Goal: Task Accomplishment & Management: Manage account settings

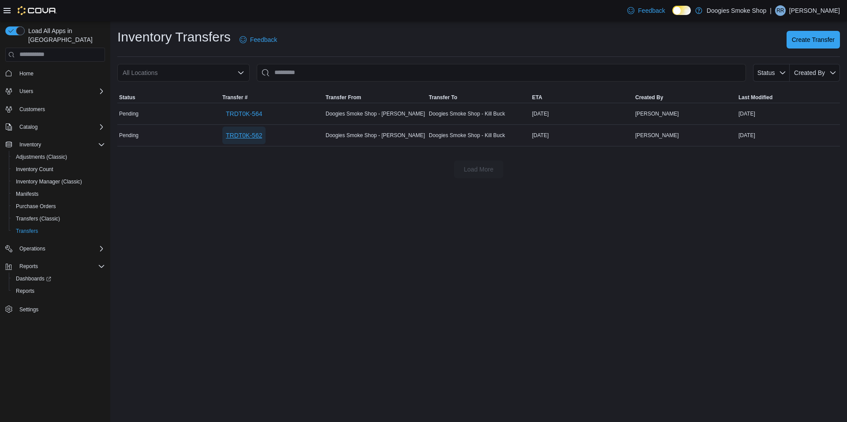
click at [244, 135] on span "TRDT0K-562" at bounding box center [244, 135] width 36 height 9
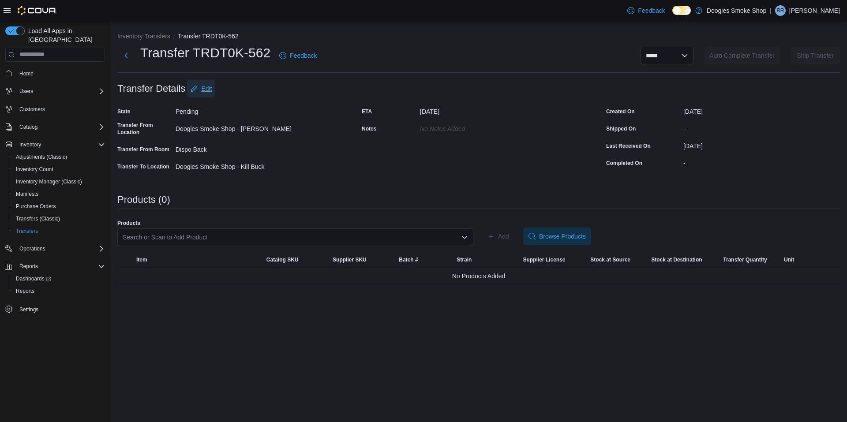
click at [204, 87] on span "Edit" at bounding box center [206, 88] width 11 height 9
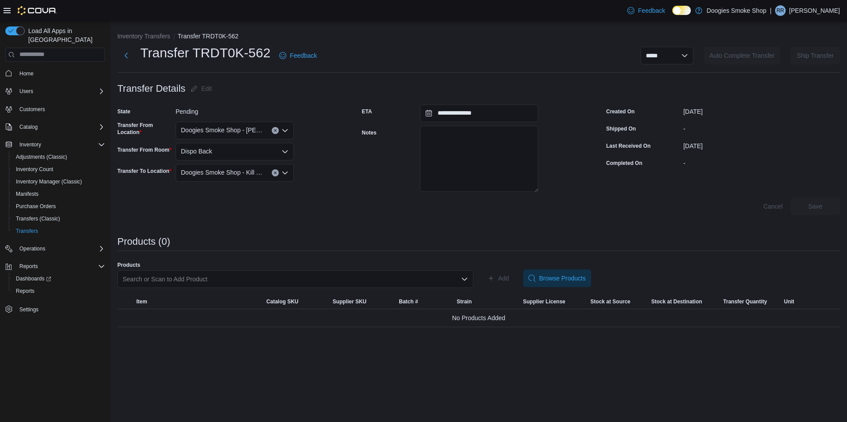
click at [223, 150] on div "Dispo Back" at bounding box center [235, 152] width 118 height 18
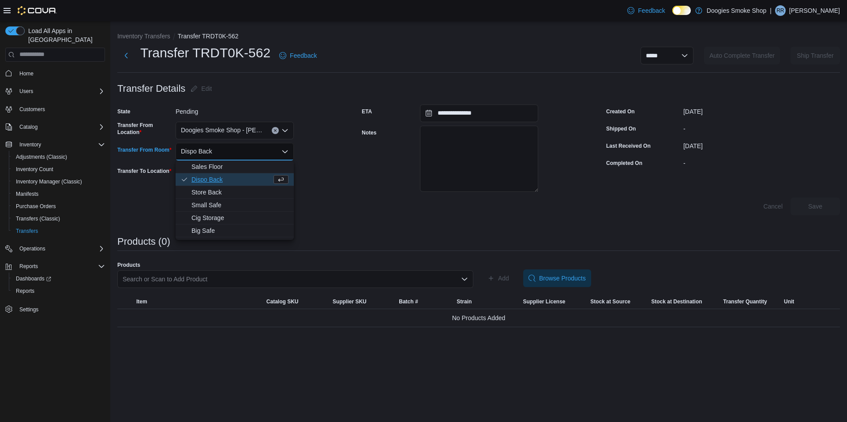
click at [221, 177] on span "Dispo Back" at bounding box center [231, 179] width 80 height 9
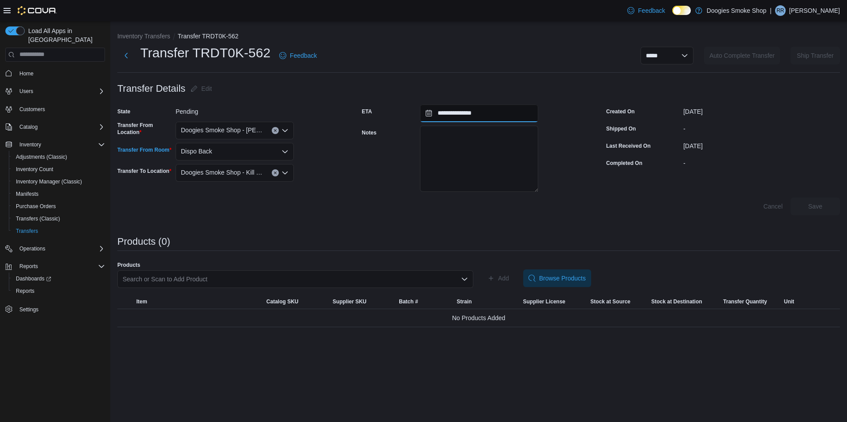
click at [461, 112] on input "**********" at bounding box center [479, 114] width 118 height 18
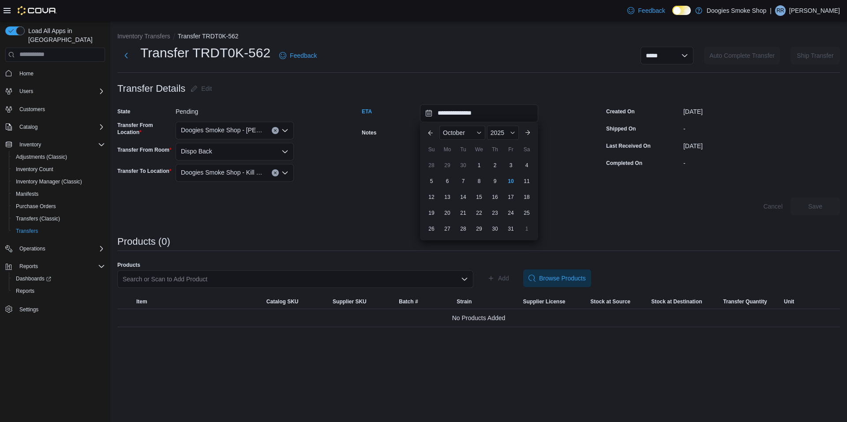
click at [510, 183] on div "10" at bounding box center [511, 181] width 14 height 14
type input "**********"
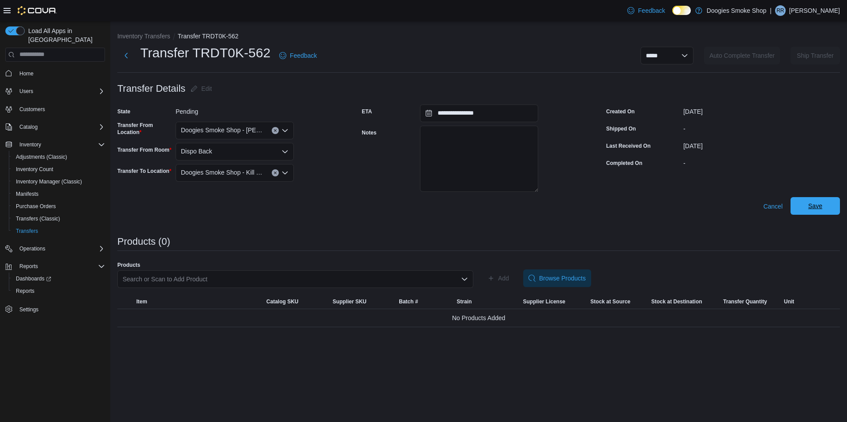
click at [817, 208] on span "Save" at bounding box center [815, 206] width 14 height 9
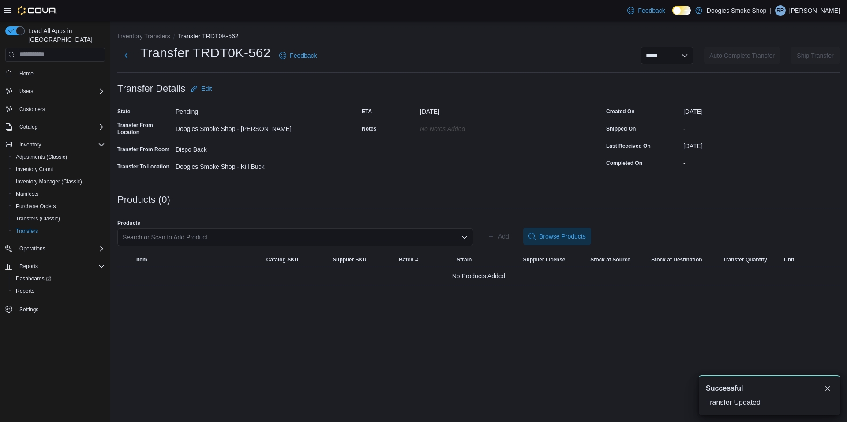
click at [216, 236] on div "Search or Scan to Add Product" at bounding box center [295, 237] width 356 height 18
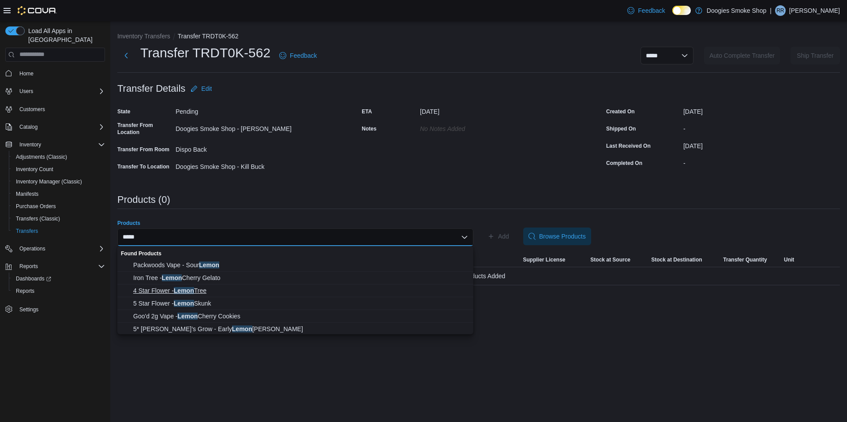
type input "*****"
click at [202, 291] on span "4 Star Flower - Lemon Tree" at bounding box center [300, 290] width 335 height 9
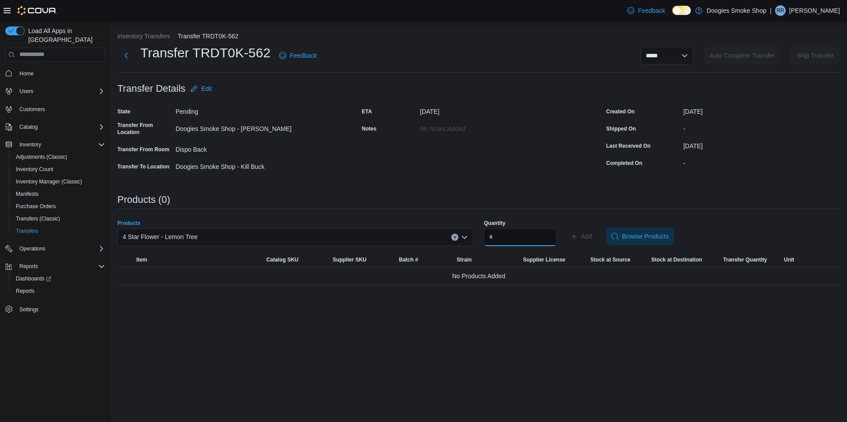
click at [520, 234] on input "Quantity" at bounding box center [520, 237] width 72 height 18
type input "**"
click at [567, 228] on button "Add" at bounding box center [581, 237] width 29 height 18
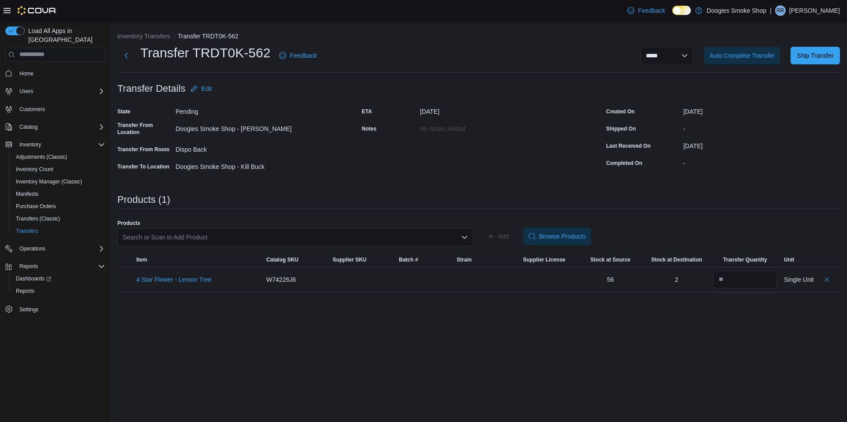
click at [250, 235] on div "Search or Scan to Add Product" at bounding box center [295, 237] width 356 height 18
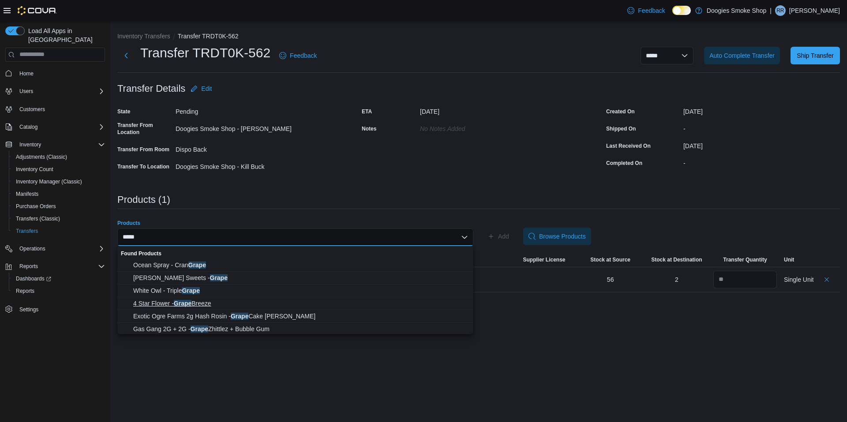
type input "*****"
click at [211, 305] on span "4 Star Flower - Grape Breeze" at bounding box center [300, 303] width 335 height 9
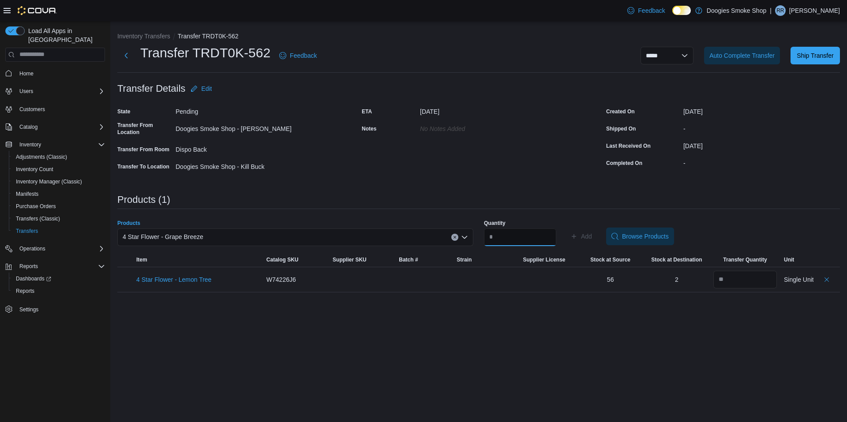
click at [539, 241] on input "Quantity" at bounding box center [520, 237] width 72 height 18
type input "****"
click at [567, 228] on button "Add" at bounding box center [581, 237] width 29 height 18
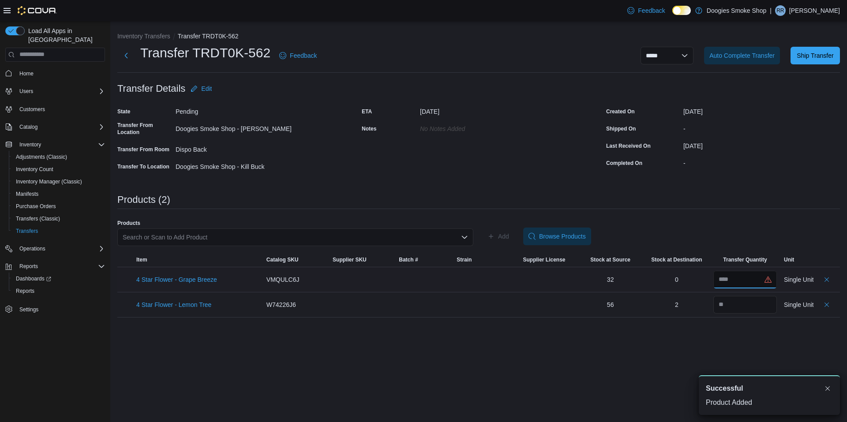
click at [740, 280] on input "number" at bounding box center [745, 280] width 64 height 18
type input "**"
click at [406, 232] on div "Search or Scan to Add Product" at bounding box center [295, 237] width 356 height 18
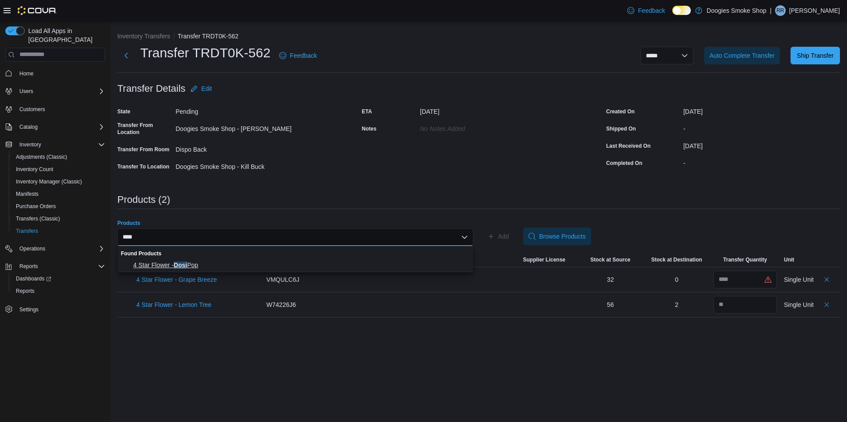
type input "****"
click at [170, 267] on span "4 Star Flower - Dosi Pop" at bounding box center [300, 265] width 335 height 9
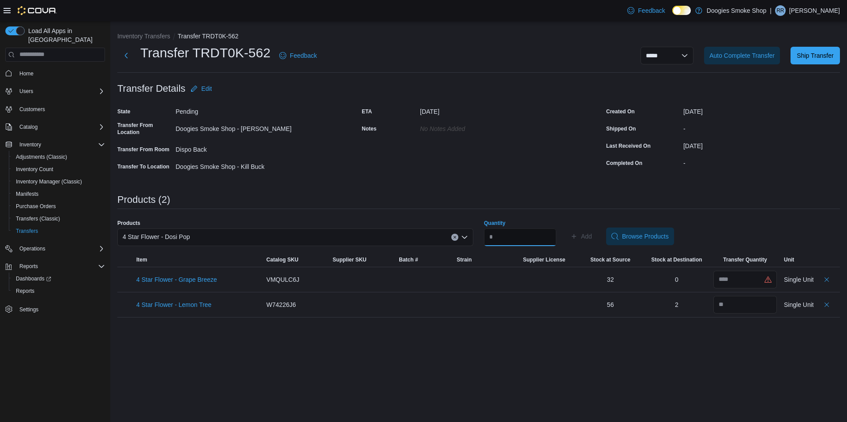
click at [514, 236] on input "Quantity" at bounding box center [520, 237] width 72 height 18
type input "**"
click at [567, 228] on button "Add" at bounding box center [581, 237] width 29 height 18
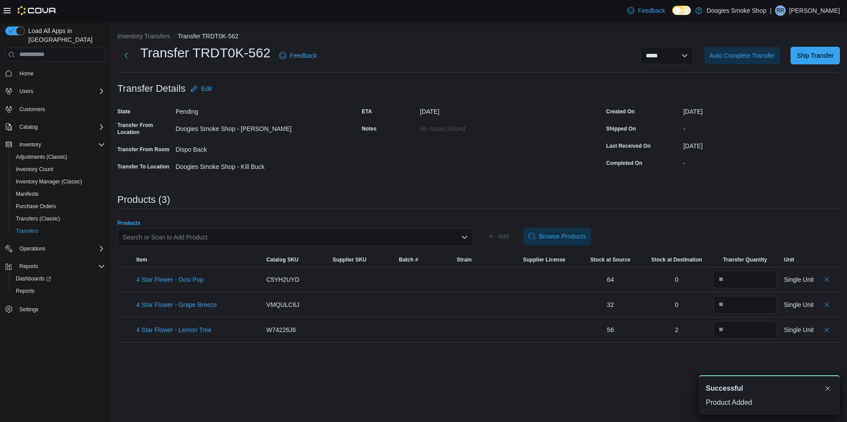
click at [348, 236] on div "Search or Scan to Add Product" at bounding box center [295, 237] width 356 height 18
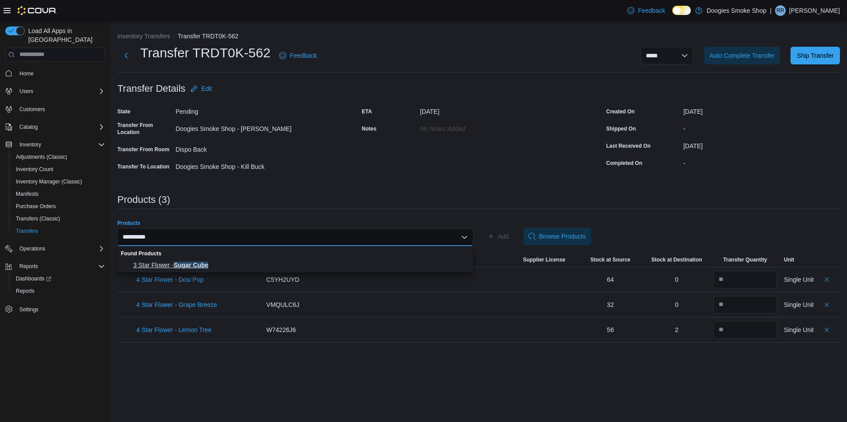
type input "**********"
drag, startPoint x: 188, startPoint y: 268, endPoint x: 234, endPoint y: 261, distance: 46.5
click at [189, 268] on span "3 Star Flower - Sugar Cube" at bounding box center [300, 265] width 335 height 9
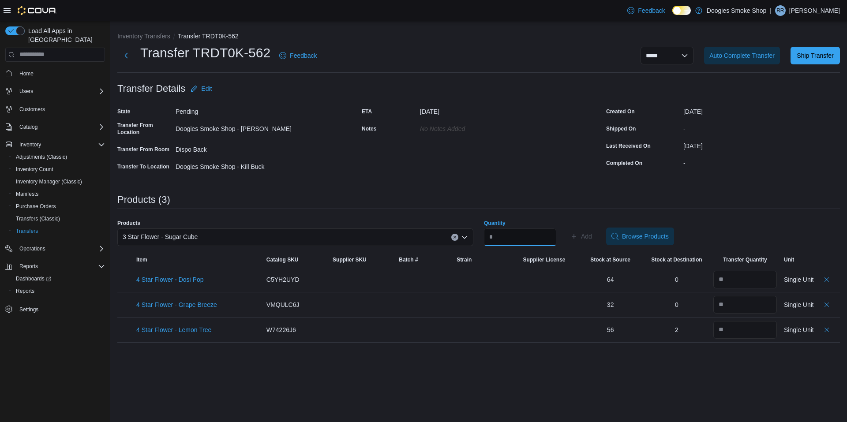
click at [546, 237] on input "Quantity" at bounding box center [520, 237] width 72 height 18
type input "**"
click at [567, 228] on button "Add" at bounding box center [581, 237] width 29 height 18
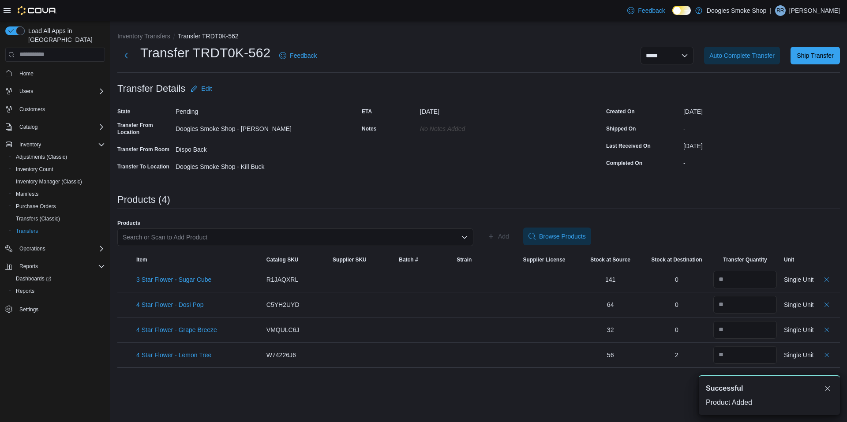
click at [220, 239] on div "Search or Scan to Add Product" at bounding box center [295, 237] width 356 height 18
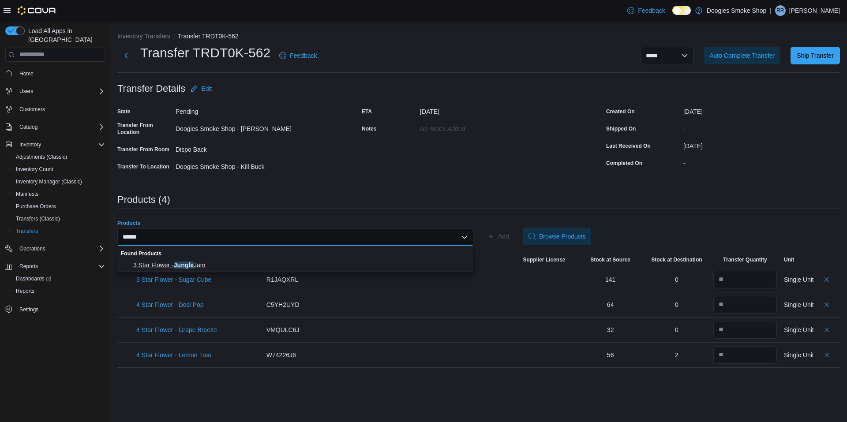
type input "******"
click at [189, 262] on span "3 Star Flower - Jungle Jam" at bounding box center [300, 265] width 335 height 9
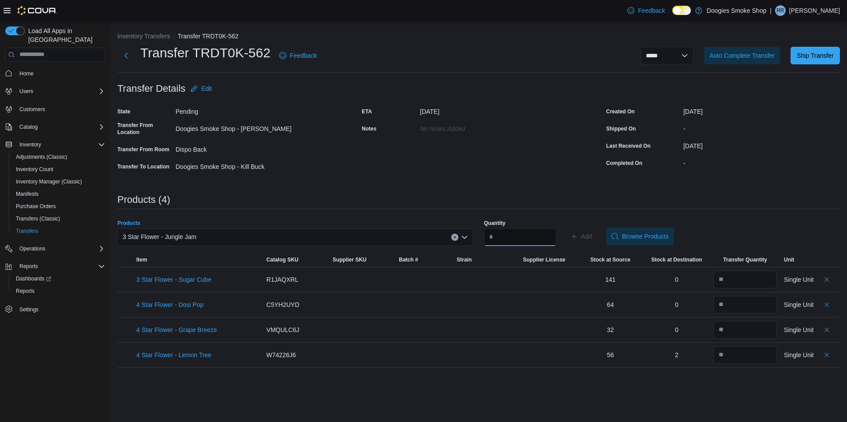
drag, startPoint x: 519, startPoint y: 240, endPoint x: 512, endPoint y: 239, distance: 7.1
click at [517, 240] on input "Quantity" at bounding box center [520, 237] width 72 height 18
click at [511, 237] on input "****" at bounding box center [520, 237] width 72 height 18
type input "**"
click at [567, 228] on button "Add" at bounding box center [581, 237] width 29 height 18
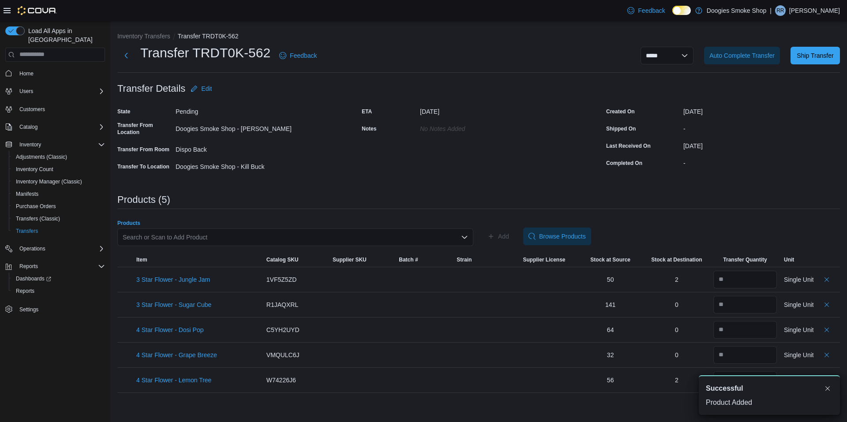
click at [184, 236] on div "Search or Scan to Add Product" at bounding box center [295, 237] width 356 height 18
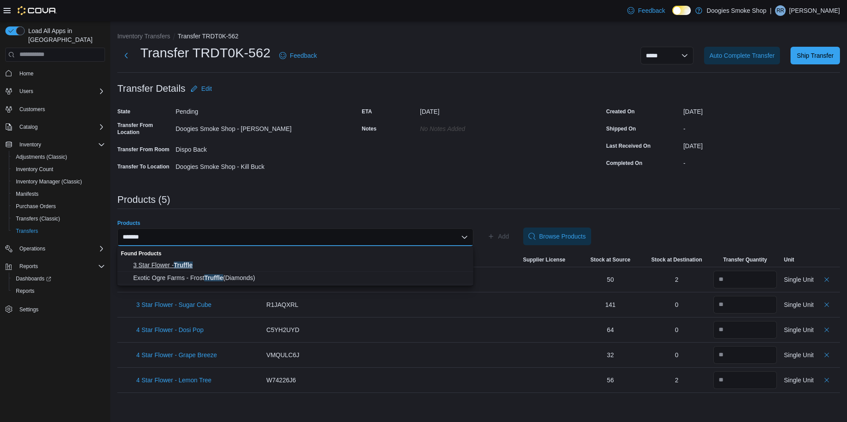
type input "*******"
click at [186, 265] on span "3 Star Flower - Truffle" at bounding box center [300, 265] width 335 height 9
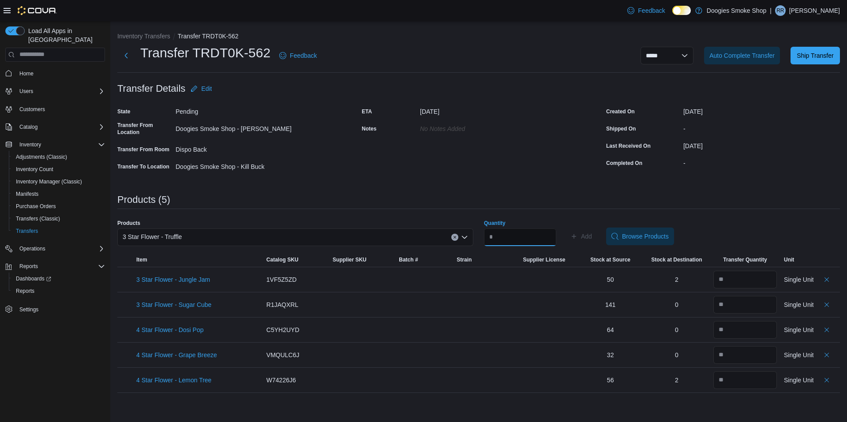
click at [538, 239] on input "Quantity" at bounding box center [520, 237] width 72 height 18
type input "**"
click at [567, 228] on button "Add" at bounding box center [581, 237] width 29 height 18
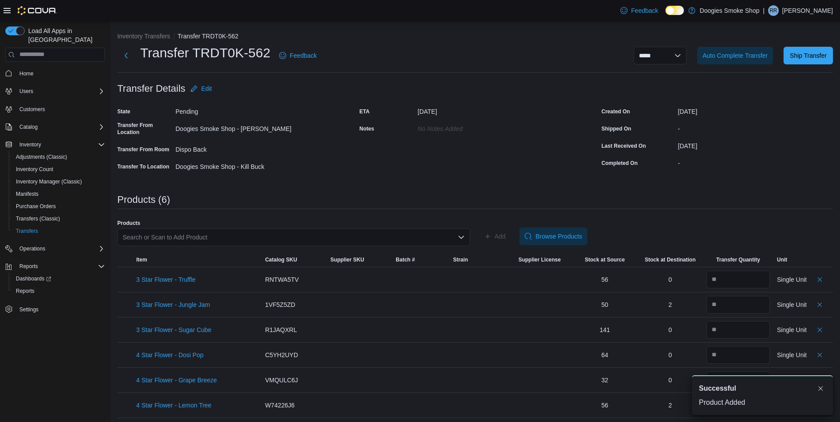
click at [266, 239] on div "Search or Scan to Add Product" at bounding box center [293, 237] width 353 height 18
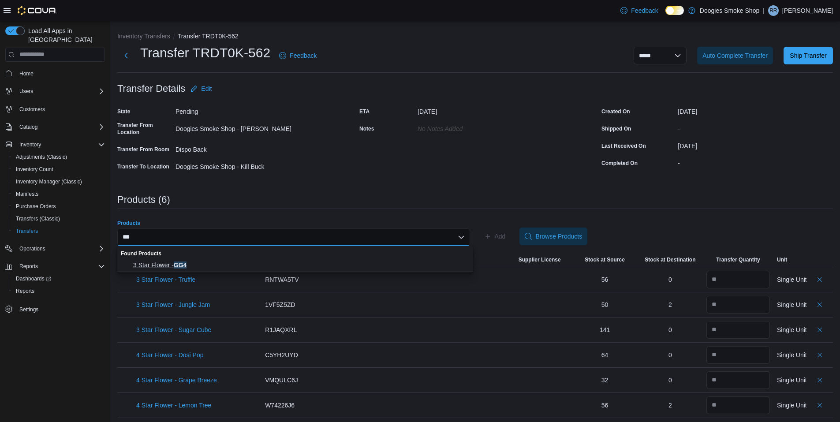
type input "***"
click at [187, 264] on span "3 Star Flower - GG4" at bounding box center [300, 265] width 335 height 9
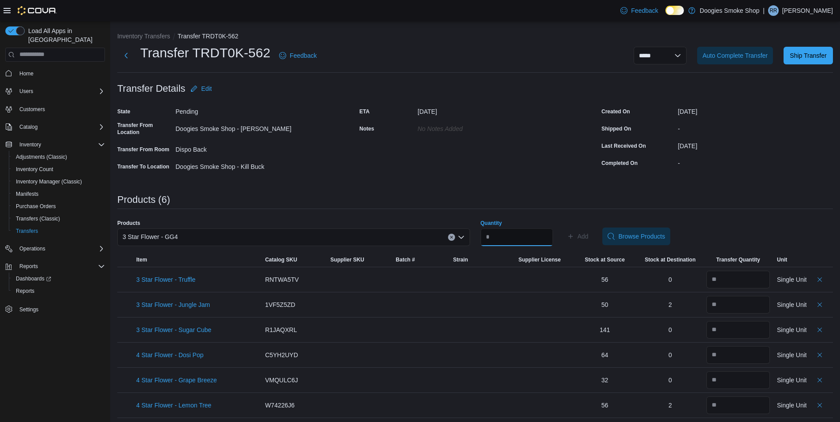
click at [531, 241] on input "Quantity" at bounding box center [517, 237] width 72 height 18
type input "**"
click at [564, 228] on button "Add" at bounding box center [578, 237] width 29 height 18
click at [198, 234] on div "Search or Scan to Add Product" at bounding box center [293, 237] width 353 height 18
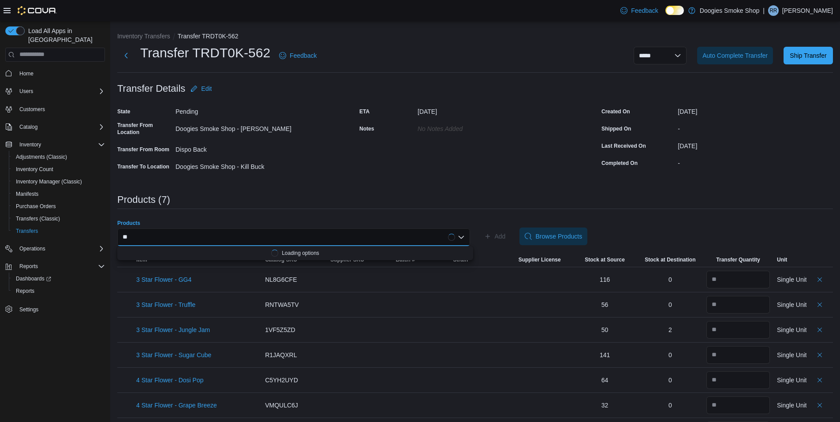
type input "*"
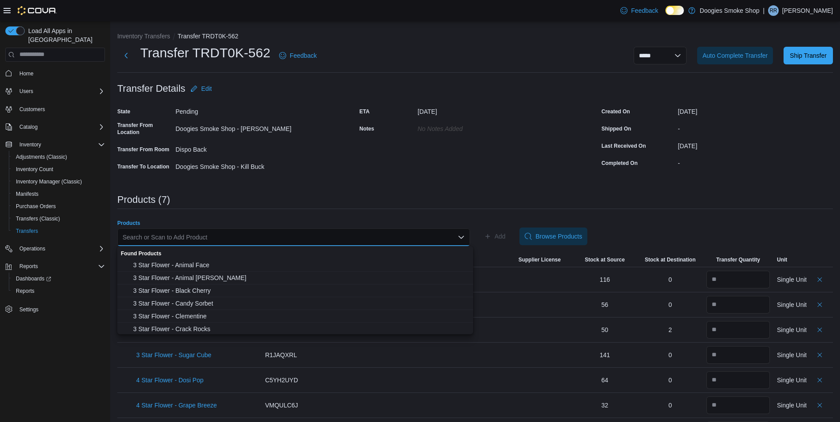
click at [522, 154] on div "ETA October 10, 2025 Notes No Notes added" at bounding box center [475, 139] width 232 height 69
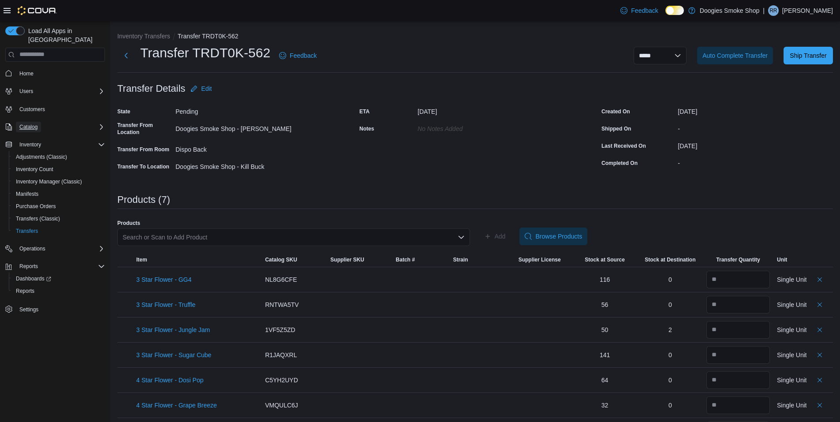
click at [35, 123] on span "Catalog" at bounding box center [28, 126] width 18 height 7
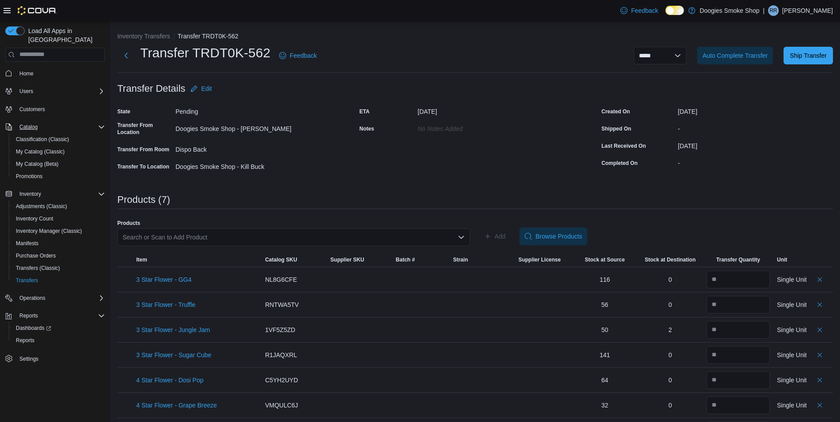
click at [220, 232] on div "Search or Scan to Add Product" at bounding box center [293, 237] width 353 height 18
type input "*"
type input "*****"
click at [184, 263] on span "3 Star Flower - Green Crack" at bounding box center [300, 265] width 335 height 9
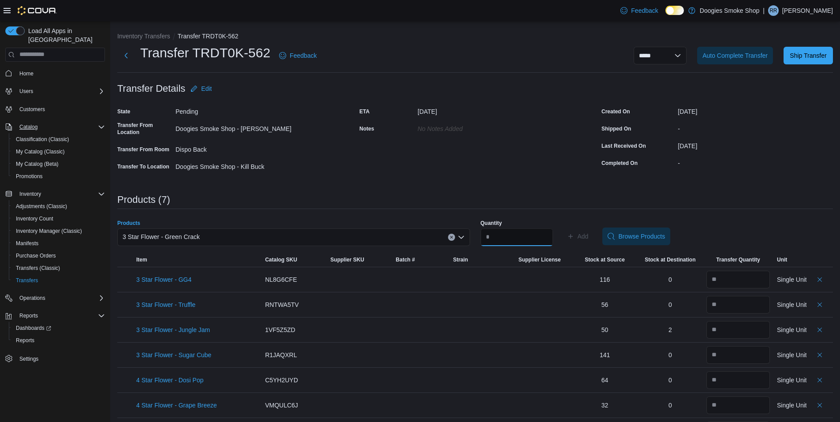
click at [530, 233] on input "Quantity" at bounding box center [517, 237] width 72 height 18
type input "*"
type input "**"
click at [564, 228] on button "Add" at bounding box center [578, 237] width 29 height 18
click at [247, 236] on div "Search or Scan to Add Product" at bounding box center [293, 237] width 353 height 18
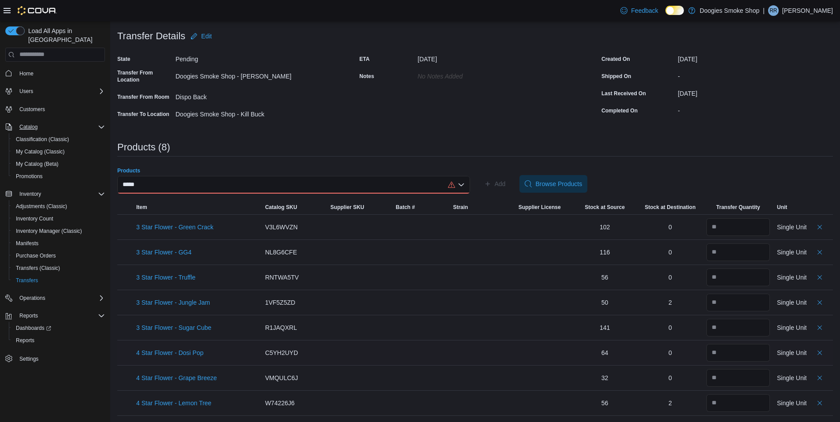
scroll to position [53, 0]
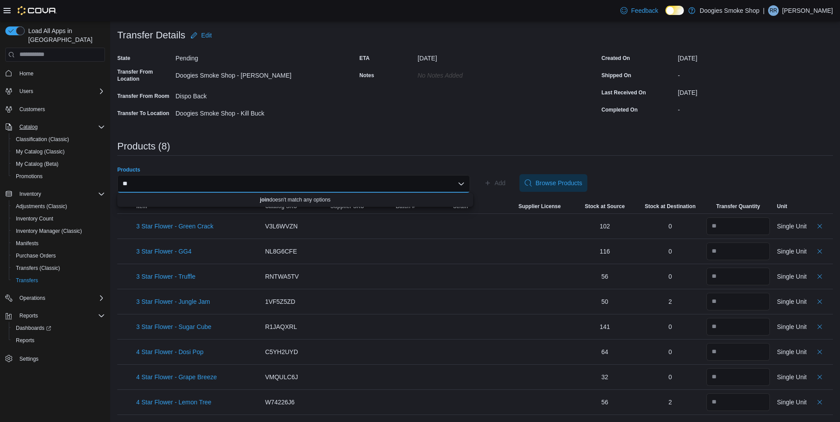
type input "*"
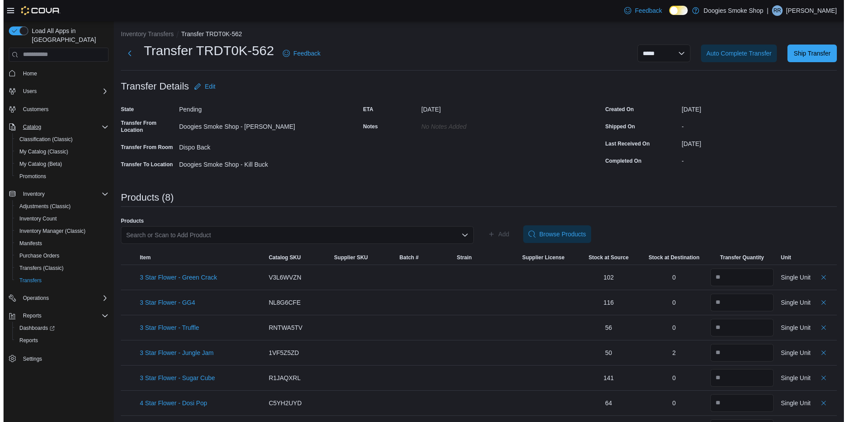
scroll to position [0, 0]
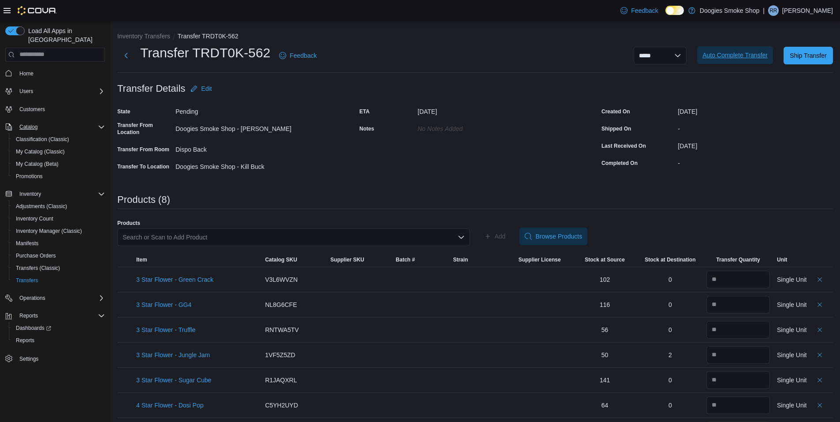
click at [740, 54] on span "Auto Complete Transfer" at bounding box center [735, 55] width 65 height 9
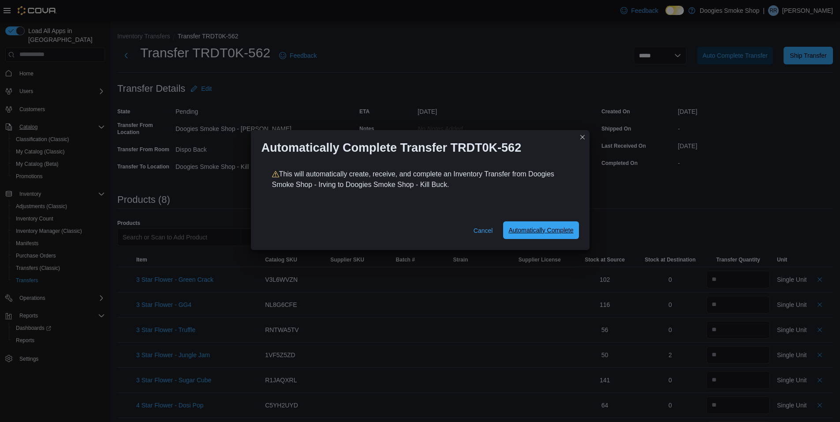
click at [536, 236] on span "Automatically Complete" at bounding box center [540, 230] width 65 height 18
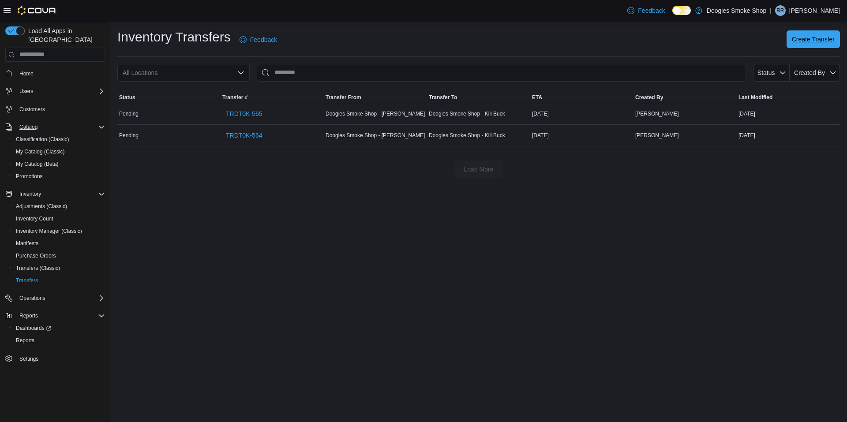
click at [804, 40] on span "Create Transfer" at bounding box center [813, 39] width 43 height 9
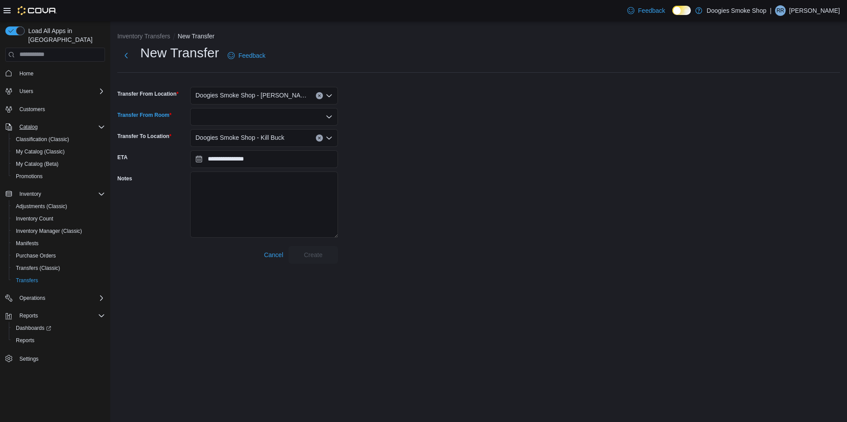
click at [260, 115] on div at bounding box center [264, 117] width 148 height 18
click at [224, 193] on span "Big Safe" at bounding box center [269, 195] width 127 height 9
click at [304, 255] on span "Create" at bounding box center [313, 254] width 19 height 9
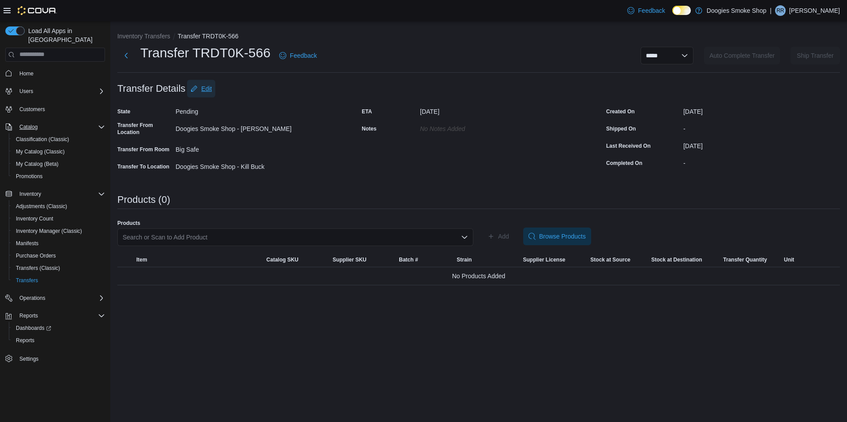
click at [205, 89] on span "Edit" at bounding box center [206, 88] width 11 height 9
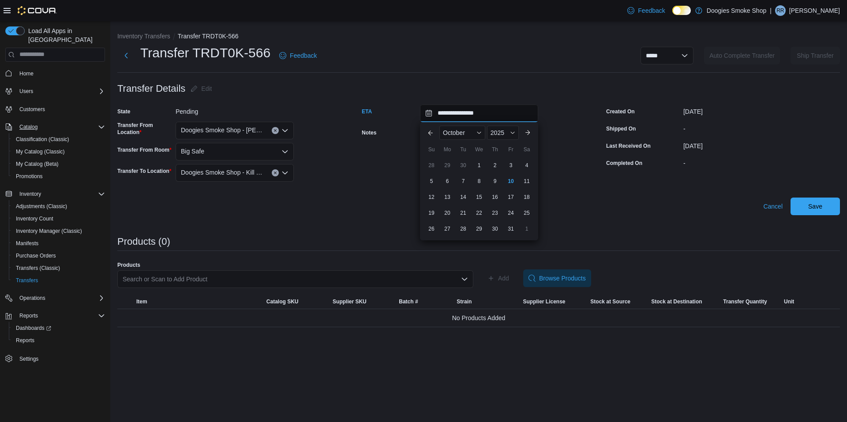
click at [481, 114] on input "**********" at bounding box center [479, 114] width 118 height 18
drag, startPoint x: 509, startPoint y: 178, endPoint x: 639, endPoint y: 211, distance: 133.8
click at [510, 179] on div "10" at bounding box center [511, 181] width 14 height 14
type input "**********"
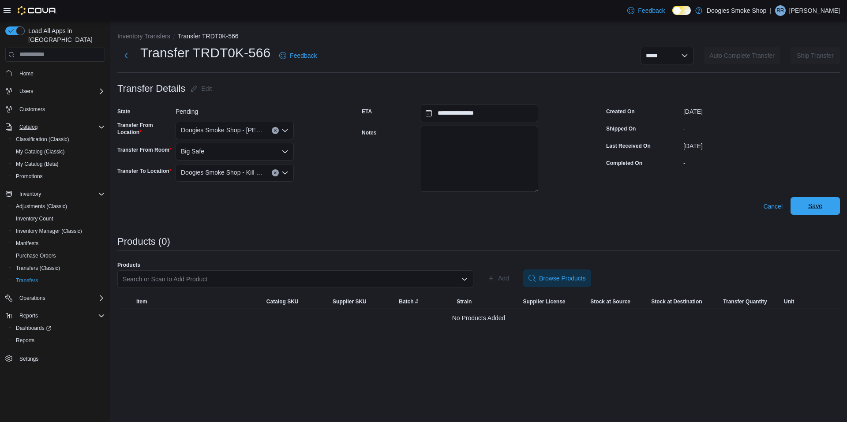
click at [832, 202] on span "Save" at bounding box center [815, 206] width 39 height 18
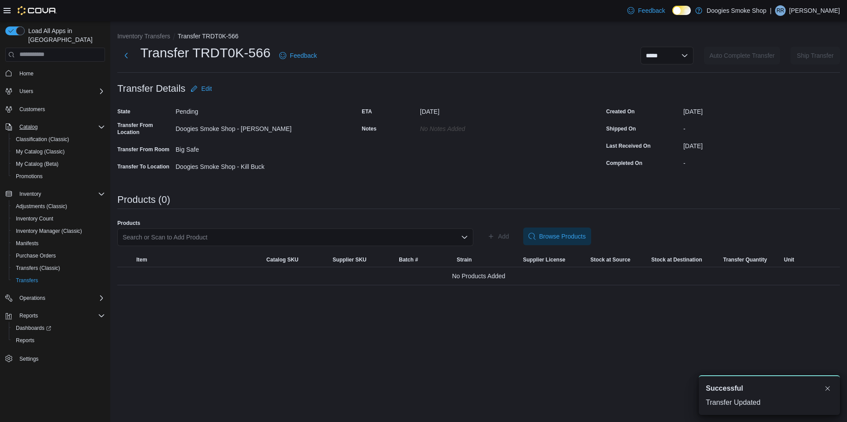
click at [348, 235] on div "Search or Scan to Add Product" at bounding box center [295, 237] width 356 height 18
type input "****"
drag, startPoint x: 170, startPoint y: 268, endPoint x: 175, endPoint y: 265, distance: 5.8
click at [171, 268] on span "5 Star Flower - Jack Herer" at bounding box center [300, 265] width 335 height 9
click at [501, 235] on input "Quantity" at bounding box center [520, 237] width 72 height 18
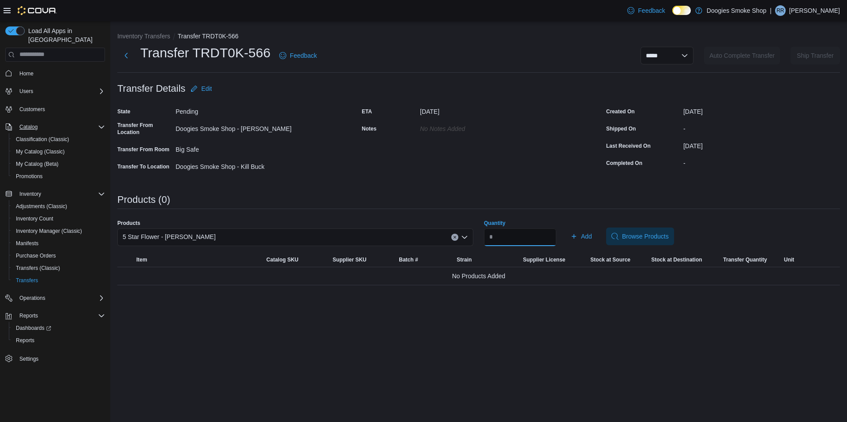
type input "*"
type input "**"
click at [592, 237] on span "Add" at bounding box center [586, 236] width 11 height 9
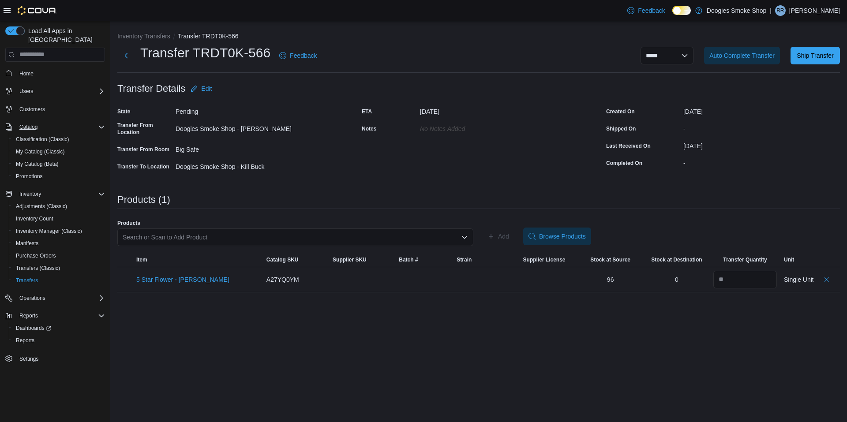
click at [259, 238] on div "Search or Scan to Add Product" at bounding box center [295, 237] width 356 height 18
type input "********"
click at [170, 267] on span "5 Star Flower - Redbullz" at bounding box center [300, 265] width 335 height 9
click at [528, 232] on input "Quantity" at bounding box center [520, 237] width 72 height 18
type input "**"
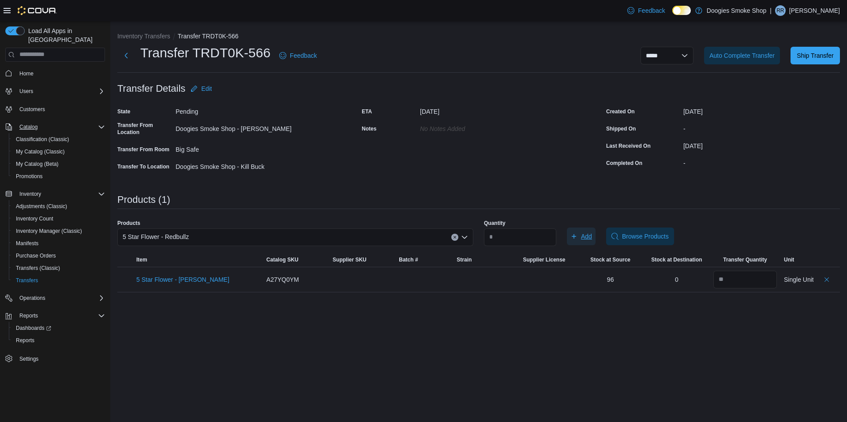
click at [567, 228] on button "Add" at bounding box center [581, 237] width 29 height 18
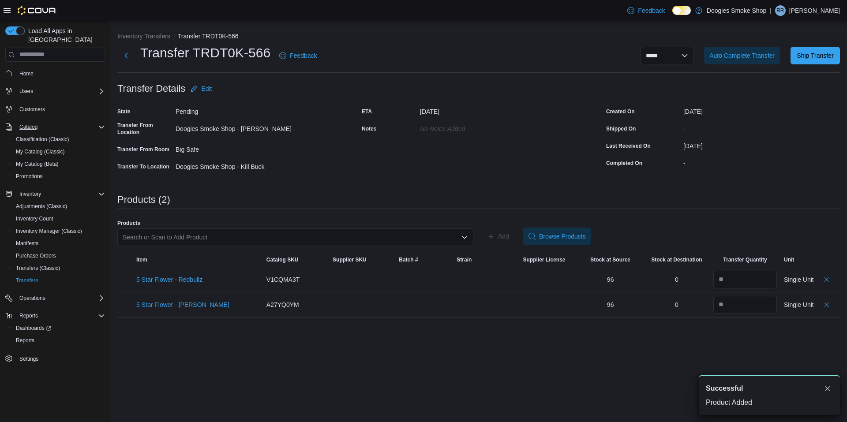
click at [306, 233] on div "Search or Scan to Add Product" at bounding box center [295, 237] width 356 height 18
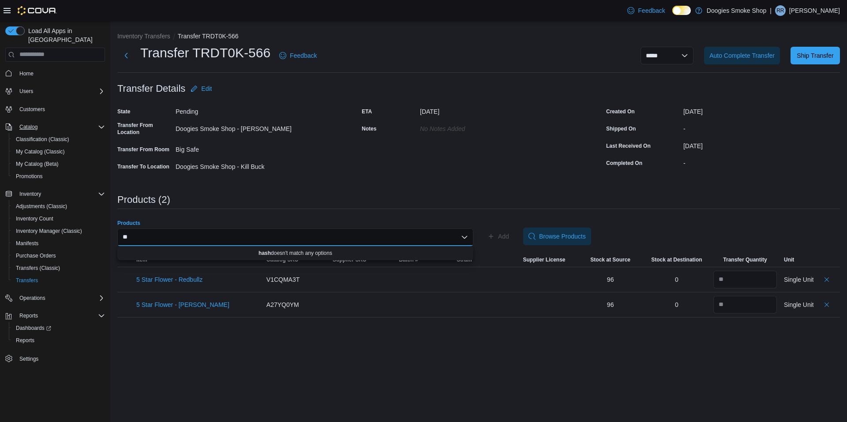
type input "*"
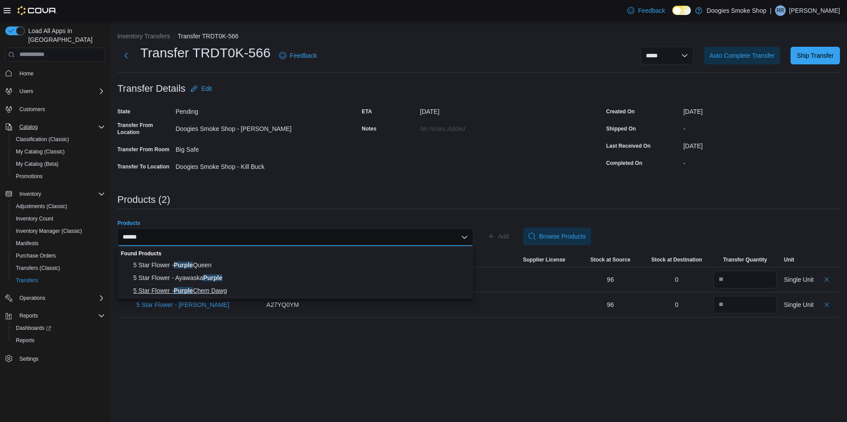
type input "******"
click at [215, 293] on span "5 Star Flower - Purple Chem Dawg" at bounding box center [300, 290] width 335 height 9
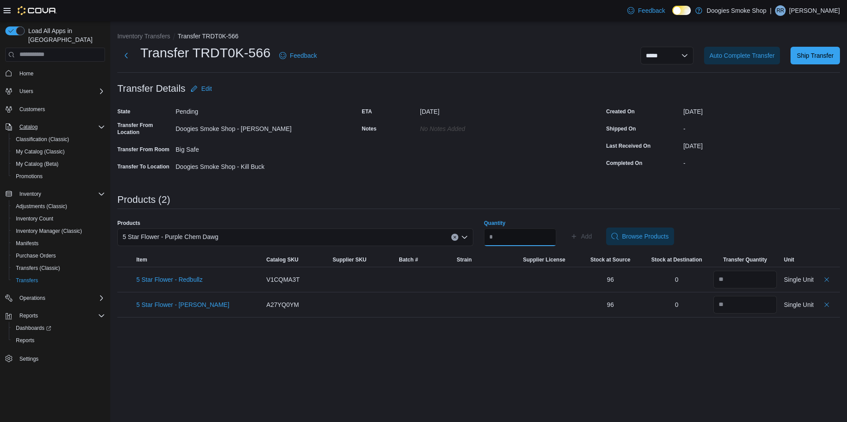
click at [543, 233] on input "Quantity" at bounding box center [520, 237] width 72 height 18
type input "**"
click at [592, 237] on span "Add" at bounding box center [586, 236] width 11 height 9
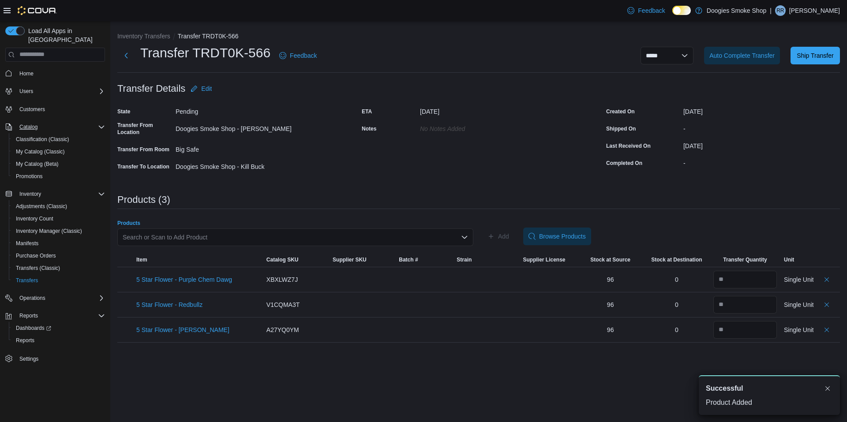
click at [309, 236] on div "Search or Scan to Add Product" at bounding box center [295, 237] width 356 height 18
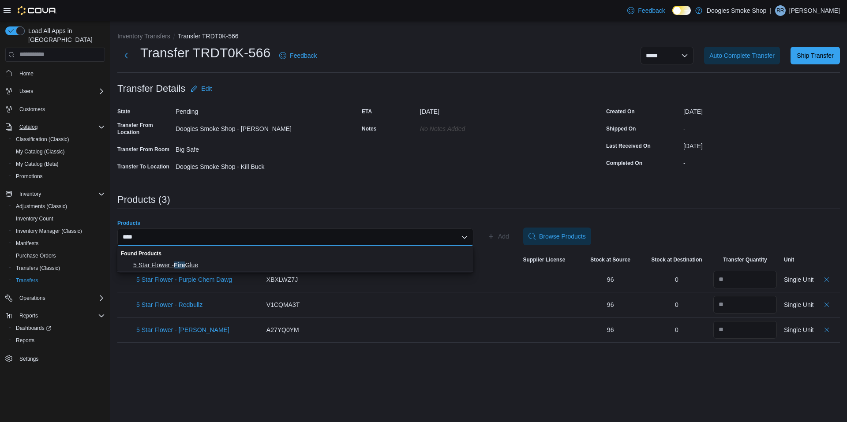
type input "****"
drag, startPoint x: 191, startPoint y: 263, endPoint x: 383, endPoint y: 259, distance: 191.9
click at [192, 263] on span "5 Star Flower - Fire Glue" at bounding box center [300, 265] width 335 height 9
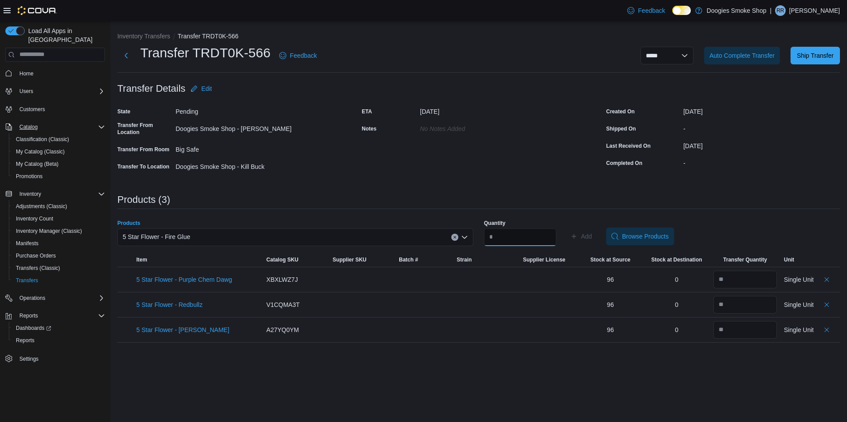
click at [497, 236] on input "Quantity" at bounding box center [520, 237] width 72 height 18
type input "**"
click at [567, 228] on button "Add" at bounding box center [581, 237] width 29 height 18
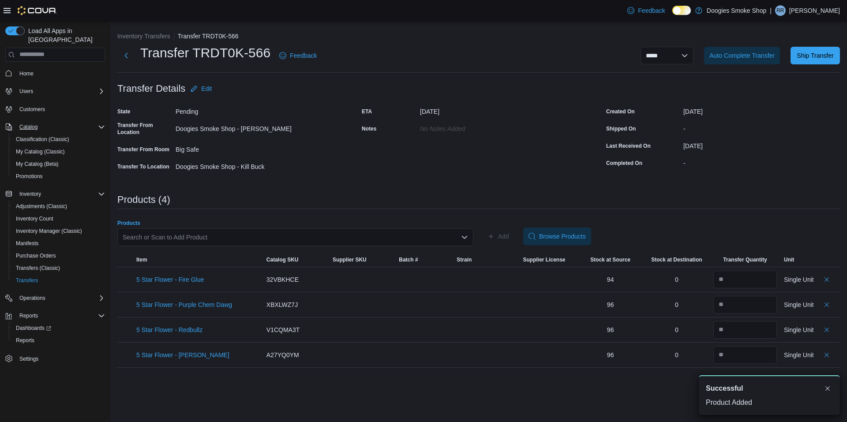
click at [239, 232] on div "Search or Scan to Add Product" at bounding box center [295, 237] width 356 height 18
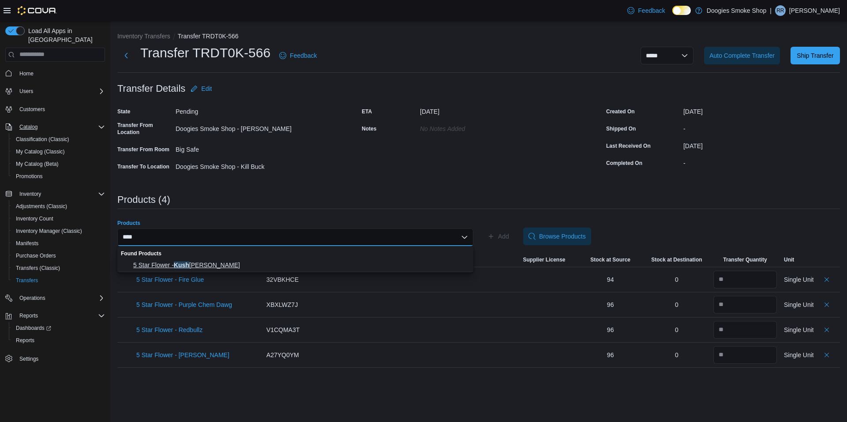
type input "****"
click at [202, 266] on span "5 Star Flower - Kush Mintz" at bounding box center [300, 265] width 335 height 9
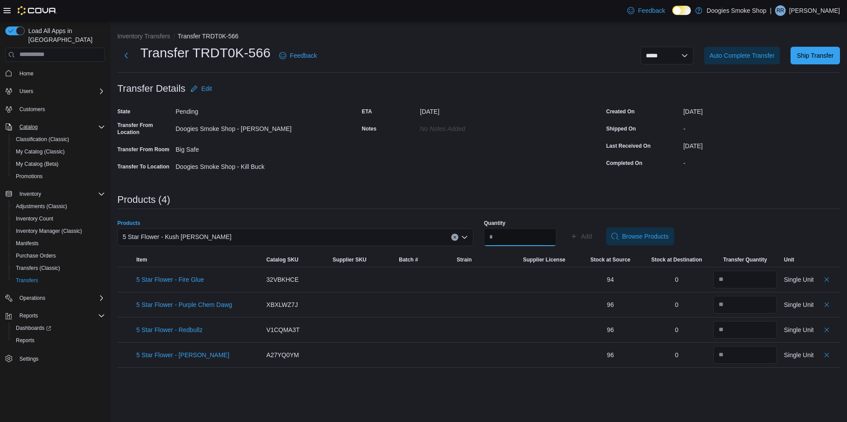
click at [504, 235] on input "Quantity" at bounding box center [520, 237] width 72 height 18
type input "**"
click at [592, 234] on span "Add" at bounding box center [586, 236] width 11 height 9
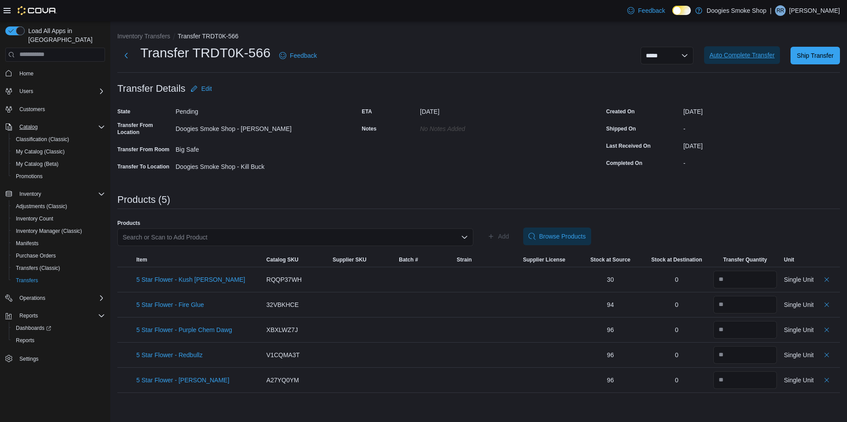
click at [756, 55] on span "Auto Complete Transfer" at bounding box center [741, 55] width 65 height 9
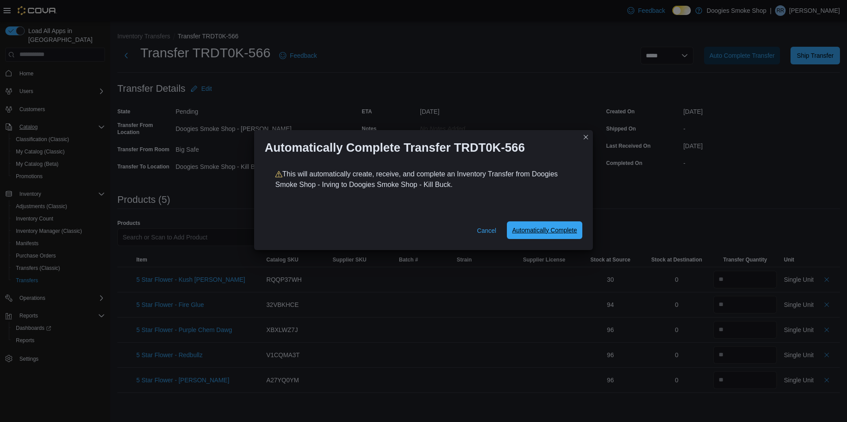
click at [552, 235] on span "Automatically Complete" at bounding box center [544, 230] width 65 height 18
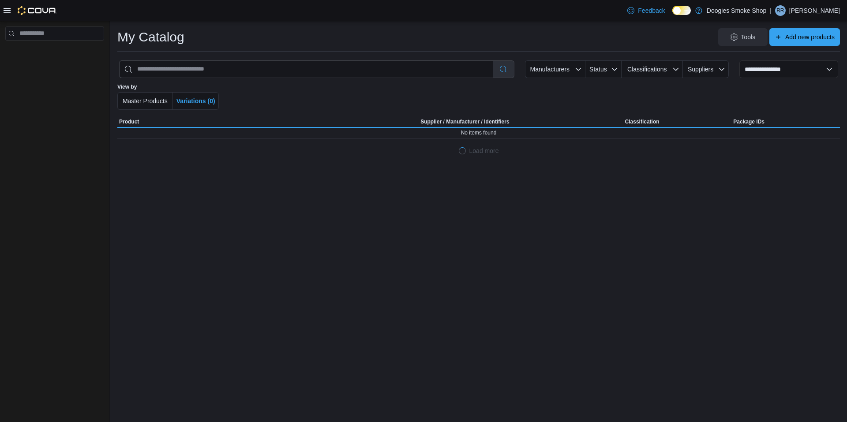
select select "**********"
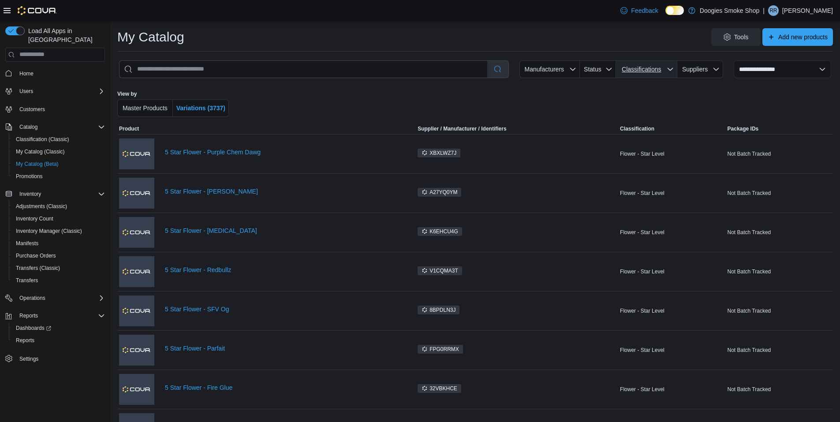
click at [659, 76] on span "Classifications" at bounding box center [647, 69] width 54 height 18
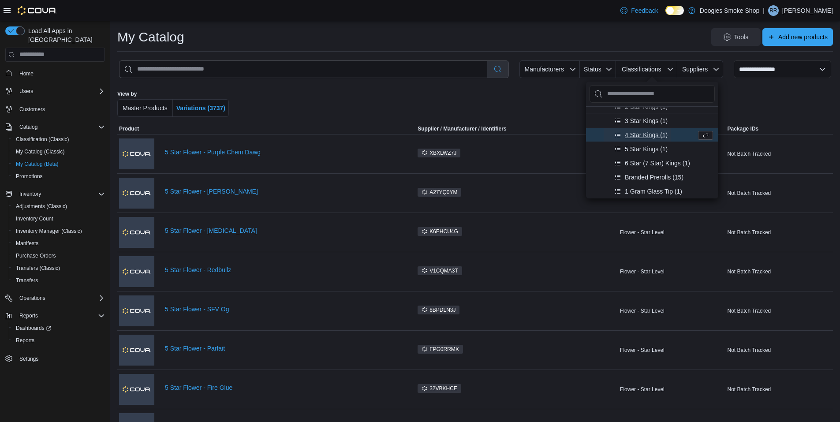
click at [648, 135] on span "4 Star Kings (1)" at bounding box center [646, 134] width 43 height 9
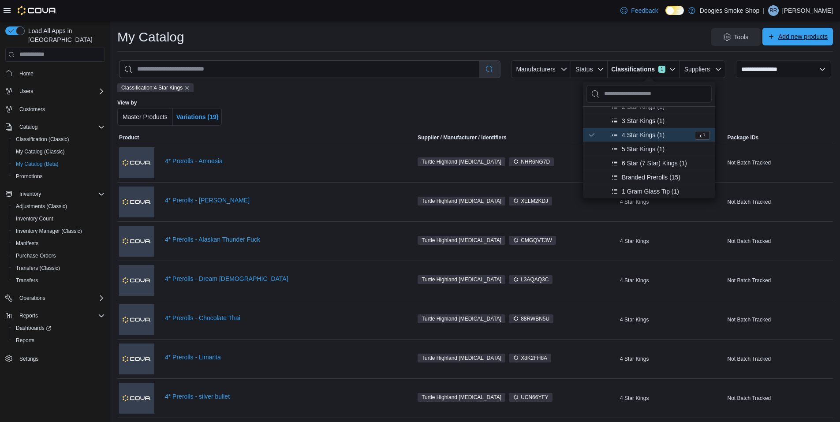
click at [796, 37] on span "Add new products" at bounding box center [802, 36] width 49 height 9
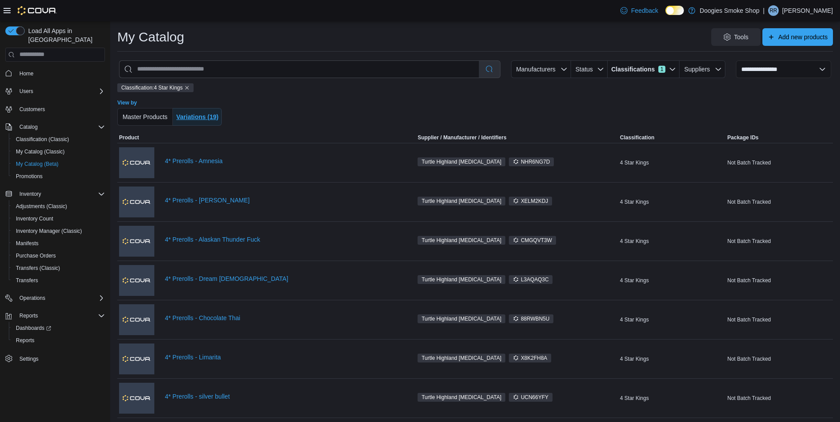
click at [203, 120] on span "Variations (19)" at bounding box center [197, 116] width 42 height 9
click at [204, 162] on link "4* Prerolls - Amnesia" at bounding box center [283, 160] width 237 height 7
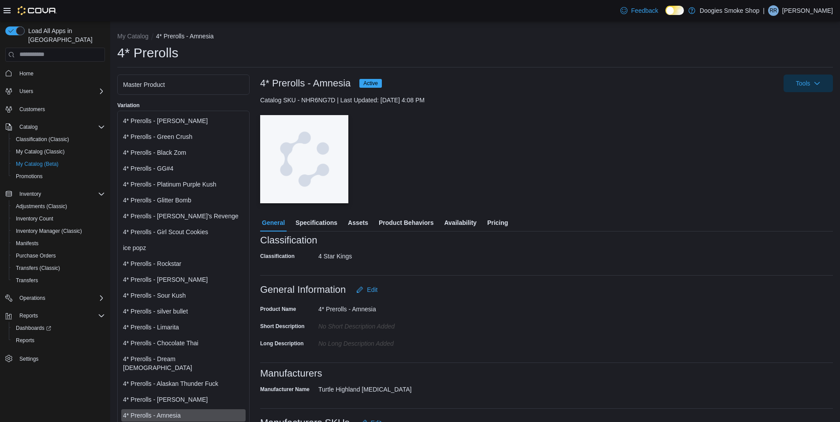
click at [158, 85] on div "Master Product" at bounding box center [183, 84] width 121 height 9
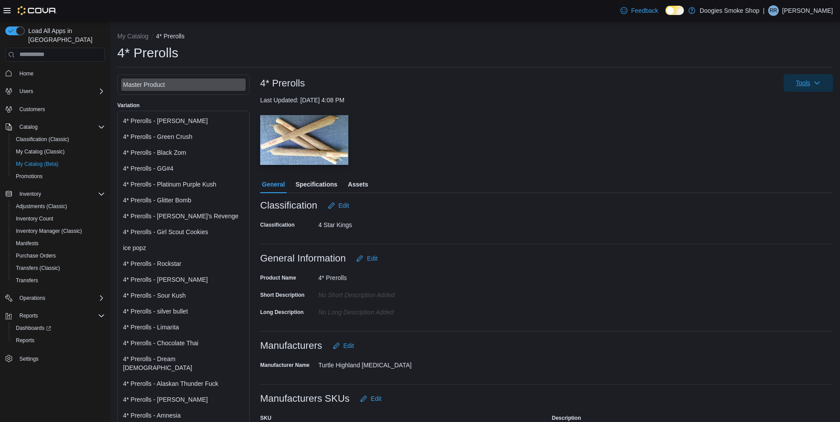
click at [819, 86] on span "Tools" at bounding box center [808, 83] width 39 height 18
click at [788, 119] on span "Add New Variations" at bounding box center [795, 123] width 62 height 9
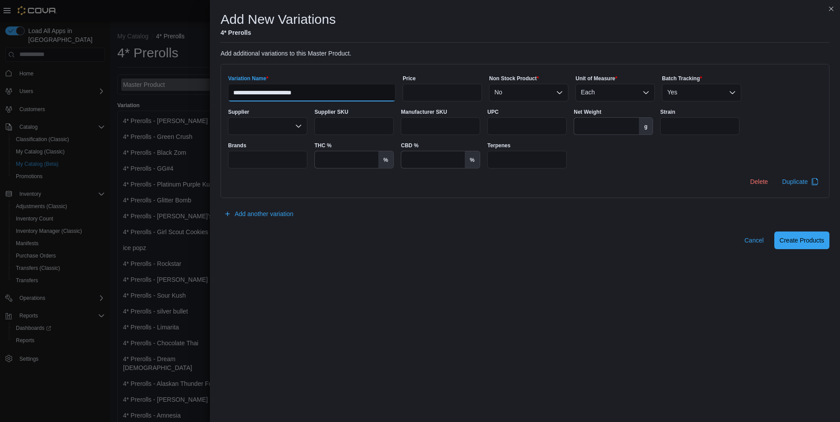
type input "**********"
click at [725, 93] on div "Yes" at bounding box center [701, 93] width 79 height 18
drag, startPoint x: 725, startPoint y: 93, endPoint x: 716, endPoint y: 91, distance: 9.6
click at [716, 91] on div "Yes" at bounding box center [701, 93] width 79 height 18
click at [688, 118] on span "No" at bounding box center [702, 120] width 58 height 9
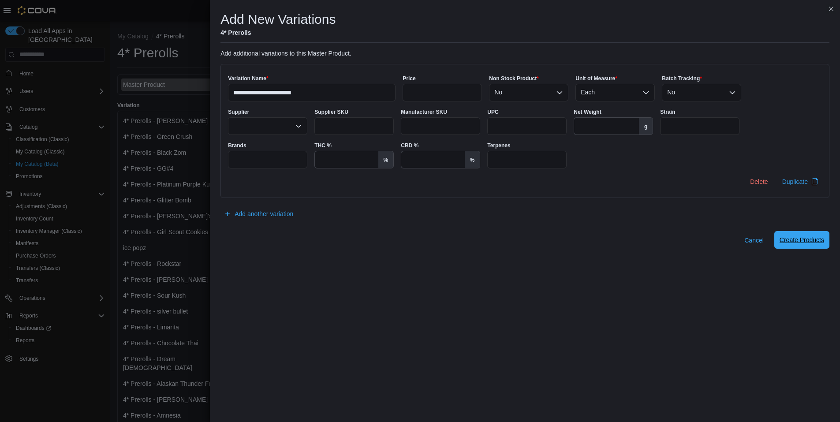
click at [801, 239] on span "Create Products" at bounding box center [802, 240] width 45 height 9
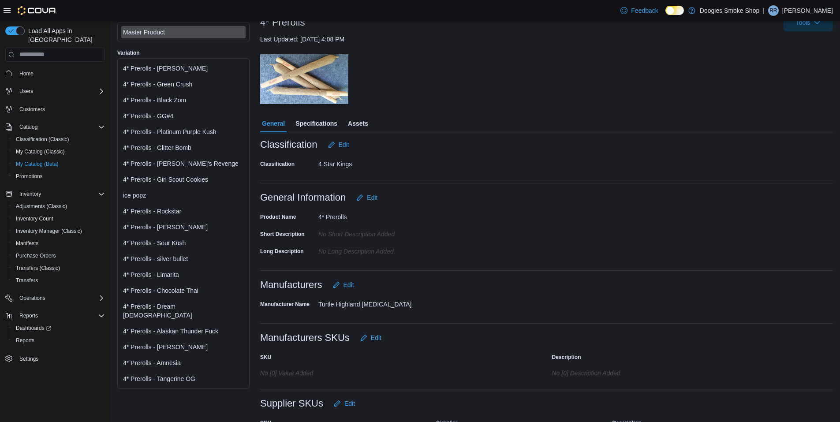
scroll to position [161, 0]
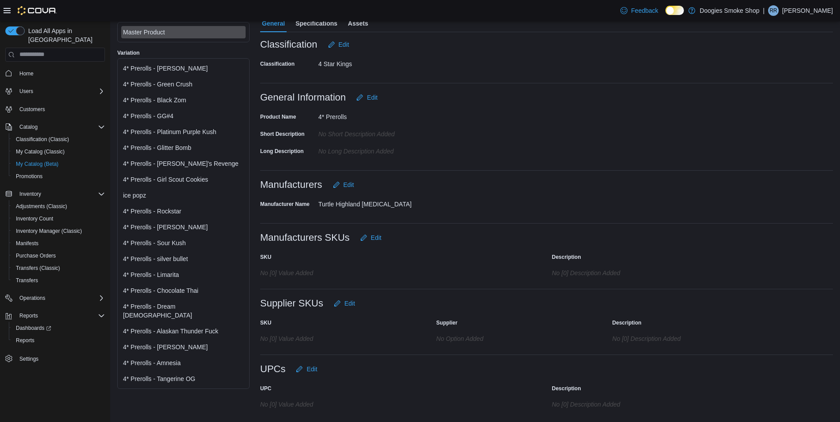
click at [171, 374] on div "4* Prerolls - Tangerine OG" at bounding box center [183, 378] width 121 height 9
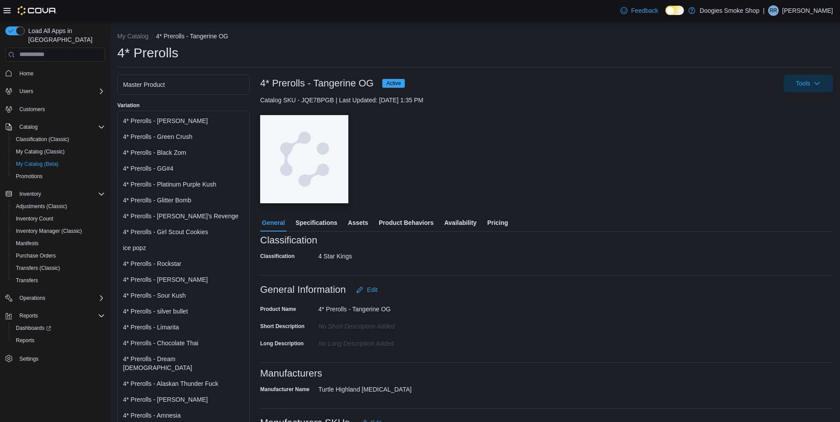
click at [498, 224] on span "Pricing" at bounding box center [497, 223] width 21 height 18
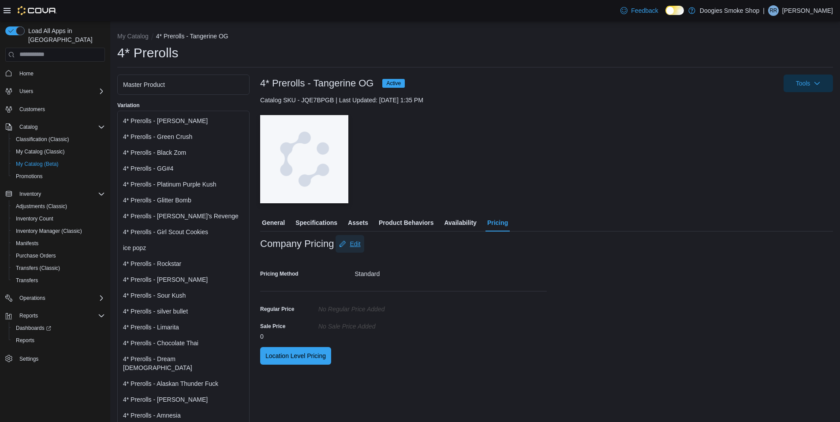
click at [360, 239] on span "Edit" at bounding box center [355, 243] width 11 height 9
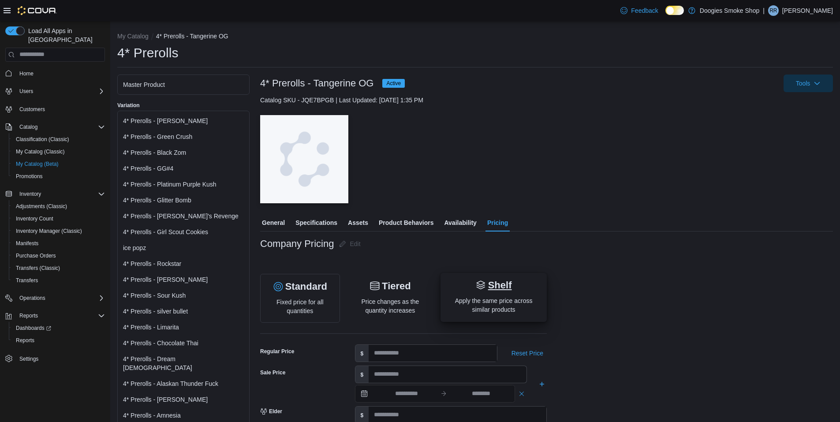
click at [483, 281] on icon at bounding box center [481, 285] width 11 height 11
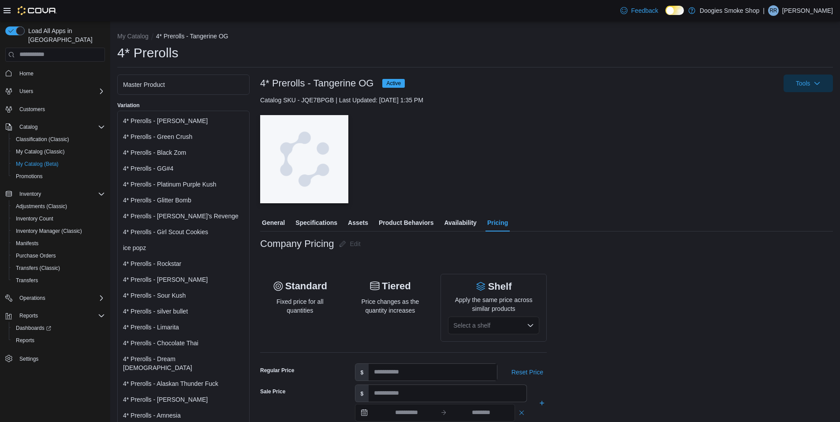
click at [537, 327] on div "Select a shelf" at bounding box center [493, 326] width 91 height 18
click at [534, 327] on div "Select a shelf" at bounding box center [493, 326] width 91 height 18
click at [487, 258] on span "4* Prerolls" at bounding box center [499, 255] width 70 height 9
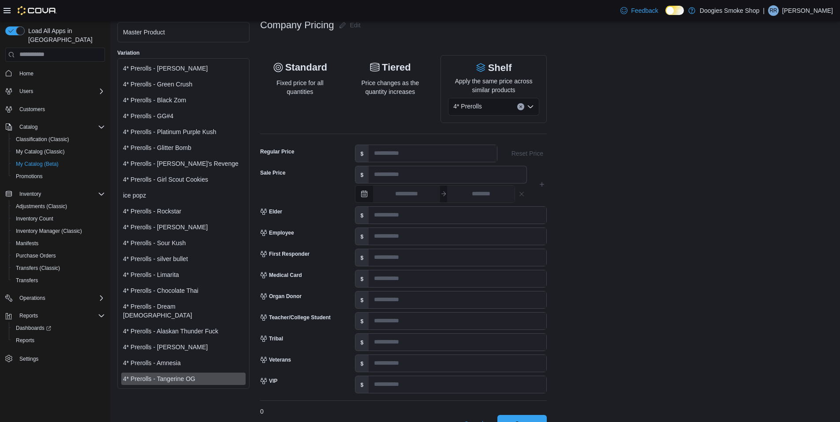
scroll to position [254, 0]
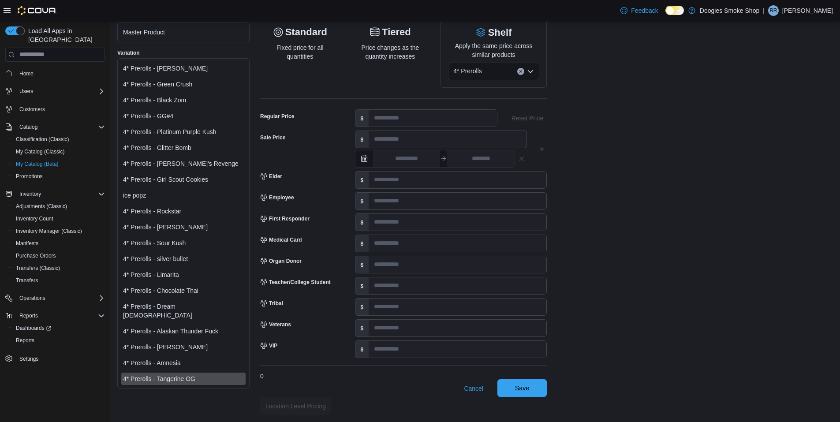
click at [511, 393] on span "Save" at bounding box center [522, 388] width 39 height 18
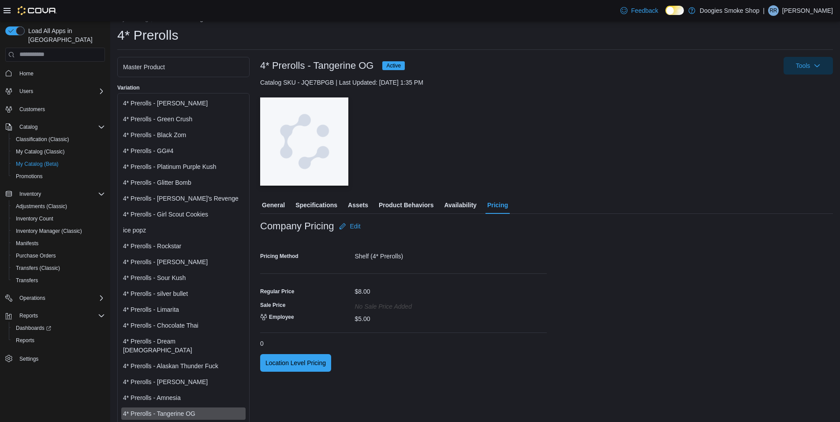
scroll to position [0, 0]
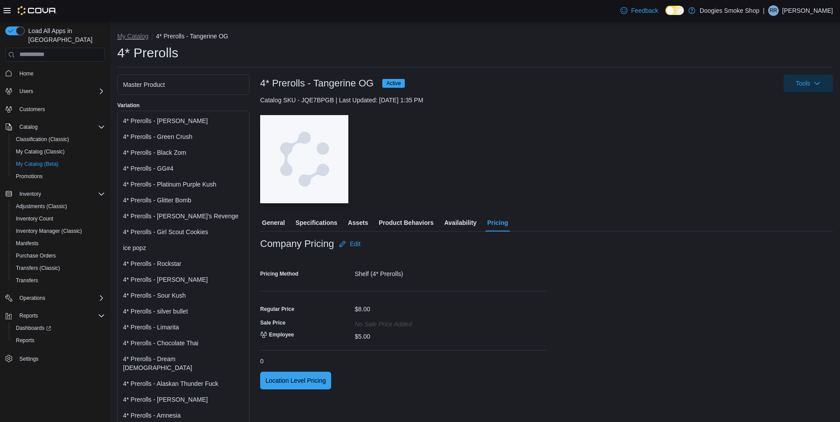
click at [141, 34] on button "My Catalog" at bounding box center [132, 36] width 31 height 7
select select "**********"
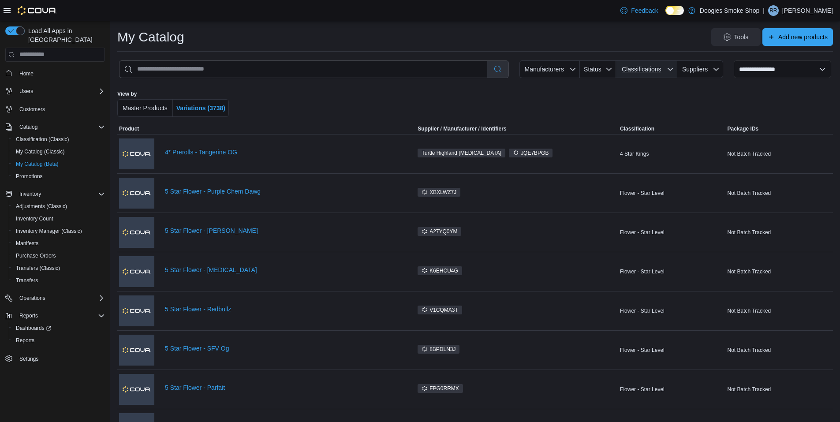
click at [639, 70] on span "Classifications" at bounding box center [641, 69] width 39 height 7
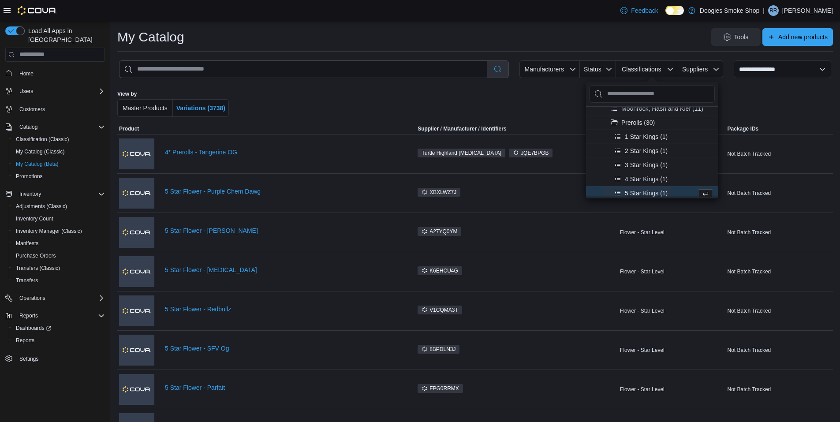
scroll to position [134, 0]
click at [637, 193] on span "5 Star Kings (1)" at bounding box center [646, 191] width 43 height 9
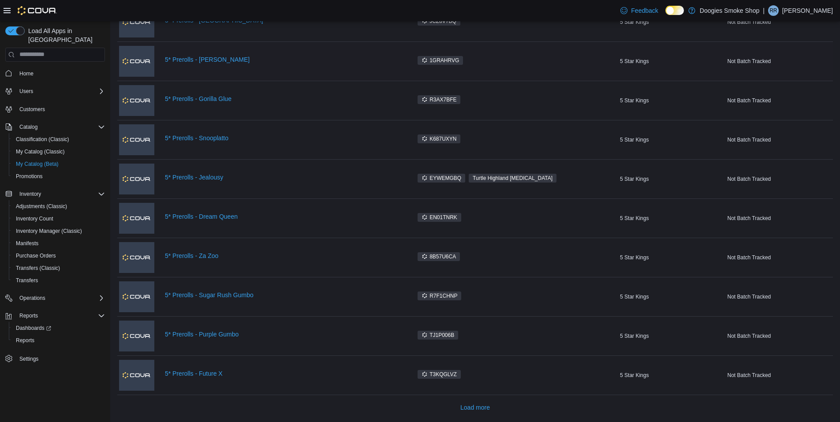
scroll to position [535, 0]
click at [476, 403] on span "Load more" at bounding box center [475, 406] width 30 height 9
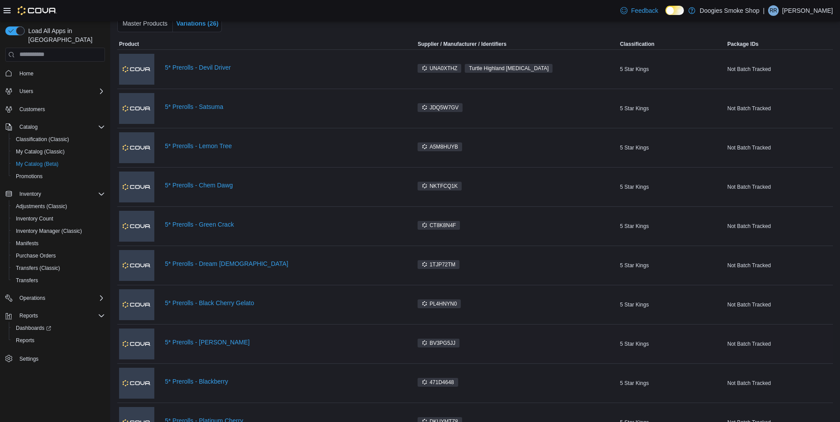
scroll to position [49, 0]
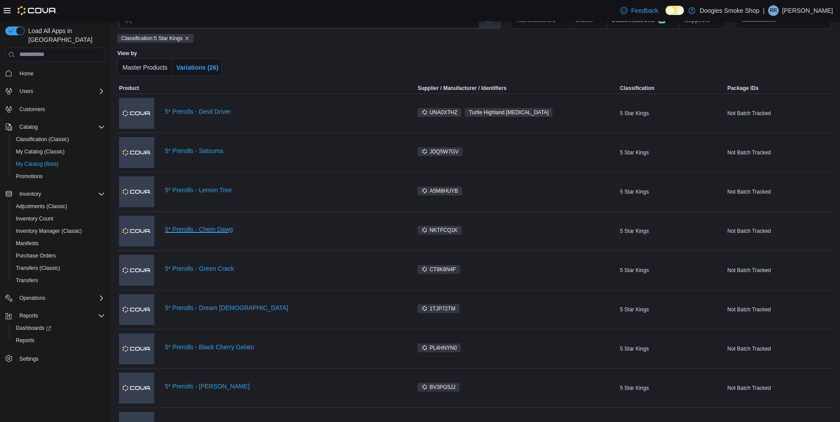
click at [222, 229] on link "5* Prerolls - Chem Dawg" at bounding box center [283, 229] width 237 height 7
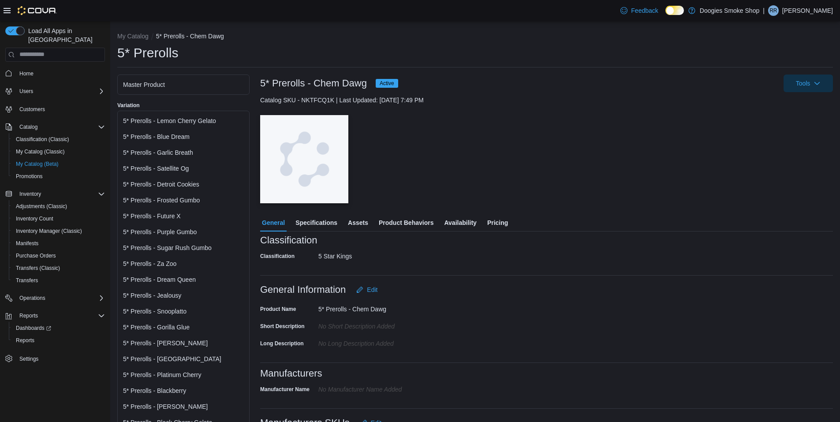
click at [456, 221] on span "Availability" at bounding box center [460, 223] width 32 height 18
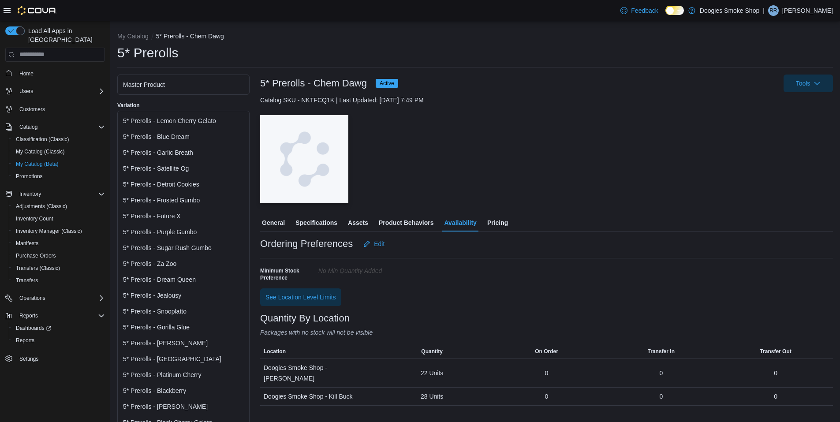
click at [407, 222] on span "Product Behaviors" at bounding box center [406, 223] width 55 height 18
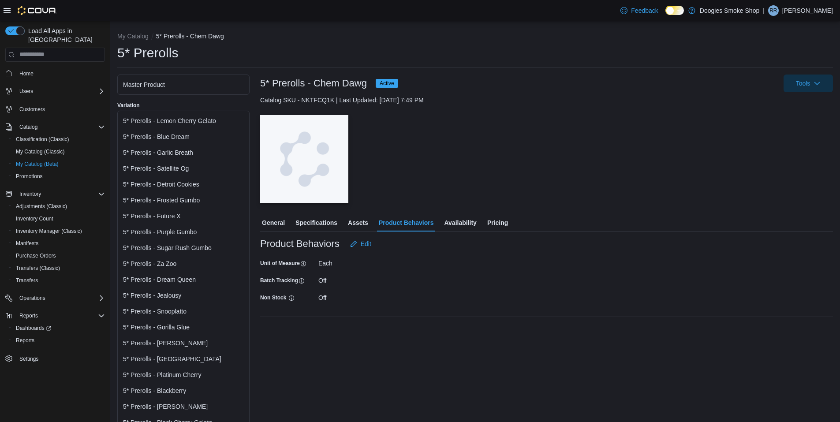
click at [364, 223] on span "Assets" at bounding box center [358, 223] width 20 height 18
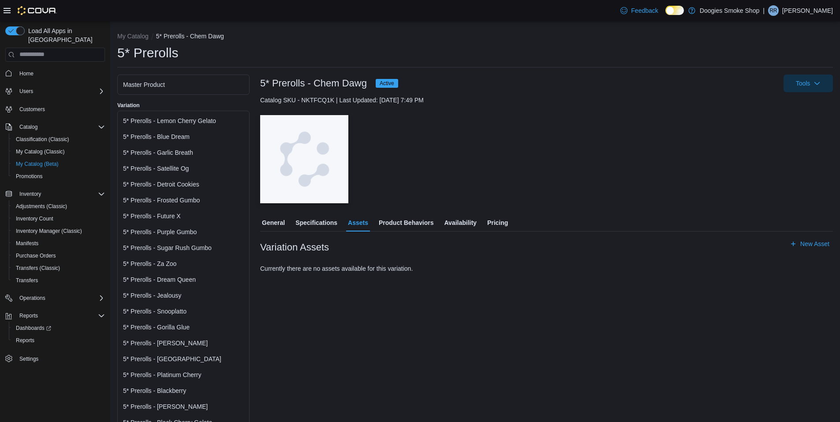
click at [335, 221] on button "Specifications" at bounding box center [316, 223] width 45 height 18
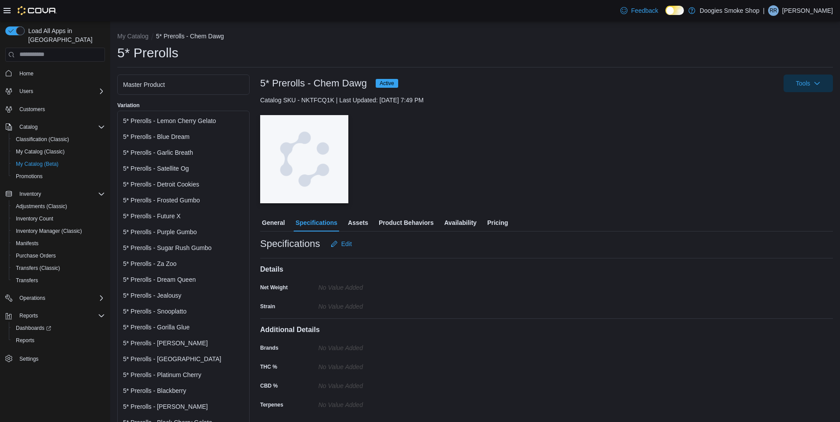
click at [284, 224] on span "General" at bounding box center [273, 223] width 23 height 18
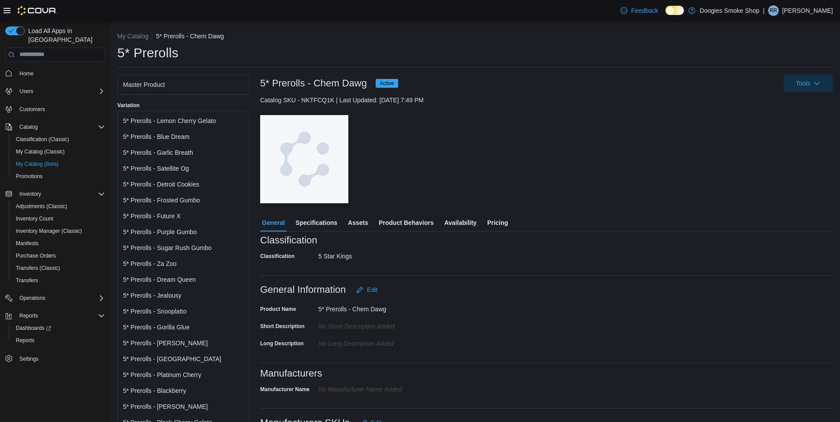
drag, startPoint x: 454, startPoint y: 224, endPoint x: 449, endPoint y: 222, distance: 5.5
click at [453, 224] on span "Availability" at bounding box center [460, 223] width 32 height 18
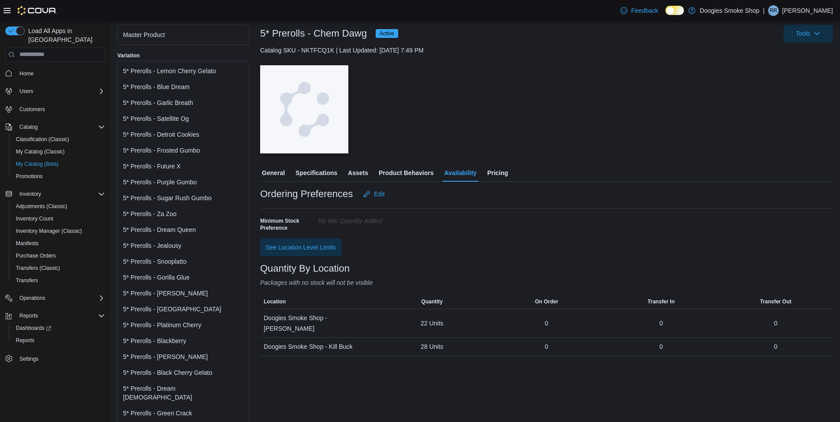
scroll to position [113, 0]
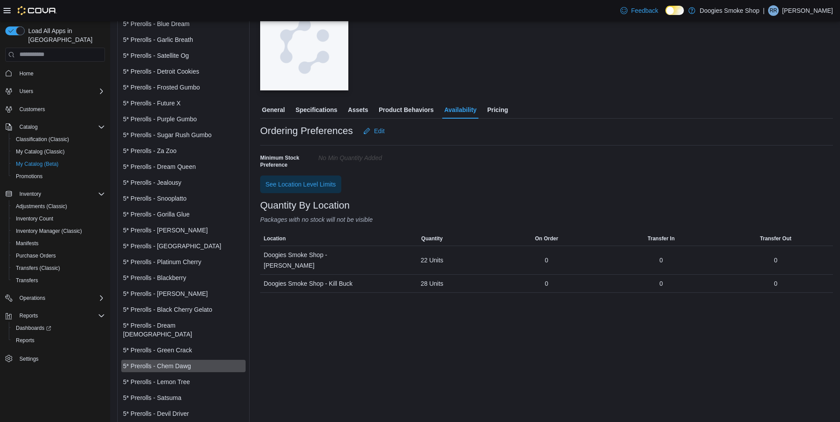
click at [174, 409] on div "5* Prerolls - Devil Driver" at bounding box center [183, 413] width 121 height 9
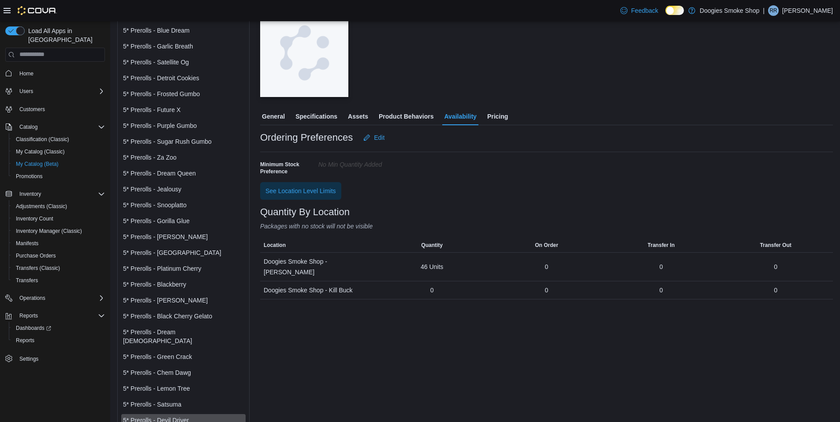
scroll to position [113, 0]
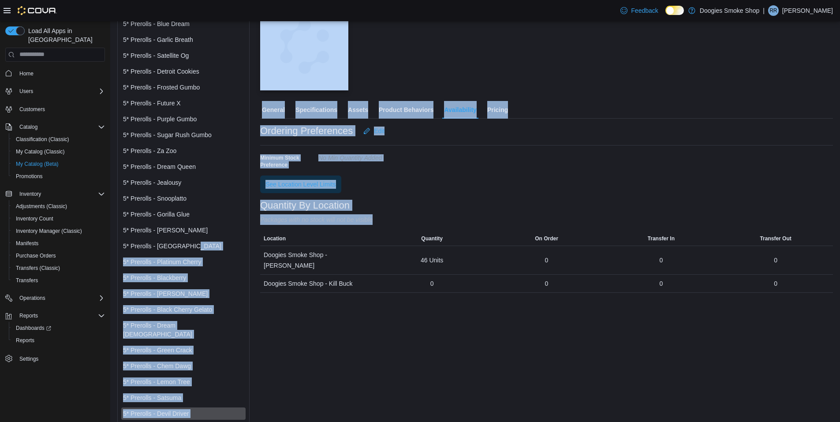
drag, startPoint x: 235, startPoint y: 251, endPoint x: 417, endPoint y: 360, distance: 212.4
click at [417, 360] on div "Master Product Variation 5* Prerolls - Lemon Cherry Gelato 5* Prerolls - Blue D…" at bounding box center [475, 193] width 716 height 462
click at [501, 53] on div "— Click to open this image in fullscreen mode" at bounding box center [546, 46] width 573 height 88
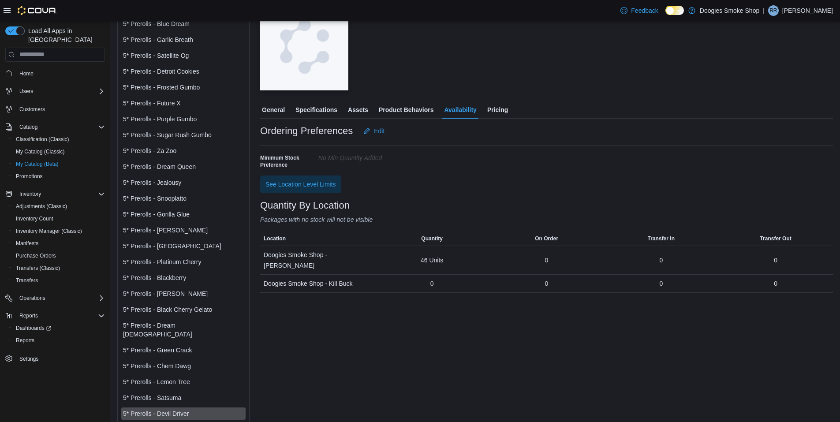
click at [182, 346] on div "5* Prerolls - Green Crack" at bounding box center [183, 350] width 121 height 9
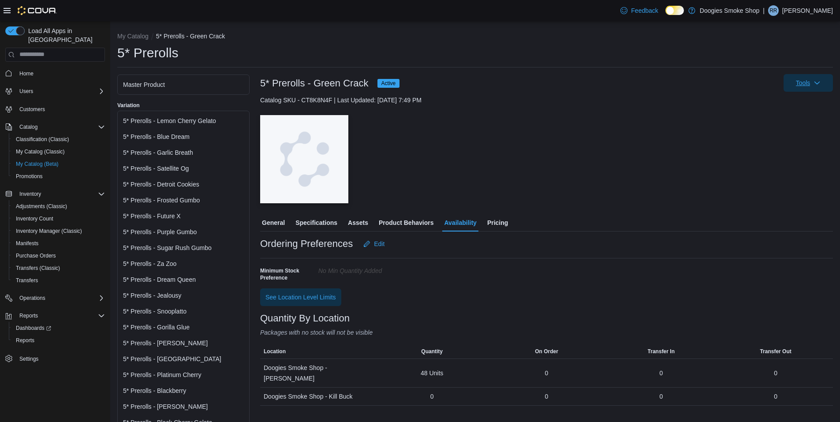
click at [811, 85] on span "Tools" at bounding box center [803, 83] width 15 height 9
click at [784, 103] on span "Move Variations" at bounding box center [795, 107] width 62 height 9
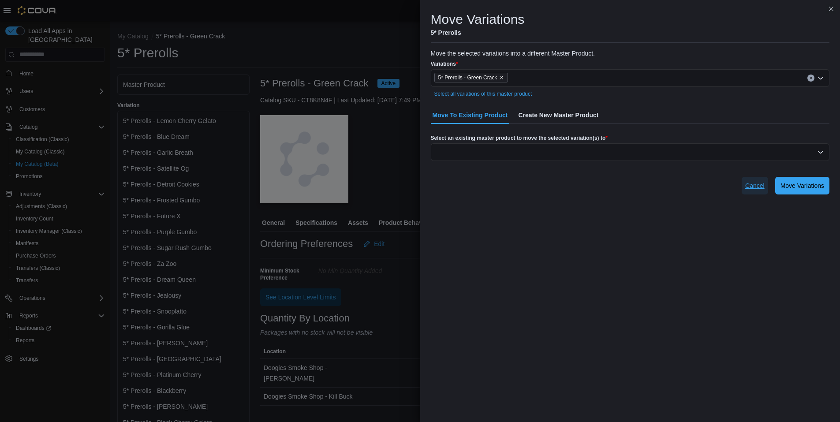
click at [760, 183] on span "Cancel" at bounding box center [754, 185] width 19 height 9
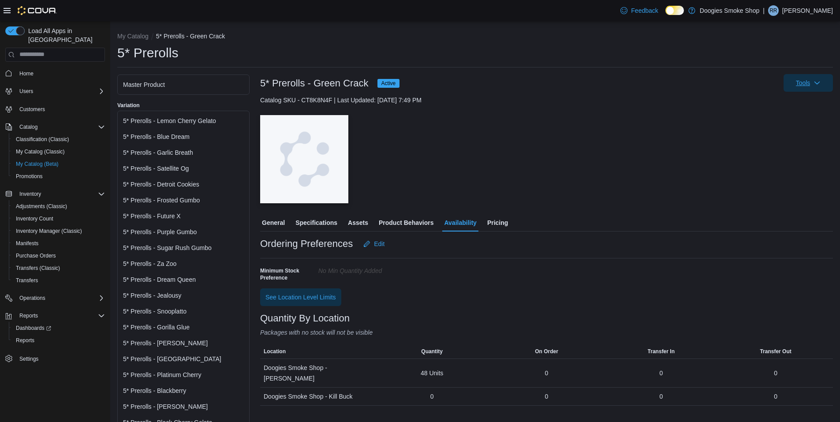
drag, startPoint x: 826, startPoint y: 79, endPoint x: 822, endPoint y: 88, distance: 9.5
click at [826, 79] on span "Tools" at bounding box center [808, 83] width 39 height 18
click at [171, 82] on div "Master Product" at bounding box center [183, 84] width 121 height 9
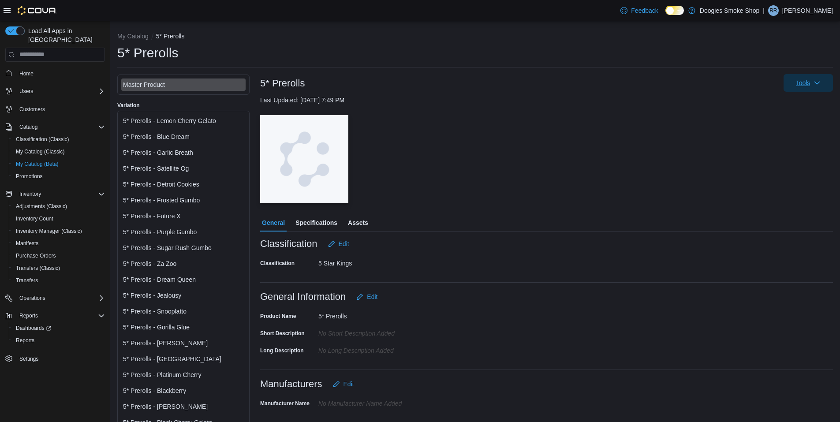
click at [811, 85] on span "Tools" at bounding box center [803, 83] width 15 height 9
click at [797, 103] on span "Move Variations" at bounding box center [795, 107] width 62 height 9
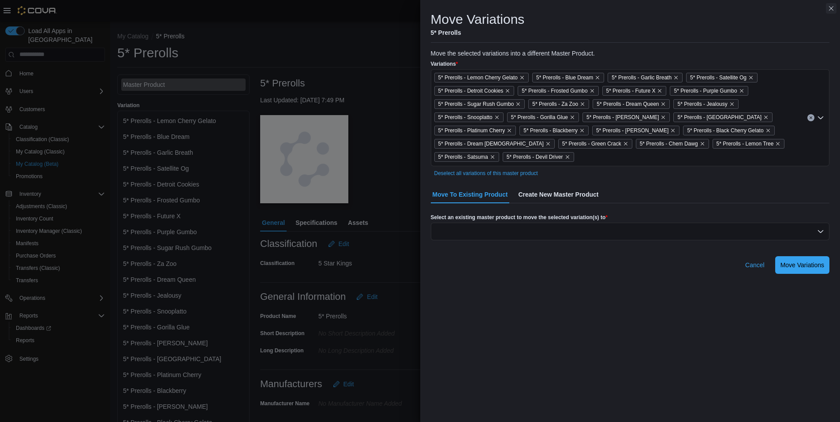
click at [830, 8] on button "Close this dialog" at bounding box center [831, 8] width 11 height 11
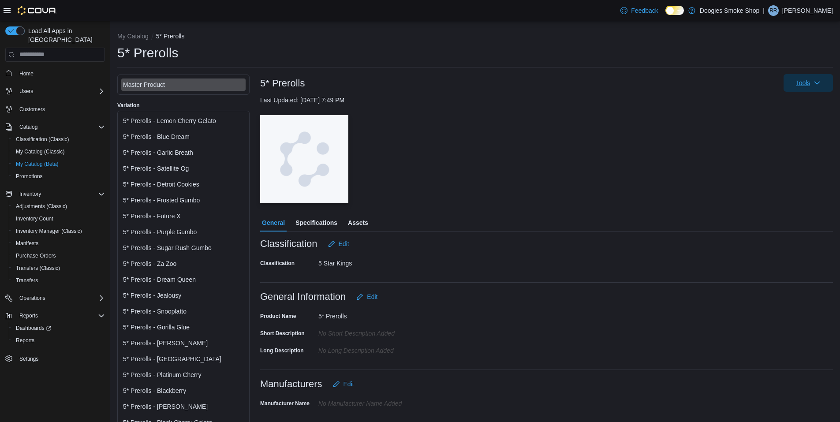
click at [821, 80] on icon "button" at bounding box center [817, 82] width 7 height 7
click at [783, 125] on span "Add New Variations" at bounding box center [795, 123] width 62 height 9
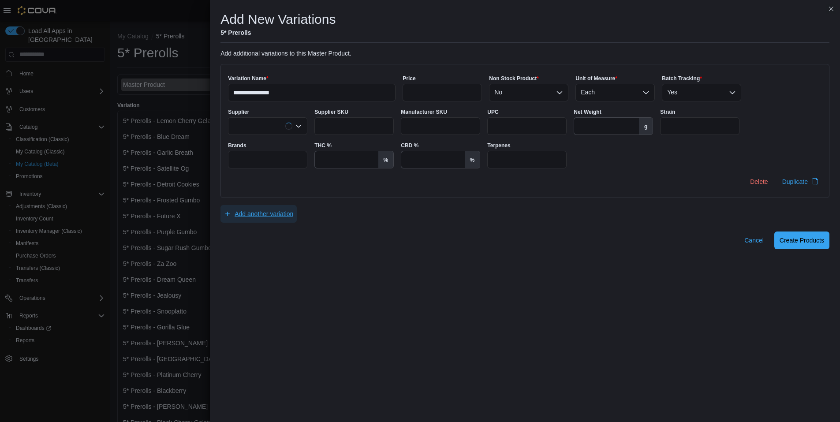
click at [254, 213] on span "Add another variation" at bounding box center [264, 213] width 59 height 9
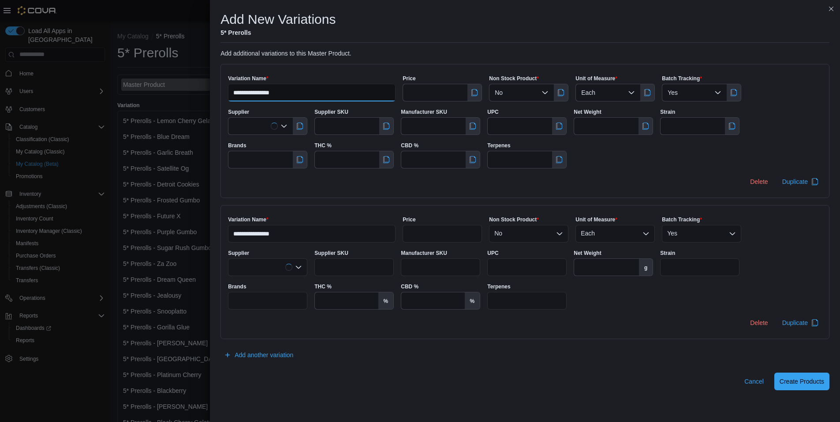
click at [285, 90] on input "**********" at bounding box center [312, 93] width 168 height 18
drag, startPoint x: 277, startPoint y: 93, endPoint x: 257, endPoint y: 94, distance: 20.3
click at [257, 94] on input "**********" at bounding box center [312, 93] width 168 height 18
click at [282, 92] on input "**********" at bounding box center [312, 93] width 168 height 18
type input "**********"
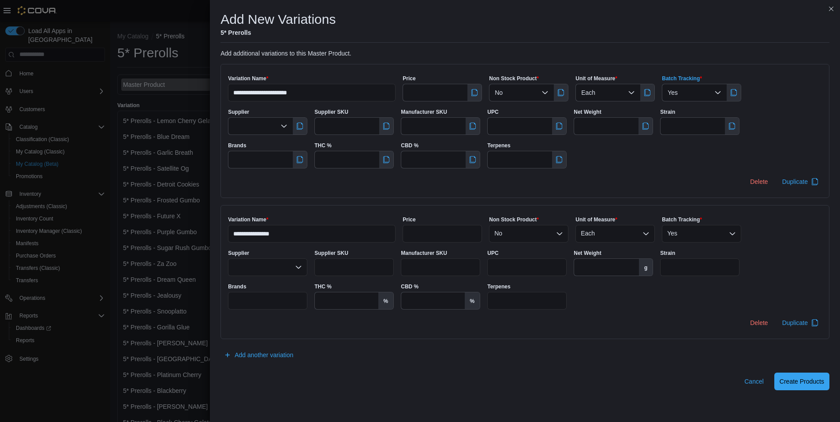
click at [671, 95] on span "Yes" at bounding box center [673, 92] width 10 height 11
click at [686, 125] on button "No" at bounding box center [696, 120] width 79 height 13
click at [731, 95] on button "button" at bounding box center [734, 92] width 14 height 17
click at [304, 234] on input "**********" at bounding box center [312, 234] width 168 height 18
drag, startPoint x: 272, startPoint y: 235, endPoint x: 258, endPoint y: 236, distance: 13.7
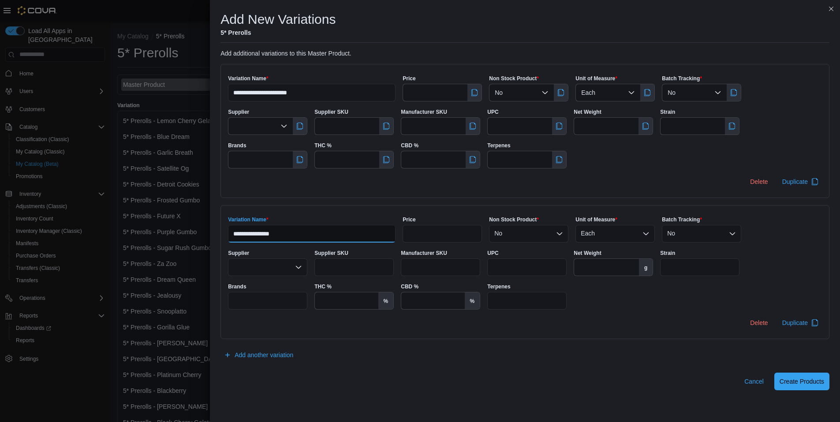
click at [258, 236] on input "**********" at bounding box center [312, 234] width 168 height 18
type input "**********"
drag, startPoint x: 305, startPoint y: 323, endPoint x: 335, endPoint y: 322, distance: 30.0
click at [307, 323] on div "Delete Duplicate" at bounding box center [525, 323] width 594 height 18
click at [810, 385] on span "Create Products" at bounding box center [802, 381] width 45 height 9
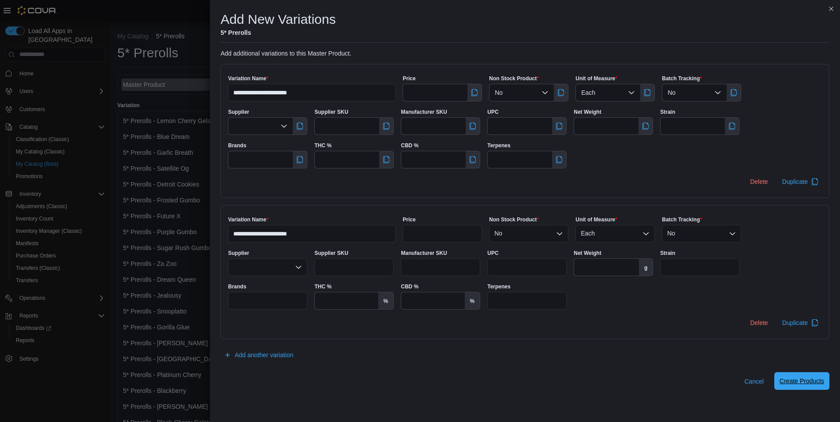
click at [800, 383] on span "Create Products" at bounding box center [802, 381] width 45 height 9
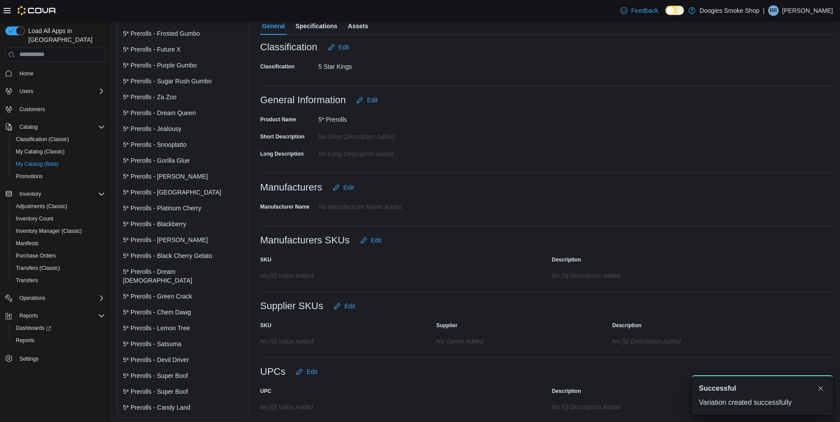
scroll to position [199, 0]
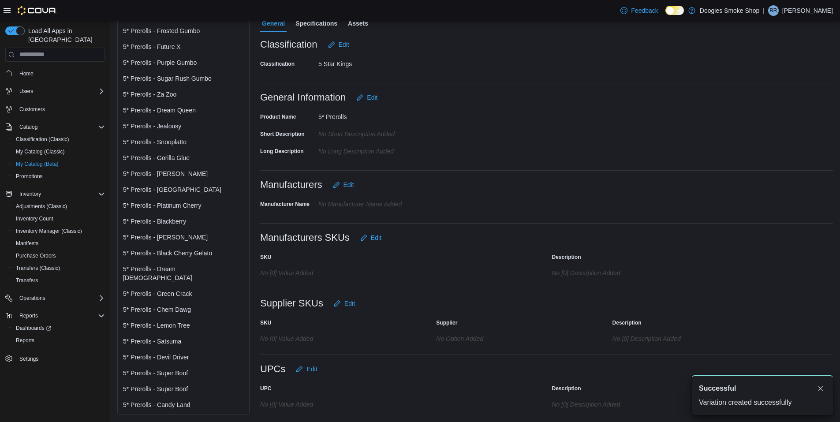
click at [181, 374] on div "5* Prerolls - Super Boof" at bounding box center [183, 373] width 121 height 9
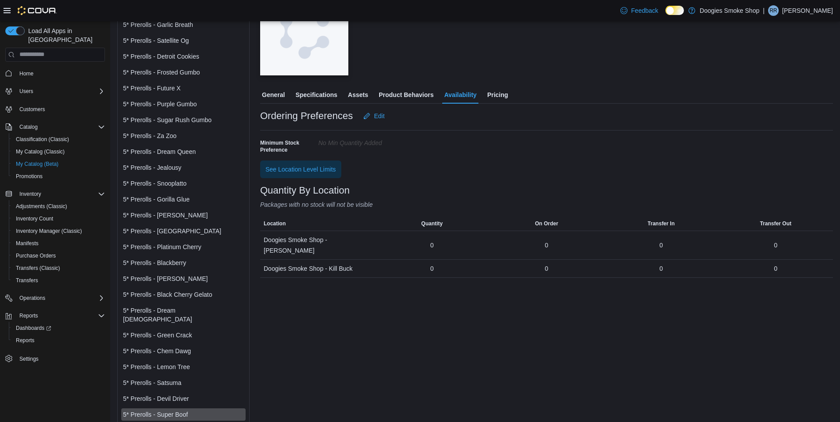
scroll to position [161, 0]
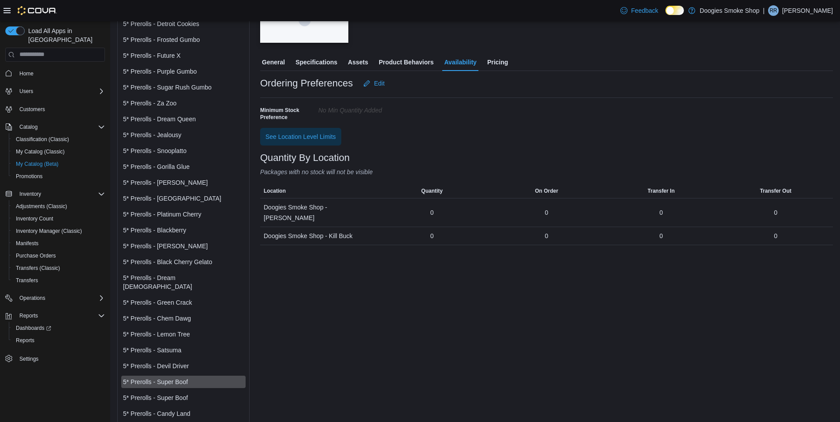
click at [181, 393] on div "5* Prerolls - Super Boof" at bounding box center [183, 397] width 121 height 9
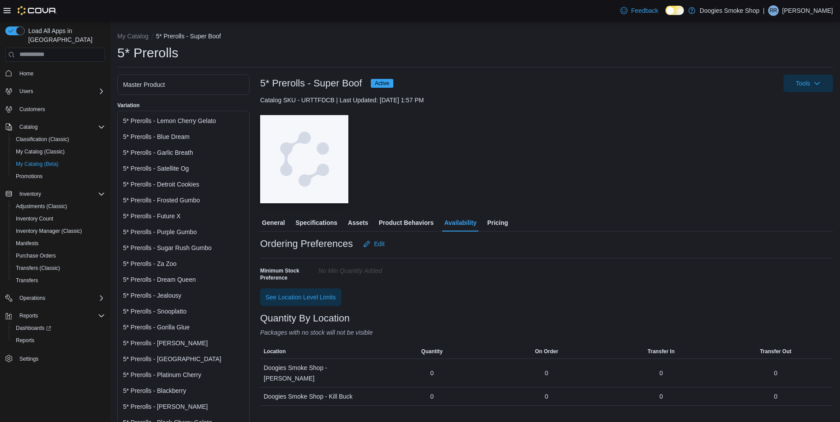
scroll to position [161, 0]
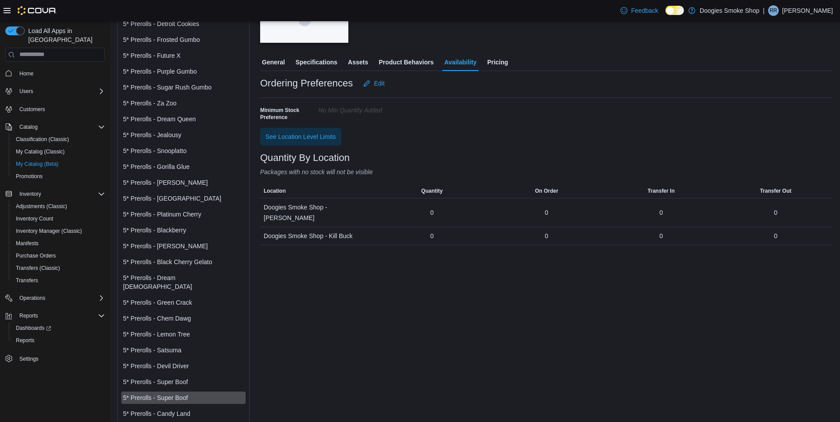
drag, startPoint x: 176, startPoint y: 376, endPoint x: 168, endPoint y: 391, distance: 16.8
click at [168, 393] on div "5* Prerolls - Super Boof" at bounding box center [183, 397] width 121 height 9
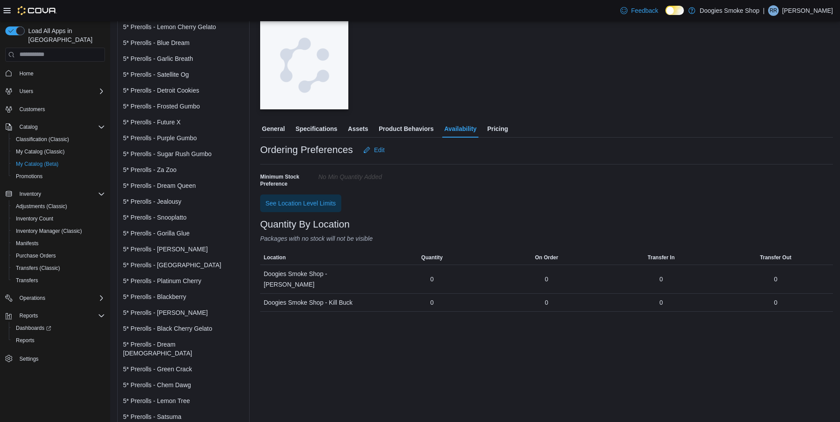
scroll to position [0, 0]
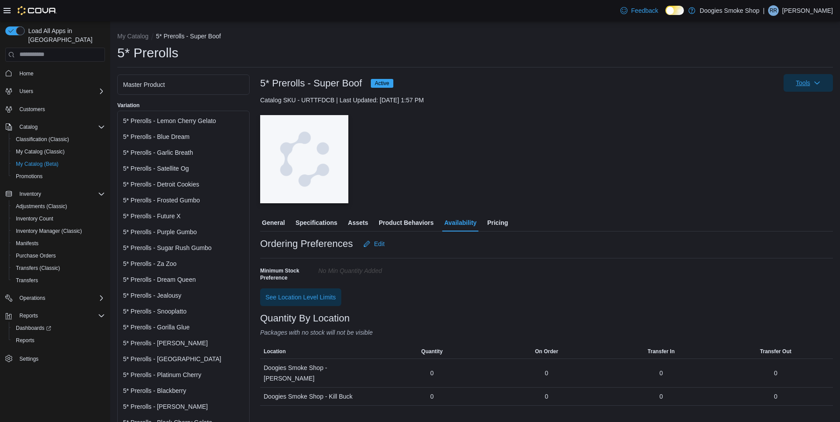
click at [808, 84] on span "Tools" at bounding box center [803, 83] width 15 height 9
click at [801, 143] on button "Update Product Status" at bounding box center [790, 139] width 80 height 16
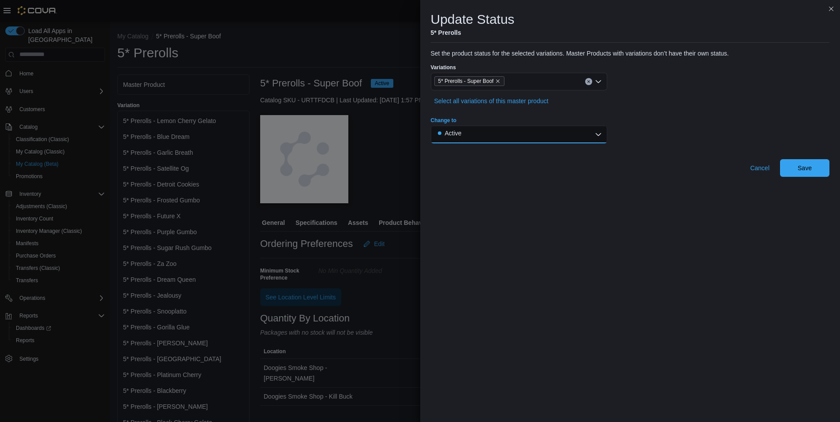
drag, startPoint x: 590, startPoint y: 135, endPoint x: 586, endPoint y: 141, distance: 7.0
click at [591, 135] on button "Active" at bounding box center [519, 135] width 176 height 18
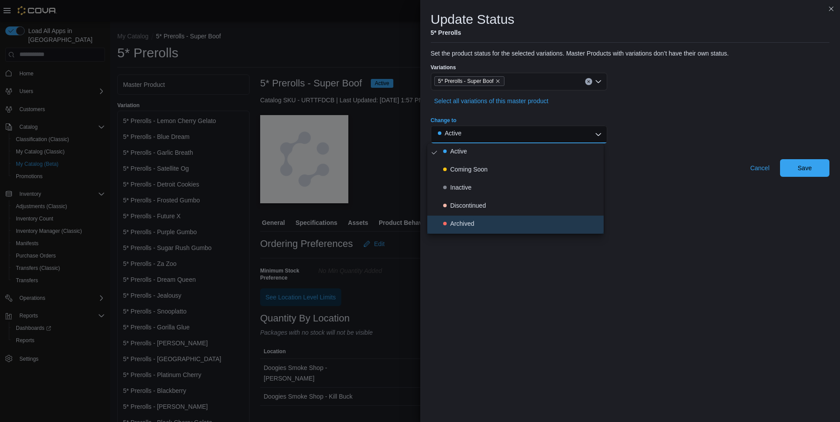
click at [462, 224] on div "Archived" at bounding box center [462, 223] width 24 height 9
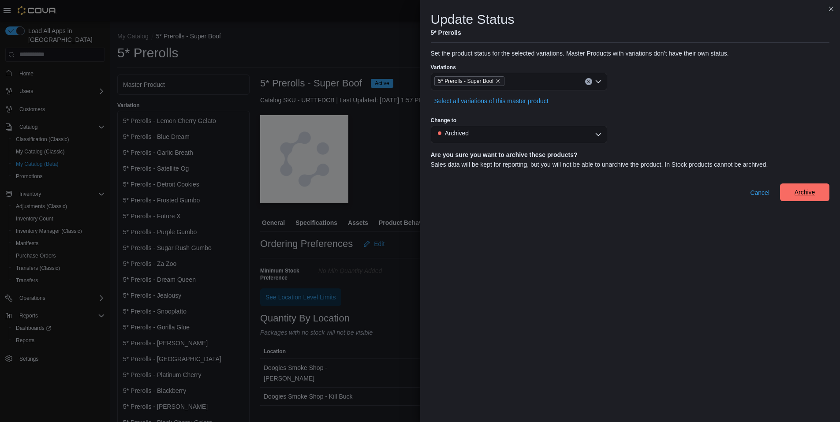
click at [808, 196] on span "Archive" at bounding box center [805, 192] width 21 height 9
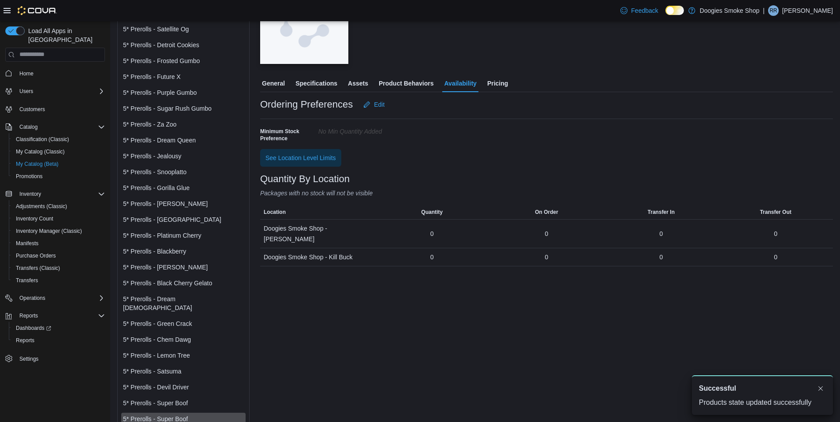
scroll to position [161, 0]
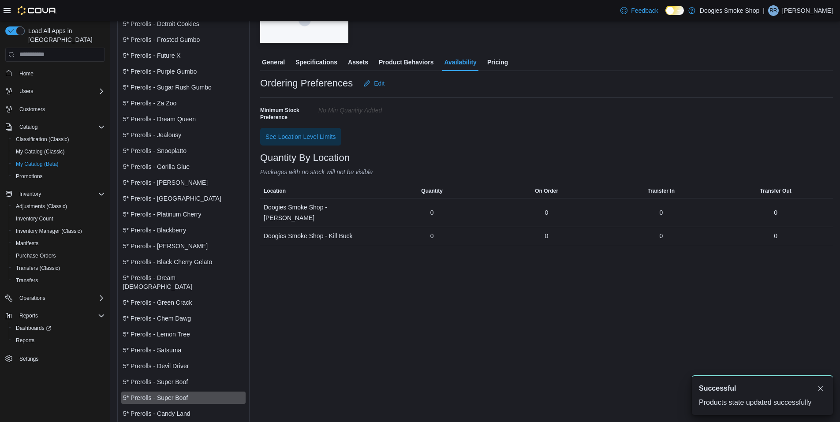
click at [307, 292] on div "5* Prerolls - Super Boof Archived Tools Catalog SKU - URTTFDCB | Last Updated: …" at bounding box center [546, 169] width 573 height 510
click at [186, 266] on div "5* Prerolls - Black Cherry Gelato" at bounding box center [183, 262] width 121 height 9
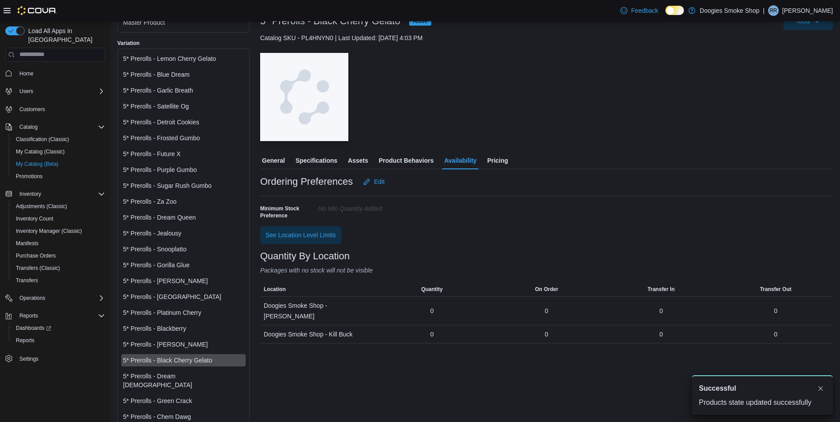
scroll to position [145, 0]
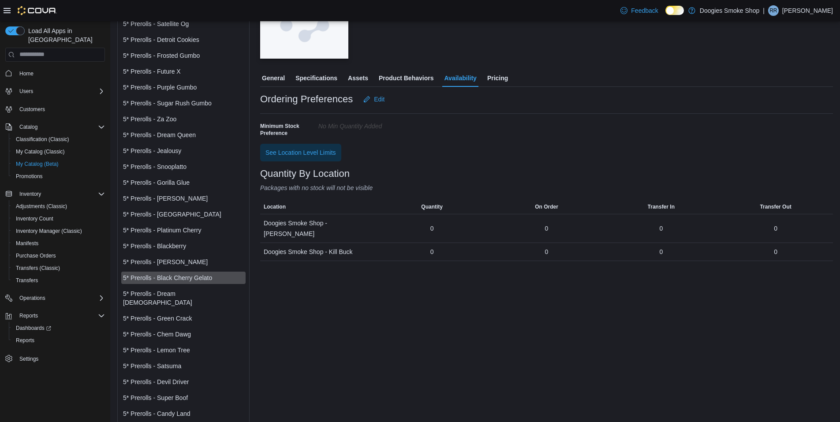
click at [179, 393] on div "5* Prerolls - Super Boof" at bounding box center [183, 397] width 121 height 9
click at [505, 78] on span "Pricing" at bounding box center [497, 78] width 21 height 18
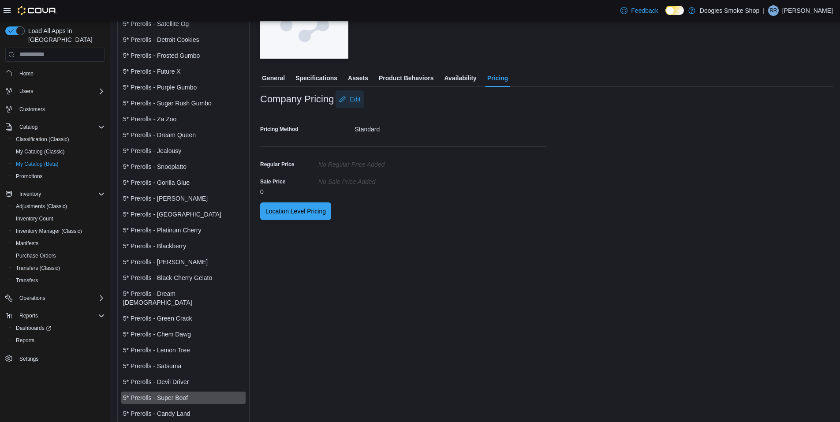
click at [350, 98] on span "Edit" at bounding box center [355, 99] width 11 height 9
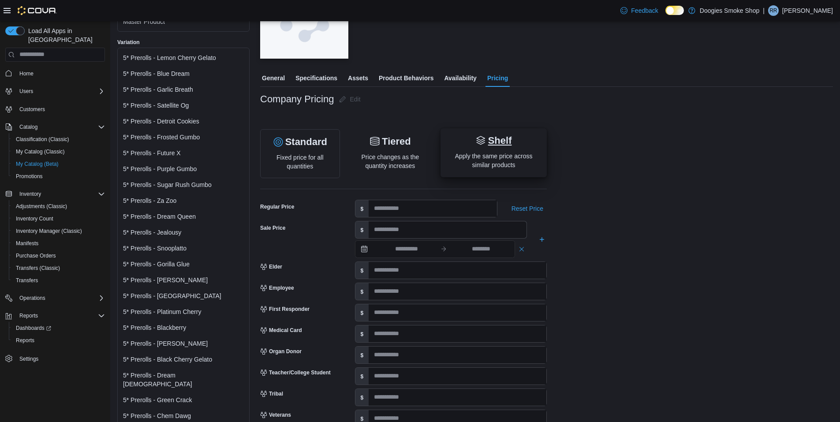
click at [511, 168] on p "Apply the same price across similar products" at bounding box center [494, 161] width 92 height 18
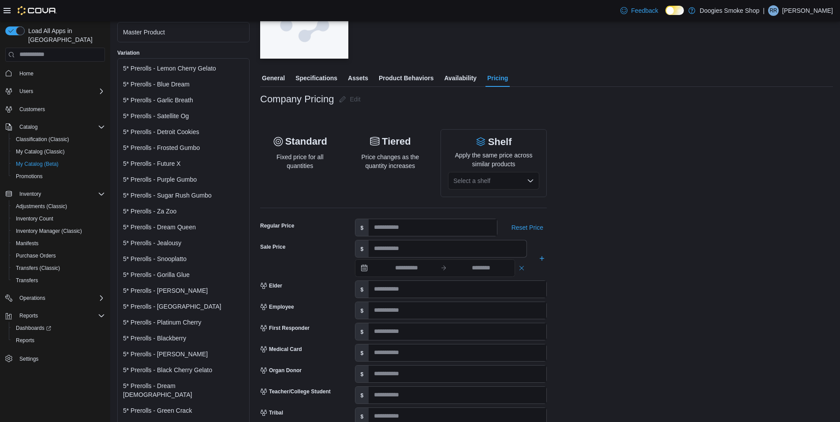
click at [523, 178] on div "Select a shelf" at bounding box center [493, 181] width 91 height 18
click at [489, 225] on span "5* Prerolls" at bounding box center [499, 225] width 70 height 9
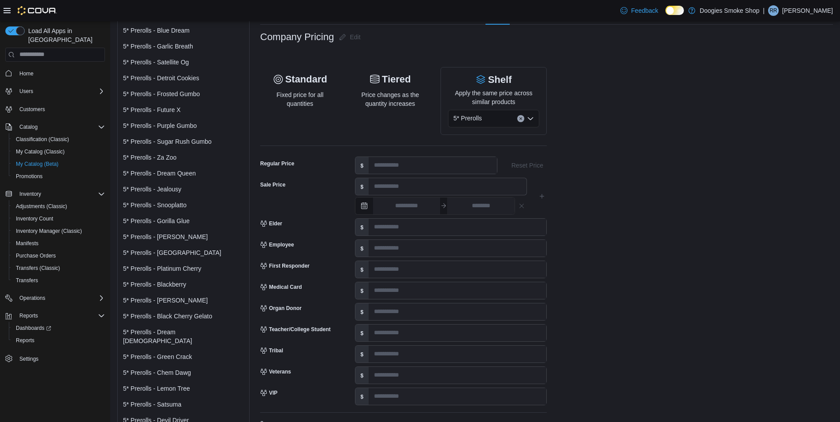
scroll to position [254, 0]
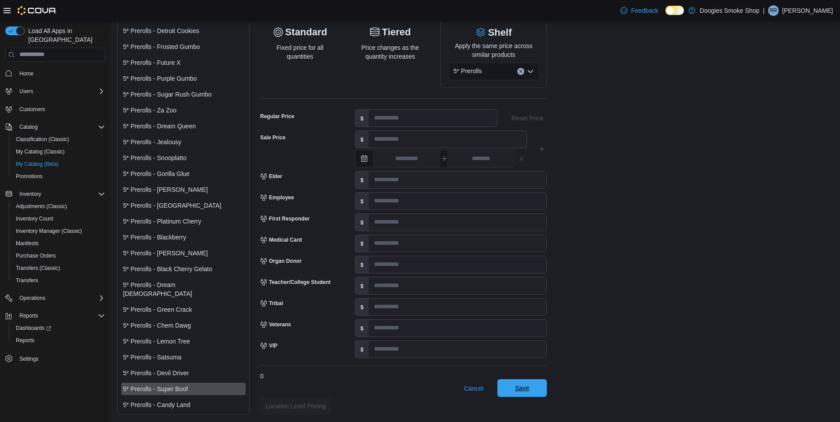
click at [535, 385] on span "Save" at bounding box center [522, 388] width 39 height 18
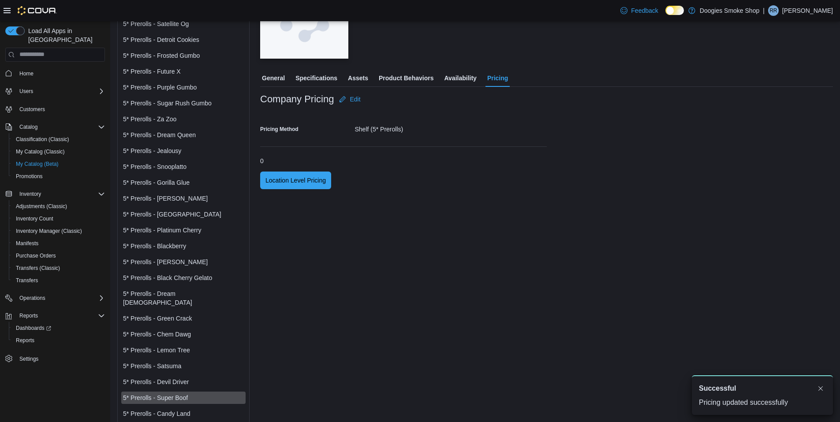
scroll to position [0, 0]
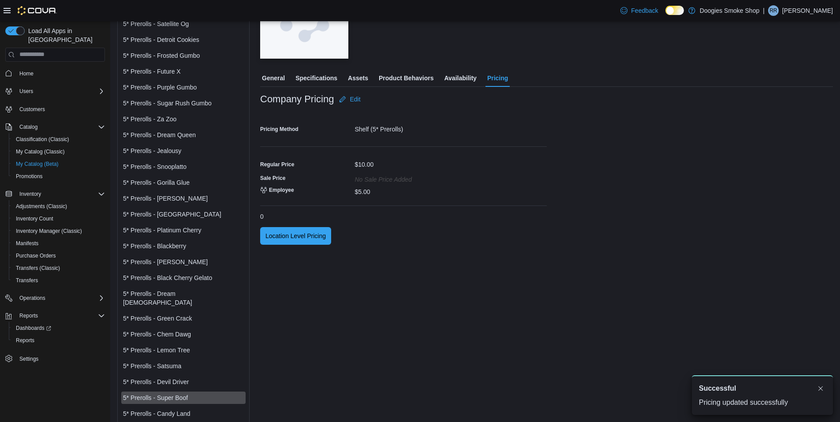
click at [184, 409] on div "5* Prerolls - Candy Land" at bounding box center [183, 413] width 121 height 9
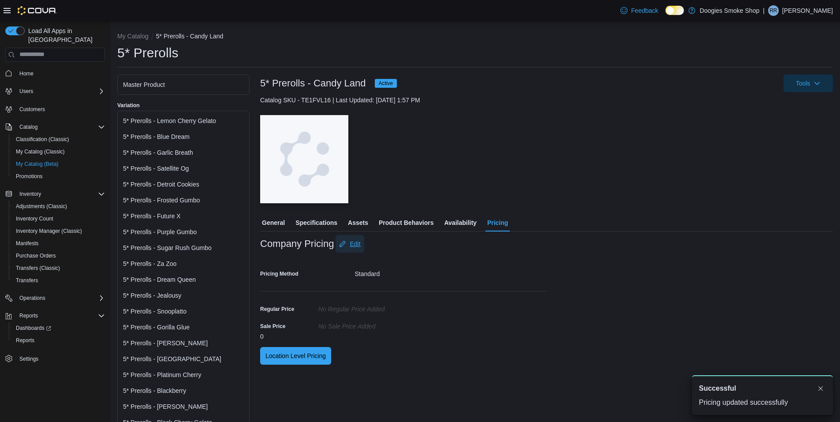
click at [357, 245] on span "Edit" at bounding box center [355, 243] width 11 height 9
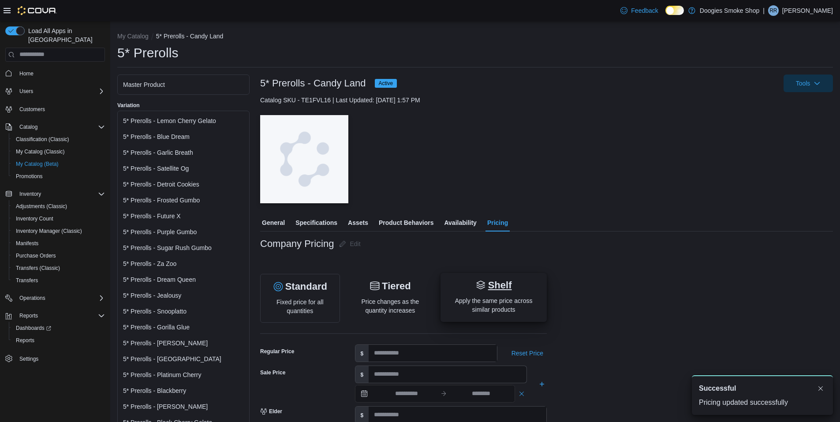
click at [503, 295] on div "Shelf Apply the same price across similar products" at bounding box center [494, 297] width 92 height 35
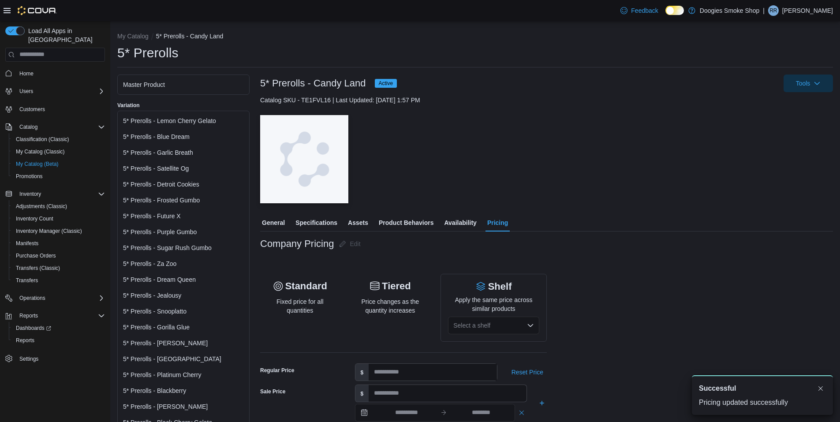
click at [488, 322] on div "Select a shelf" at bounding box center [493, 326] width 91 height 18
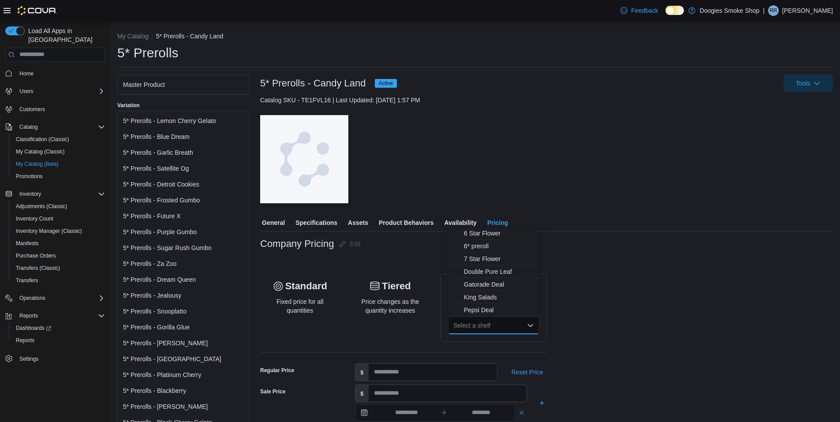
scroll to position [149, 0]
click at [491, 263] on span "5* Prerolls" at bounding box center [499, 264] width 70 height 9
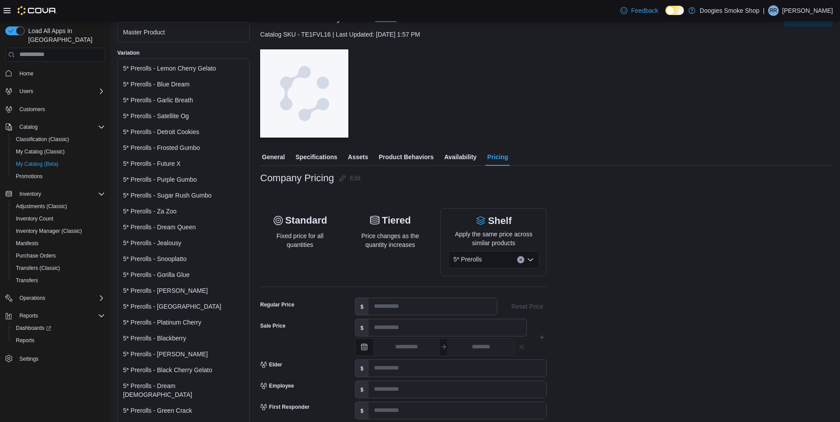
scroll to position [221, 0]
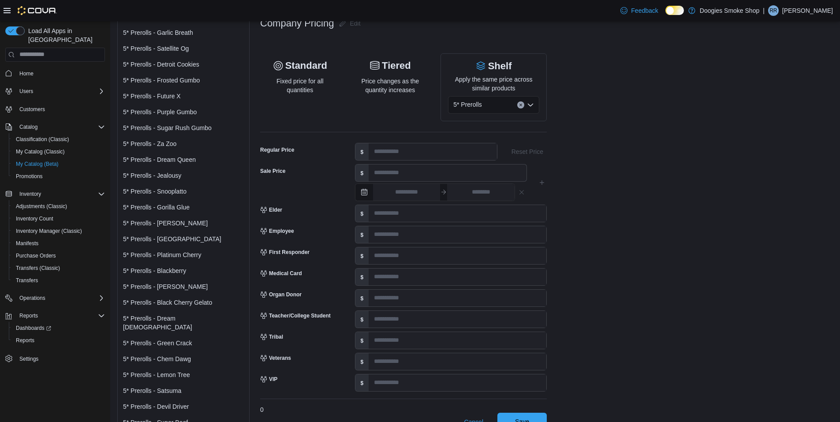
click at [528, 415] on span "Save" at bounding box center [522, 422] width 39 height 18
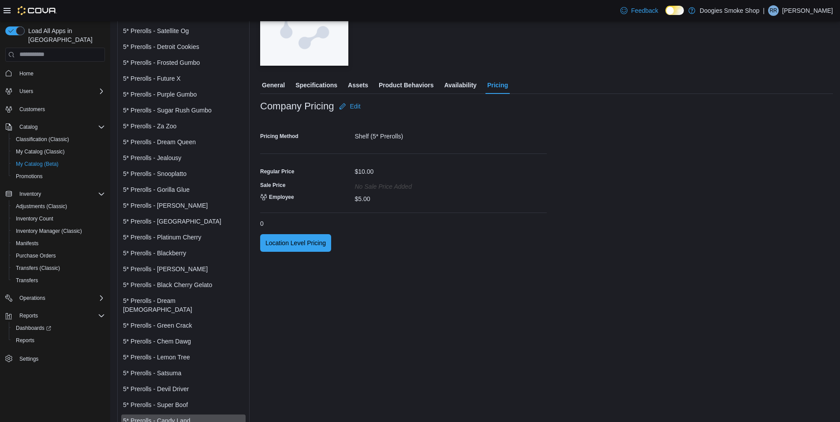
scroll to position [145, 0]
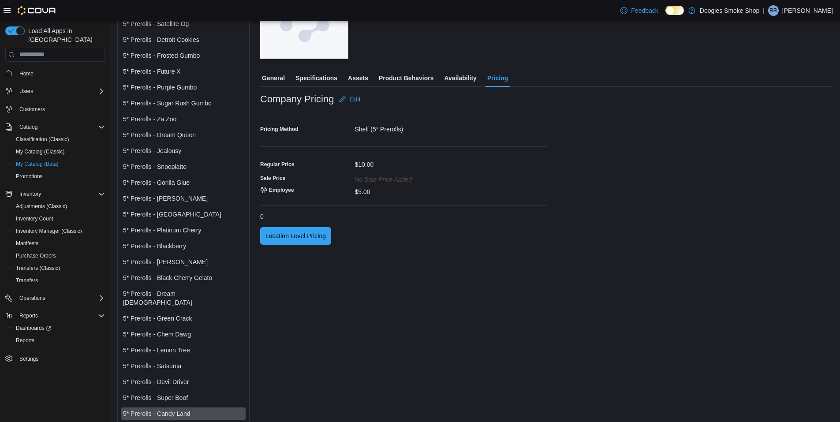
click at [177, 393] on div "5* Prerolls - Super Boof" at bounding box center [183, 397] width 121 height 9
click at [181, 409] on div "5* Prerolls - Candy Land" at bounding box center [183, 413] width 121 height 9
click at [182, 378] on div "5* Prerolls - Devil Driver" at bounding box center [183, 382] width 121 height 9
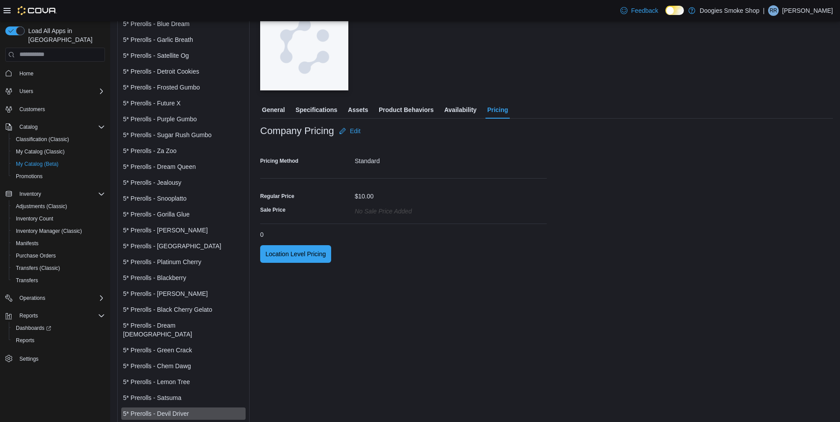
scroll to position [145, 0]
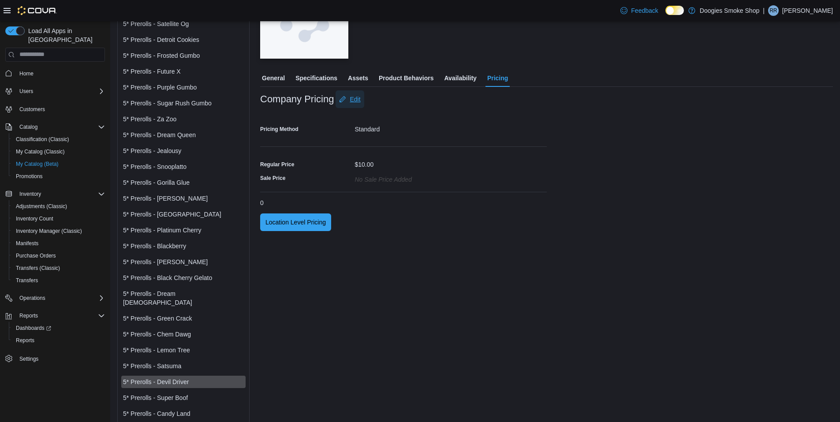
drag, startPoint x: 358, startPoint y: 101, endPoint x: 386, endPoint y: 120, distance: 34.3
click at [358, 101] on span "Edit" at bounding box center [355, 99] width 11 height 9
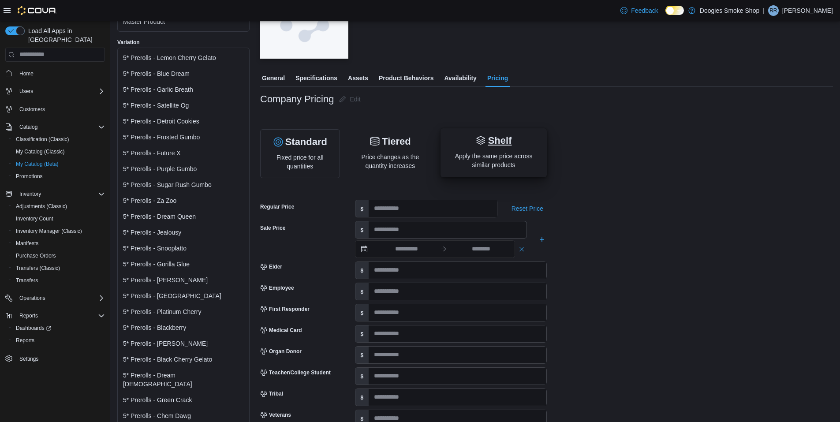
click at [504, 164] on p "Apply the same price across similar products" at bounding box center [494, 161] width 92 height 18
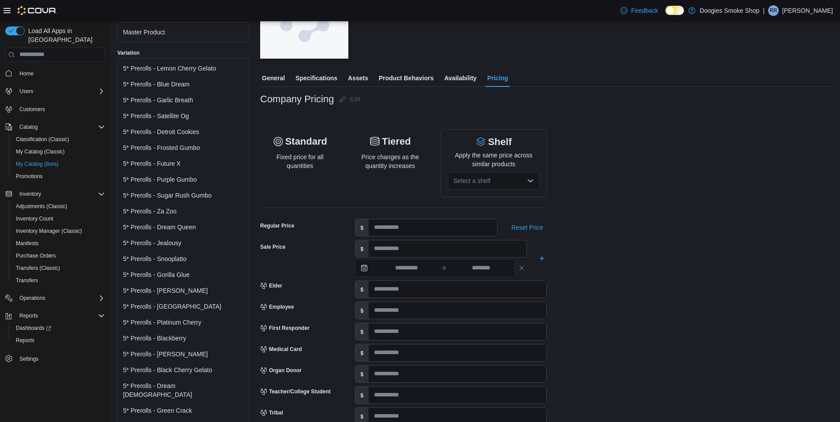
click at [507, 176] on div "Select a shelf" at bounding box center [493, 181] width 91 height 18
click at [481, 259] on span "5 Star Flower" at bounding box center [499, 257] width 70 height 9
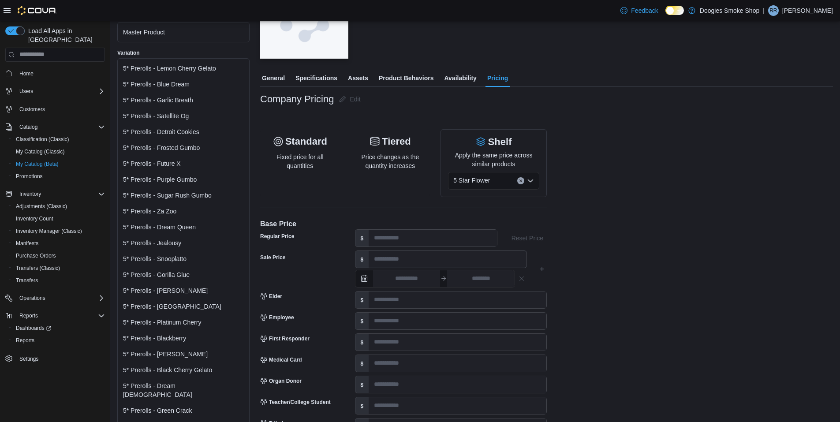
click at [505, 181] on div "5 Star Flower Combo box. Selected. 5 Star Flower. Press Backspace to delete 5 S…" at bounding box center [493, 181] width 91 height 18
click at [493, 244] on span "5* Prerolls" at bounding box center [499, 242] width 70 height 9
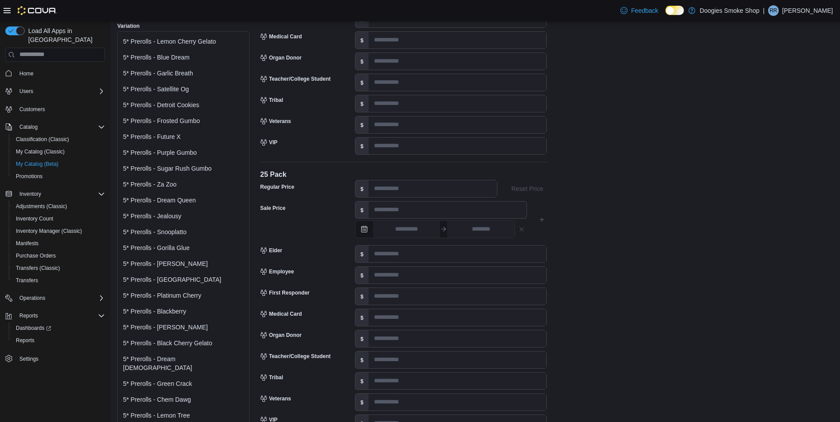
scroll to position [3593, 0]
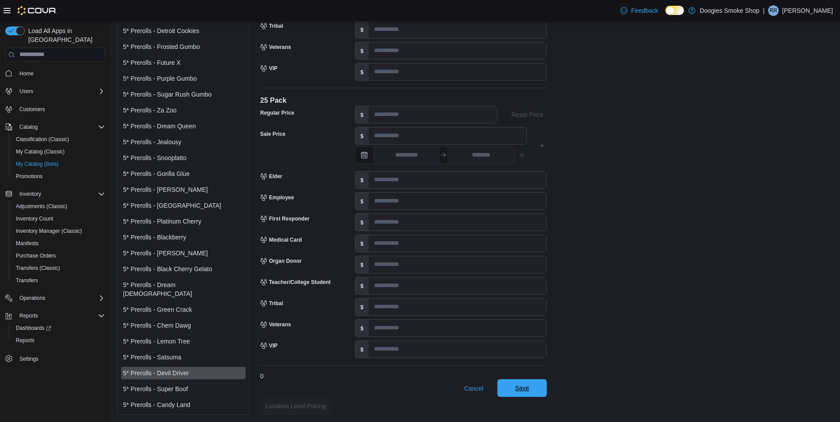
click at [534, 388] on span "Save" at bounding box center [522, 388] width 39 height 18
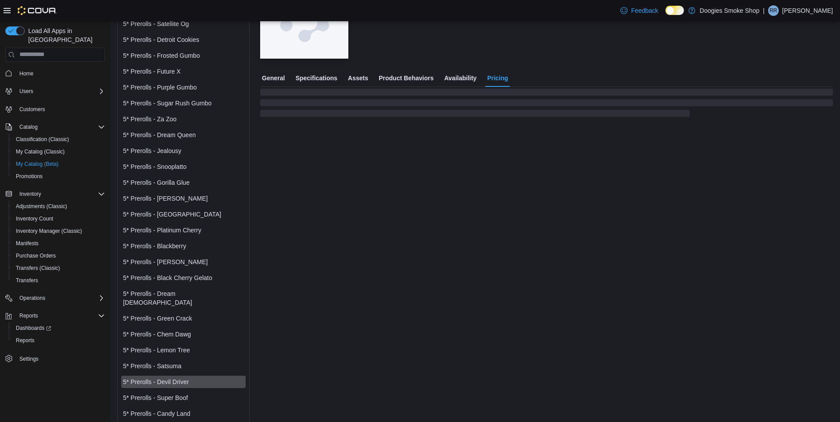
scroll to position [0, 0]
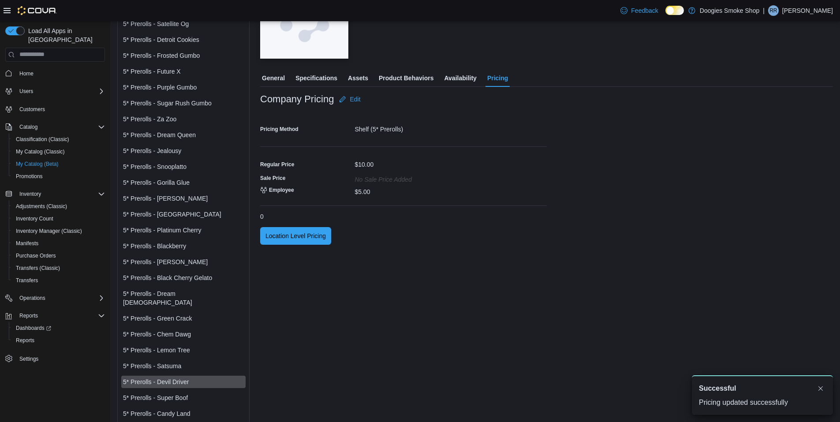
click at [166, 362] on div "5* Prerolls - Satsuma" at bounding box center [183, 366] width 121 height 9
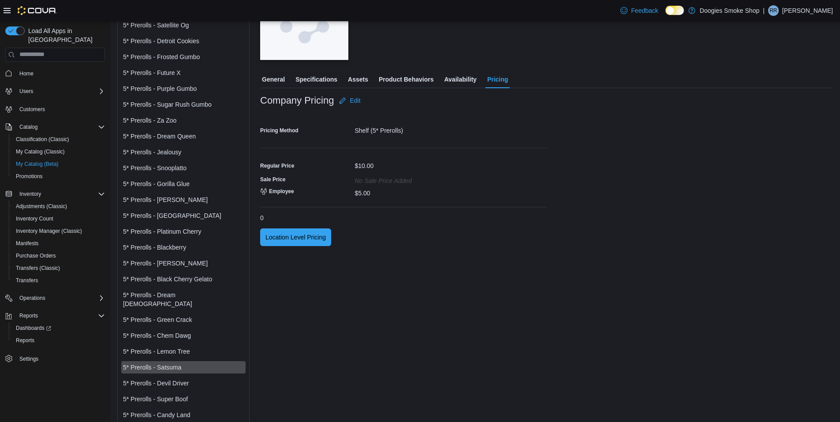
scroll to position [145, 0]
click at [175, 346] on div "5* Prerolls - Lemon Tree" at bounding box center [183, 350] width 121 height 9
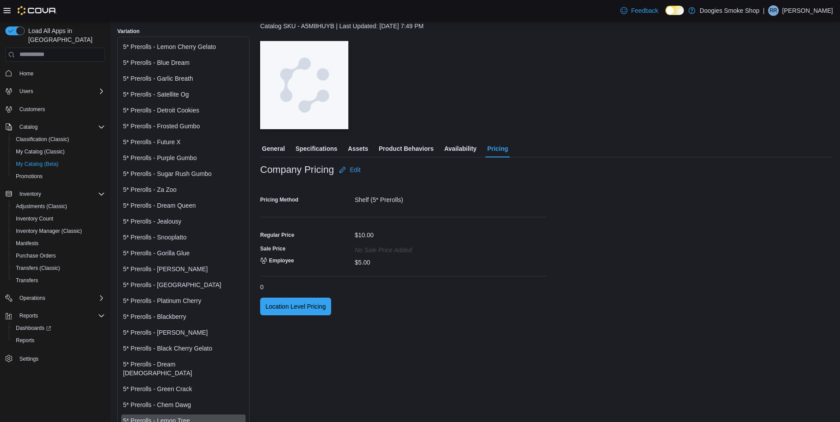
scroll to position [145, 0]
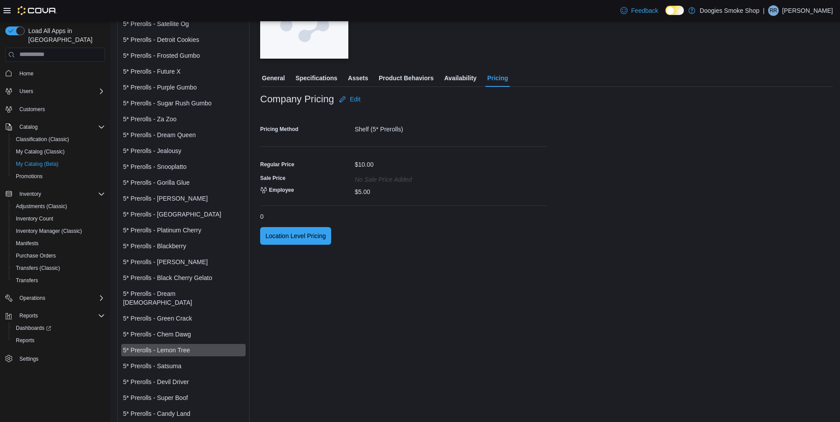
click at [179, 330] on div "5* Prerolls - Chem Dawg" at bounding box center [183, 334] width 121 height 9
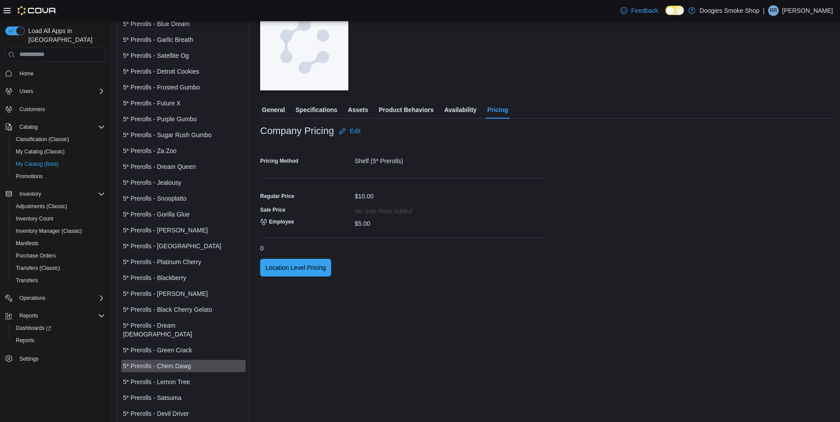
scroll to position [145, 0]
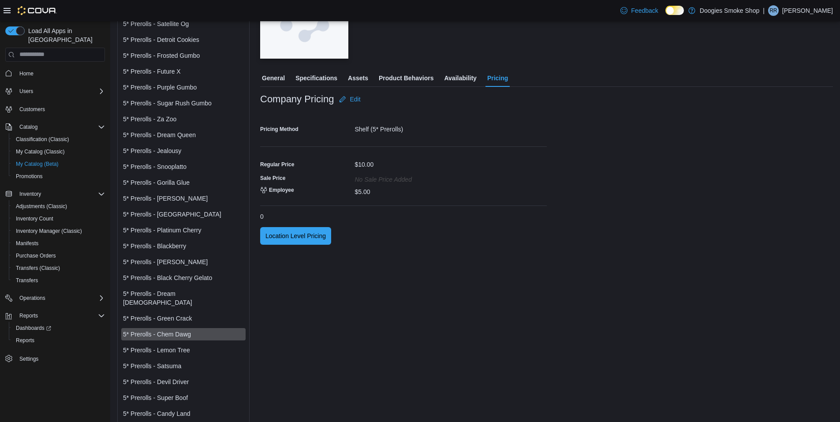
click at [180, 314] on div "5* Prerolls - Green Crack" at bounding box center [183, 318] width 124 height 12
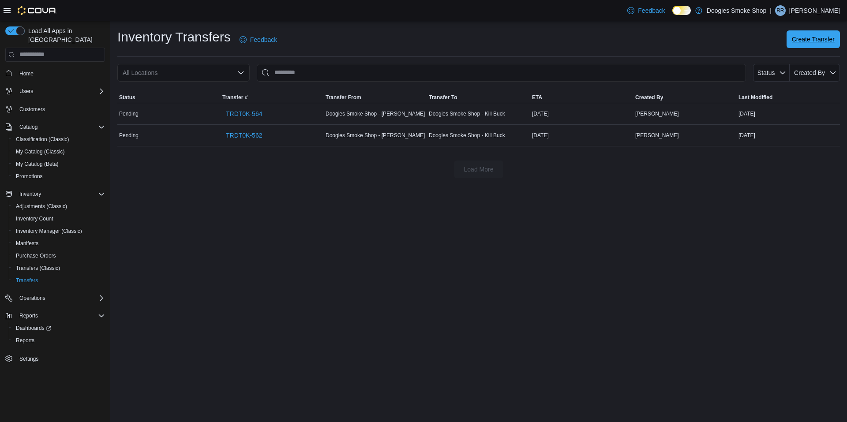
click at [811, 38] on span "Create Transfer" at bounding box center [813, 39] width 43 height 9
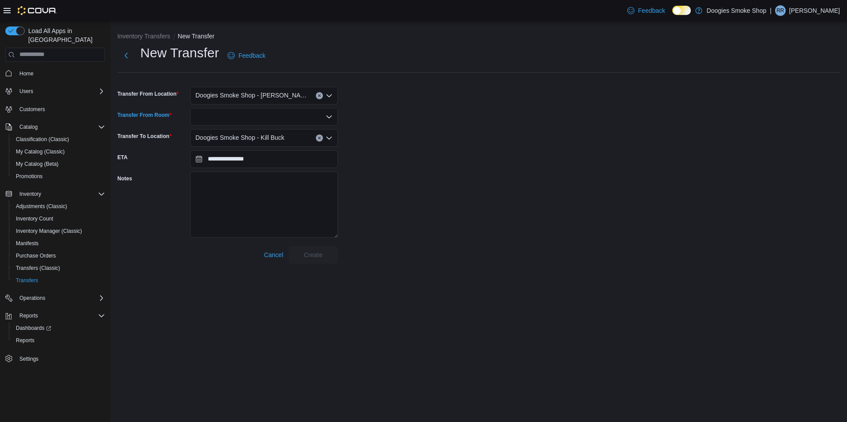
click at [268, 117] on div at bounding box center [264, 117] width 148 height 18
click at [232, 156] on span "Store Back" at bounding box center [269, 157] width 127 height 9
click at [241, 116] on div "Store Back Combo box. Selected. Store Back. Press Backspace to delete Store Bac…" at bounding box center [264, 117] width 148 height 18
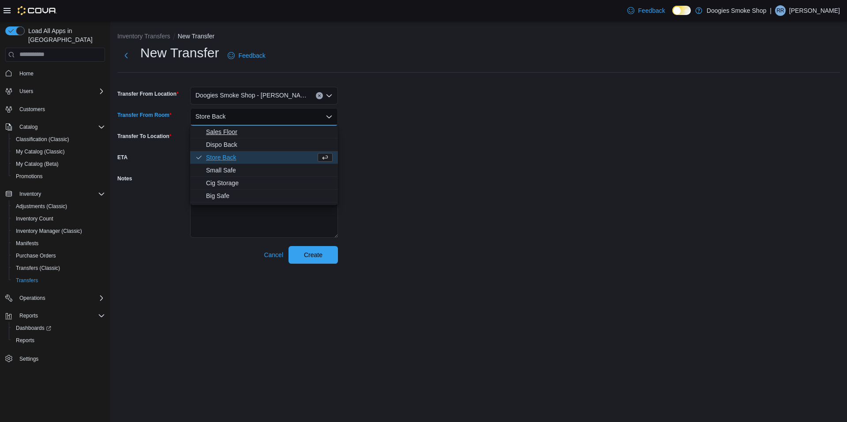
click at [235, 132] on span "Sales Floor" at bounding box center [269, 131] width 127 height 9
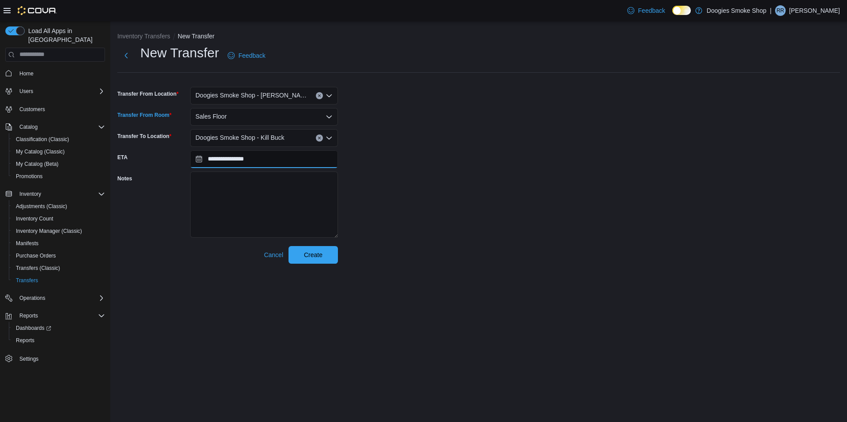
click at [264, 163] on input "**********" at bounding box center [264, 159] width 148 height 18
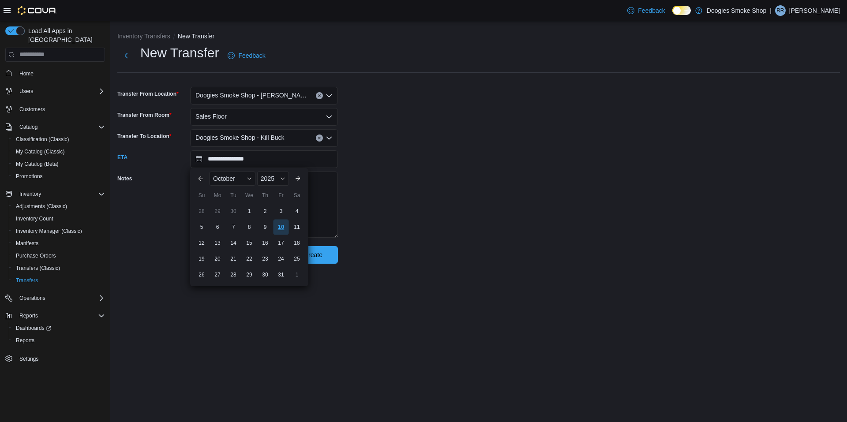
drag, startPoint x: 280, startPoint y: 223, endPoint x: 292, endPoint y: 238, distance: 19.5
click at [280, 223] on div "10" at bounding box center [280, 226] width 15 height 15
type input "**********"
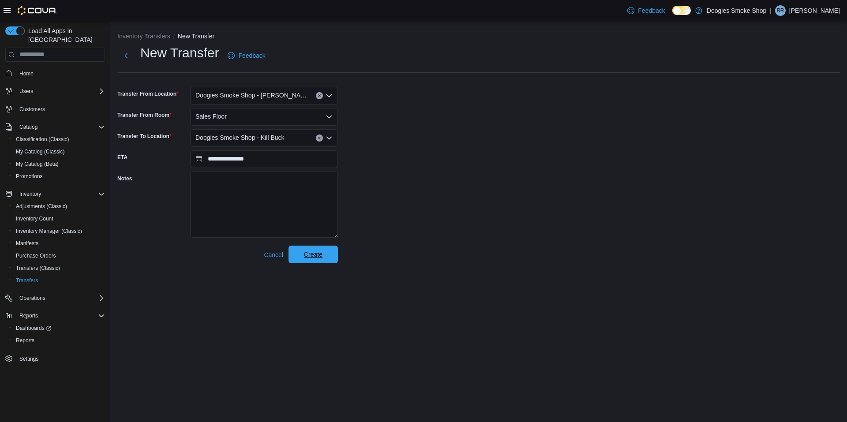
click at [308, 255] on span "Create" at bounding box center [313, 254] width 19 height 9
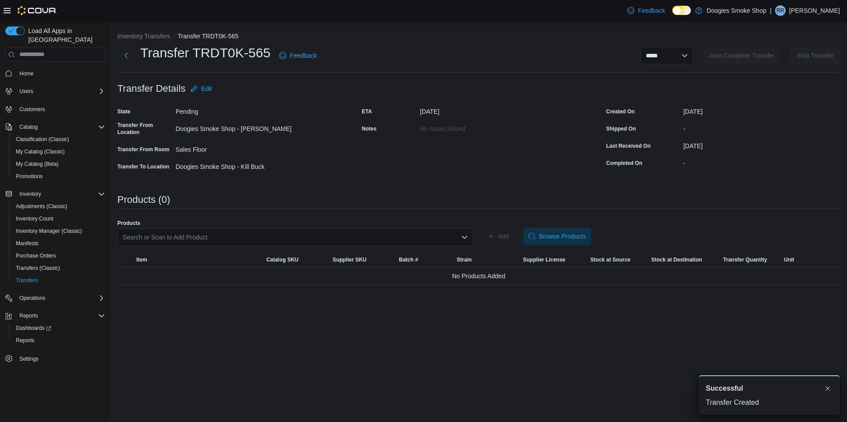
click at [245, 233] on div "Search or Scan to Add Product" at bounding box center [295, 237] width 356 height 18
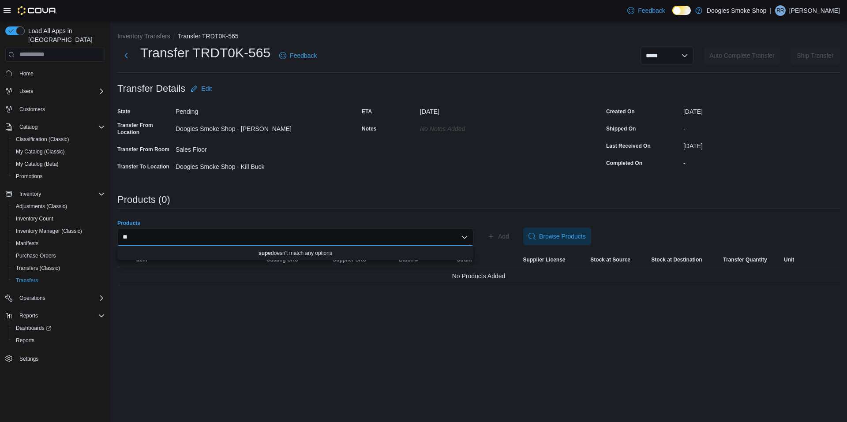
type input "*"
type input "**********"
click at [191, 265] on span "5* Prerolls - Green Crack" at bounding box center [300, 265] width 335 height 9
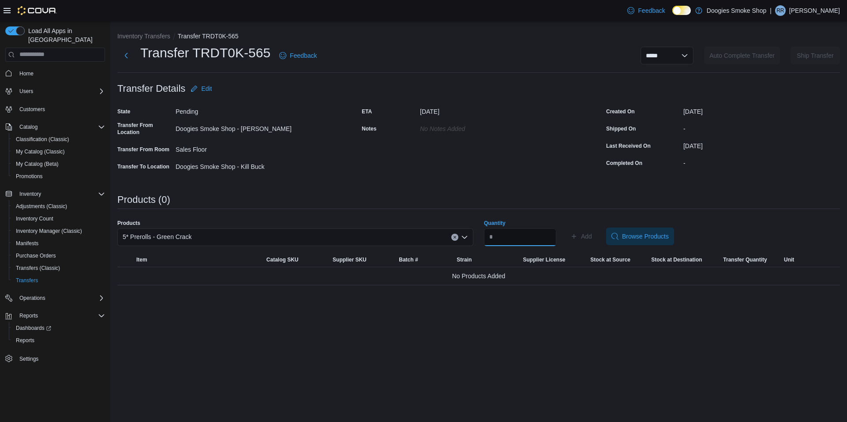
click at [517, 243] on input "Quantity" at bounding box center [520, 237] width 72 height 18
type input "**"
click at [592, 233] on span "Add" at bounding box center [586, 236] width 11 height 9
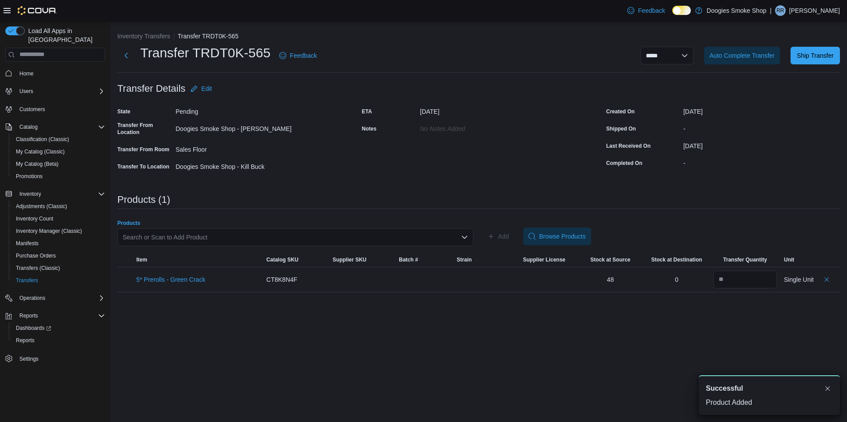
click at [235, 233] on div "Search or Scan to Add Product" at bounding box center [295, 237] width 356 height 18
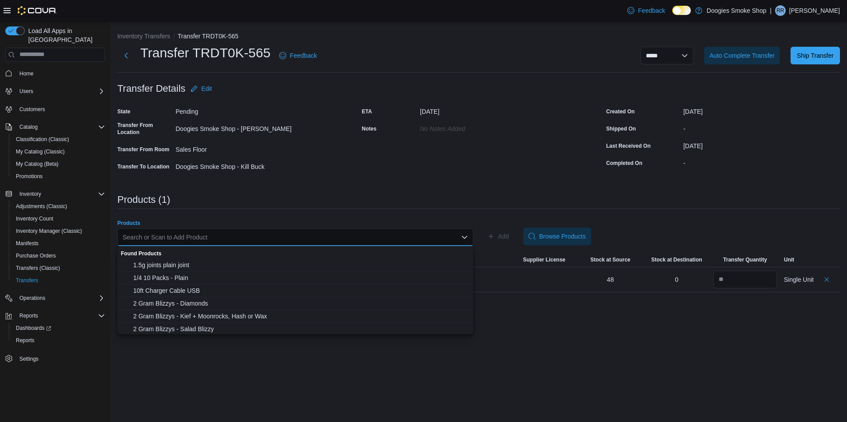
click at [201, 236] on div "Search or Scan to Add Product" at bounding box center [295, 237] width 356 height 18
click at [177, 274] on span "1/4 10 Packs - Plain" at bounding box center [300, 277] width 335 height 9
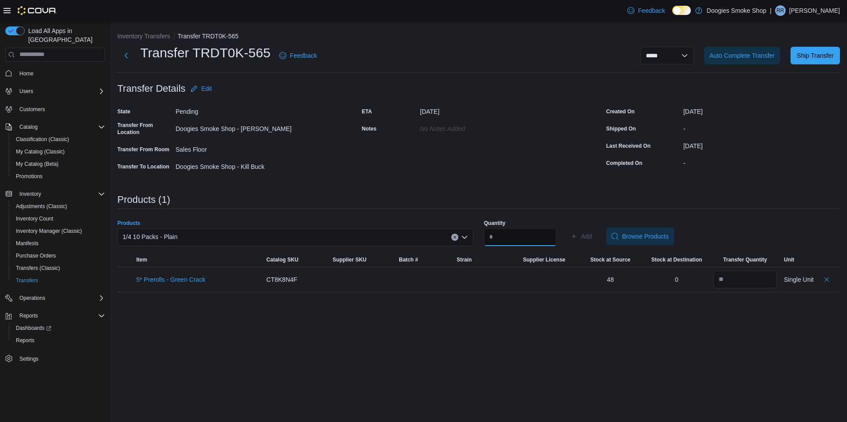
click at [507, 236] on input "Quantity" at bounding box center [520, 237] width 72 height 18
type input "**"
click at [592, 234] on span "Add" at bounding box center [586, 236] width 11 height 9
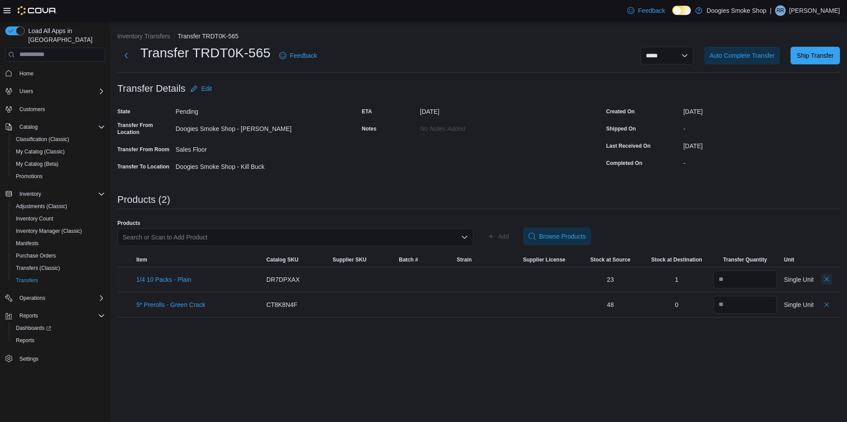
click at [825, 280] on button "Delete count" at bounding box center [826, 279] width 11 height 11
click at [289, 232] on div "Search or Scan to Add Product" at bounding box center [295, 237] width 356 height 18
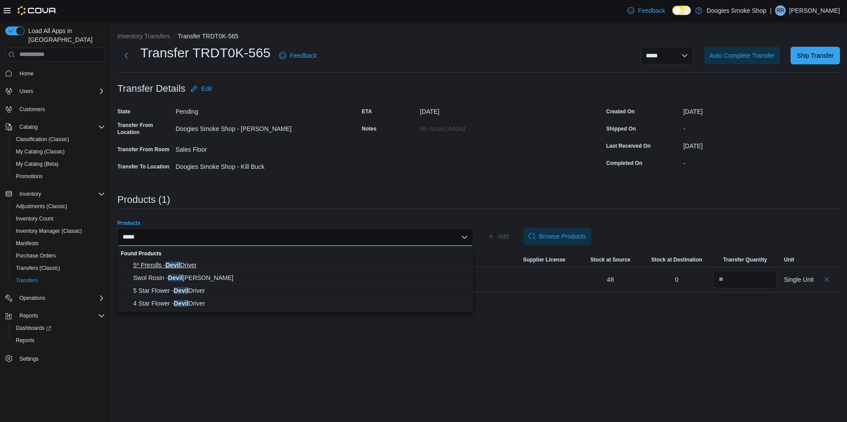
type input "*****"
click at [191, 262] on span "5* Prerolls - Devil Driver" at bounding box center [300, 265] width 335 height 9
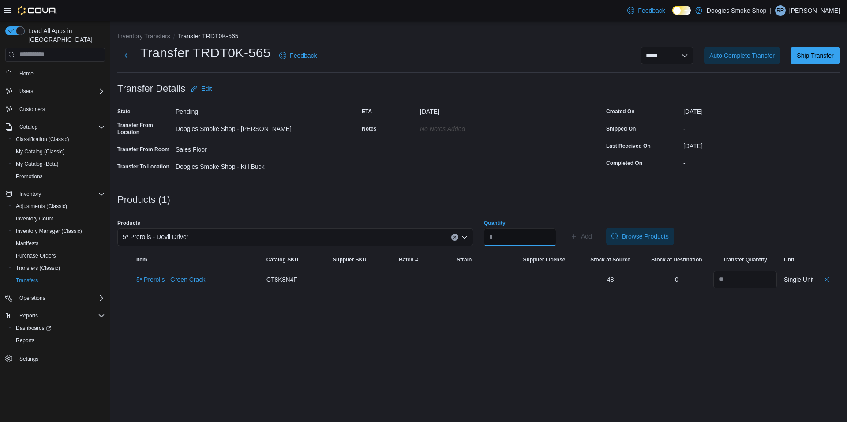
click at [520, 240] on input "Quantity" at bounding box center [520, 237] width 72 height 18
type input "**"
click at [567, 228] on button "Add" at bounding box center [581, 237] width 29 height 18
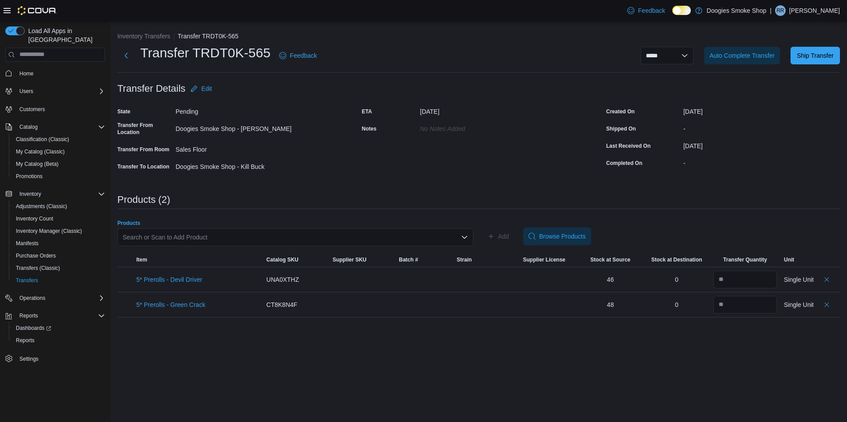
click at [176, 240] on div "Search or Scan to Add Product" at bounding box center [295, 237] width 356 height 18
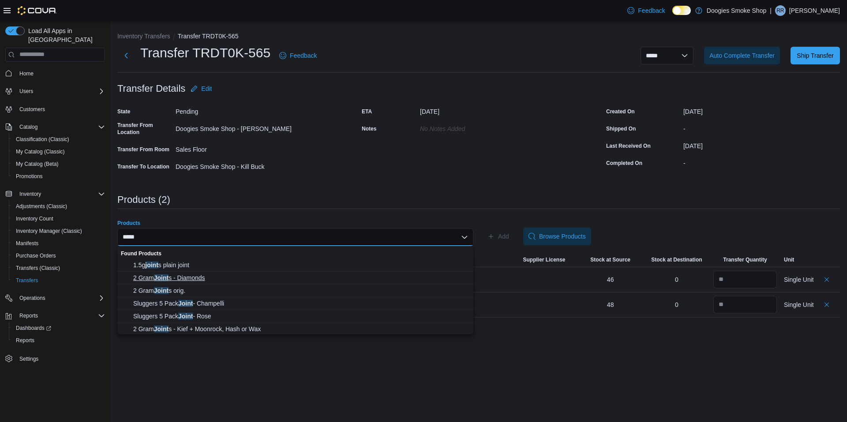
type input "*****"
click at [189, 278] on span "2 Gram Joint s - Diamonds" at bounding box center [300, 277] width 335 height 9
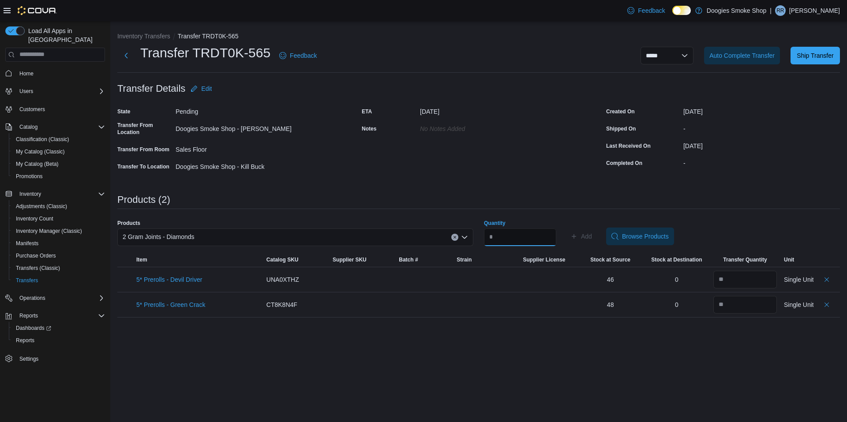
click at [526, 232] on input "Quantity" at bounding box center [520, 237] width 72 height 18
type input "**"
click at [567, 228] on button "Add" at bounding box center [581, 237] width 29 height 18
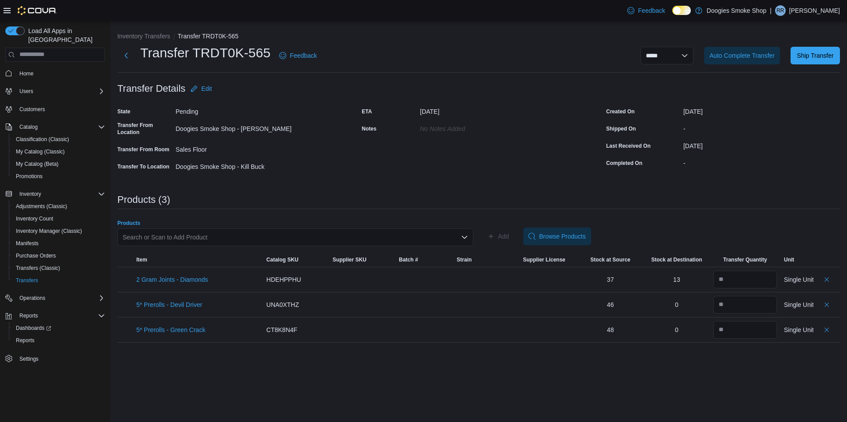
click at [313, 232] on div "Search or Scan to Add Product" at bounding box center [295, 237] width 356 height 18
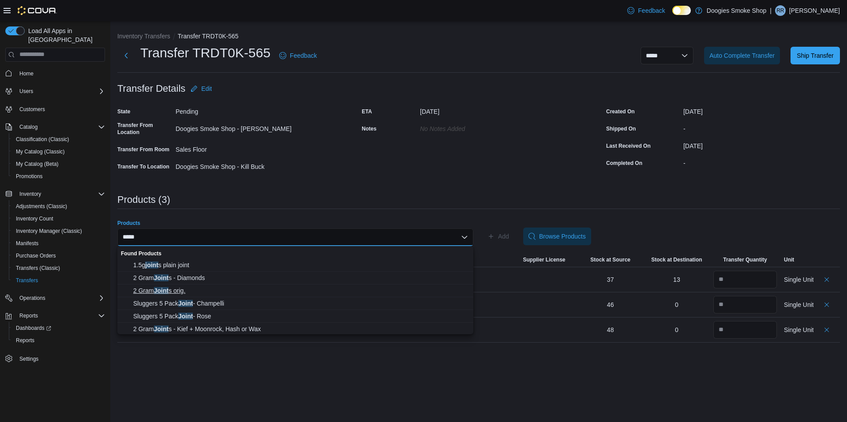
type input "*****"
click at [179, 288] on span "2 Gram Joint s orig." at bounding box center [300, 290] width 335 height 9
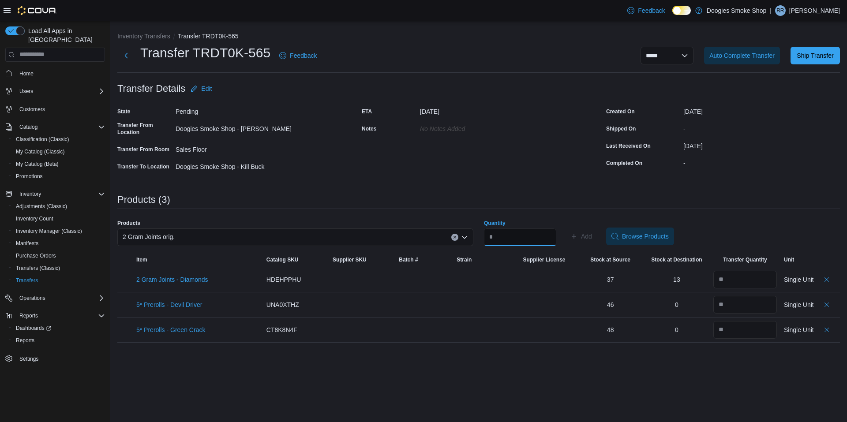
click at [518, 240] on input "Quantity" at bounding box center [520, 237] width 72 height 18
click at [334, 235] on div "2 Gram Joints orig." at bounding box center [295, 237] width 356 height 18
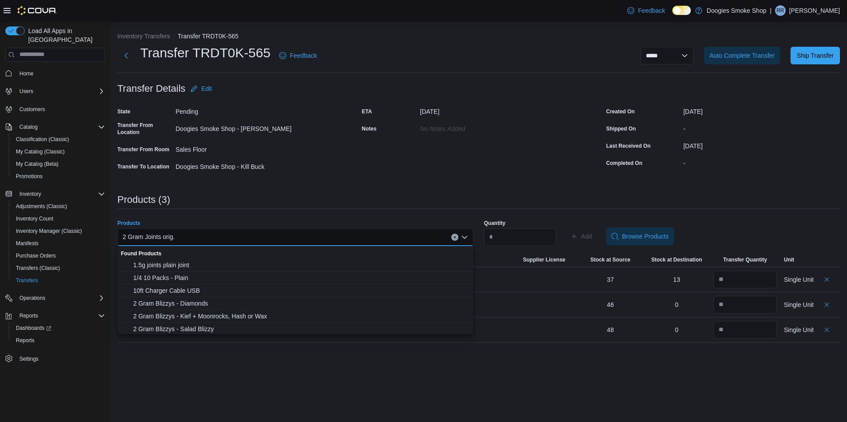
drag, startPoint x: 455, startPoint y: 238, endPoint x: 437, endPoint y: 235, distance: 17.8
click at [455, 238] on icon "Clear input" at bounding box center [455, 238] width 4 height 4
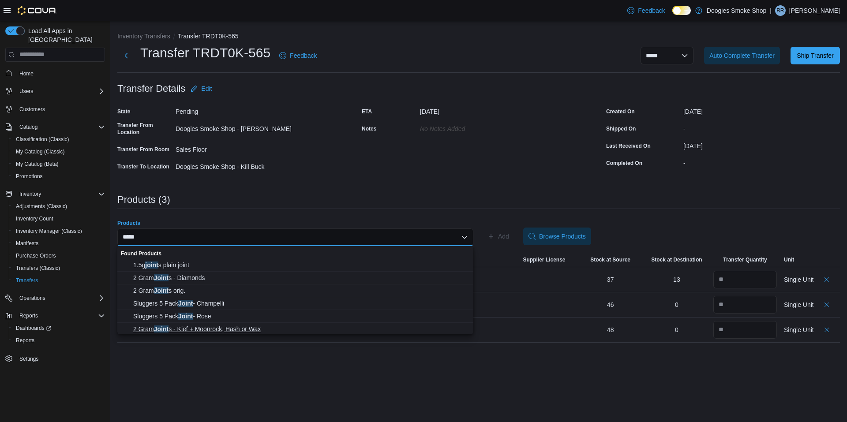
type input "*****"
click at [209, 331] on span "2 Gram Joint s - Kief + Moonrock, Hash or Wax" at bounding box center [300, 329] width 335 height 9
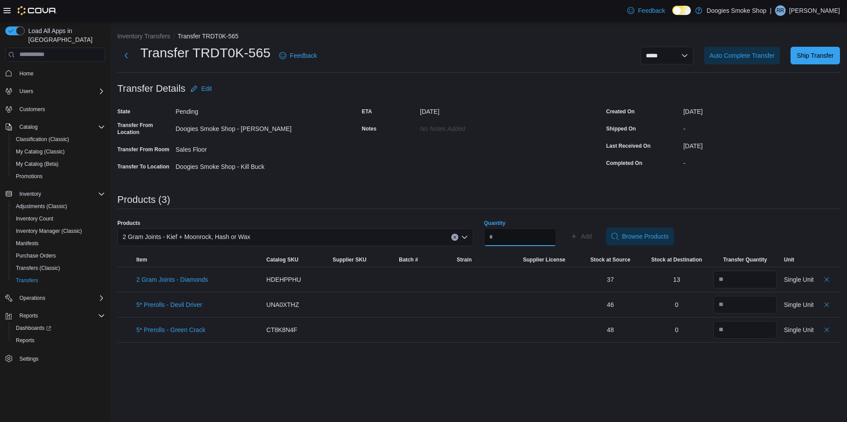
click at [502, 233] on input "Quantity" at bounding box center [520, 237] width 72 height 18
type input "**"
click at [592, 239] on span "Add" at bounding box center [586, 236] width 11 height 9
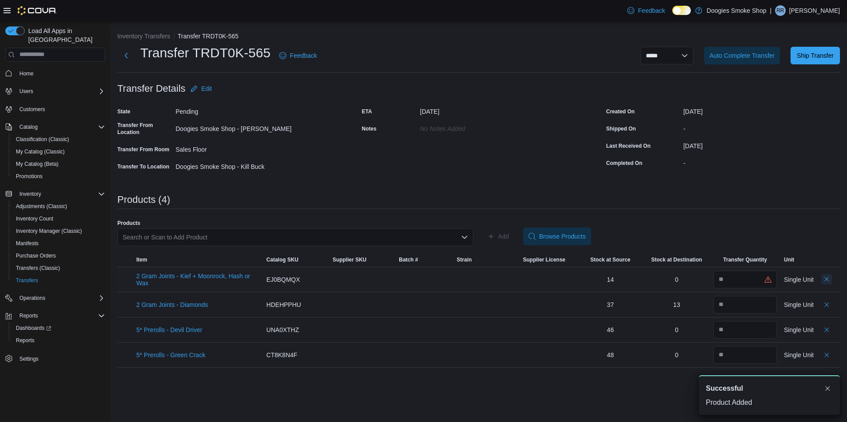
click at [826, 279] on button "Delete count" at bounding box center [826, 279] width 11 height 11
click at [826, 280] on button "Delete count" at bounding box center [826, 279] width 11 height 11
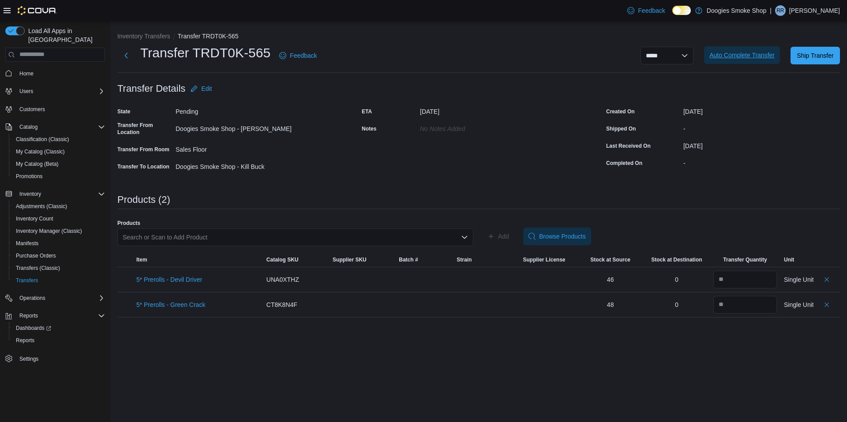
click at [744, 57] on span "Auto Complete Transfer" at bounding box center [741, 55] width 65 height 9
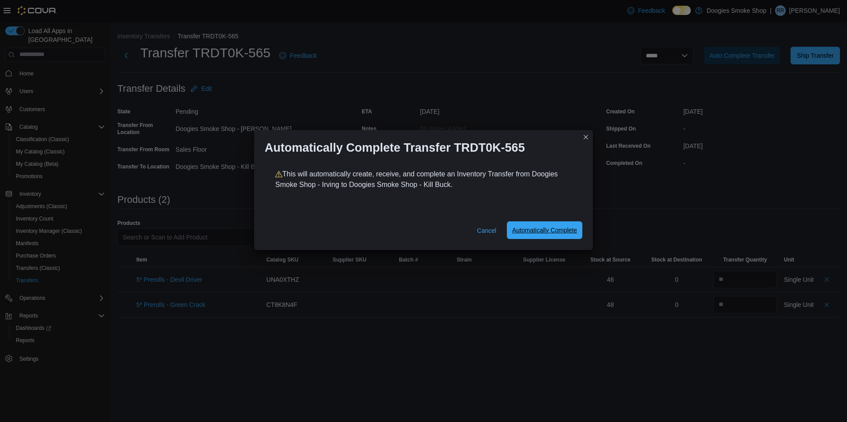
click at [558, 231] on span "Automatically Complete" at bounding box center [544, 230] width 65 height 9
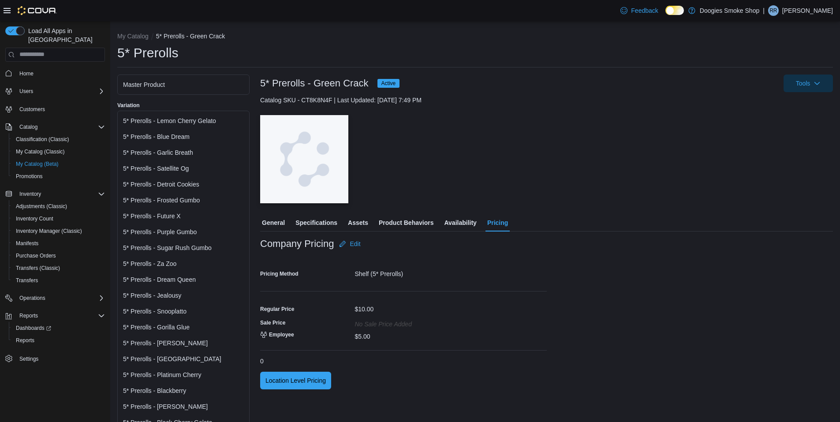
click at [142, 32] on li "My Catalog" at bounding box center [136, 36] width 39 height 9
click at [138, 37] on button "My Catalog" at bounding box center [132, 36] width 31 height 7
select select "**********"
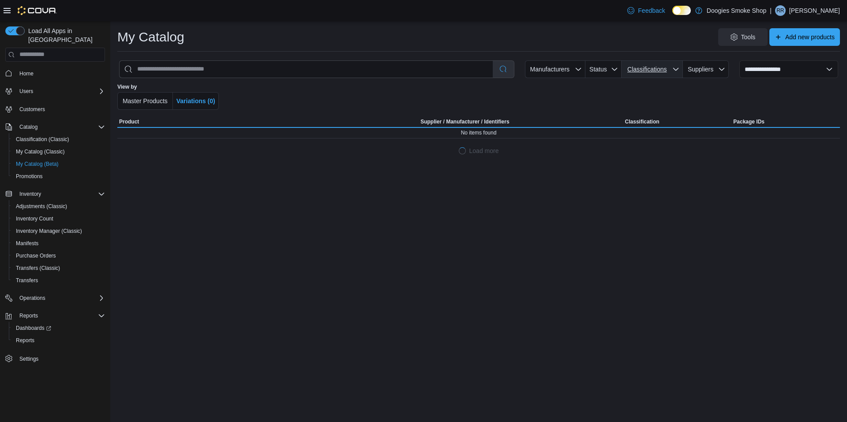
click at [649, 73] on span "Classifications" at bounding box center [647, 69] width 44 height 9
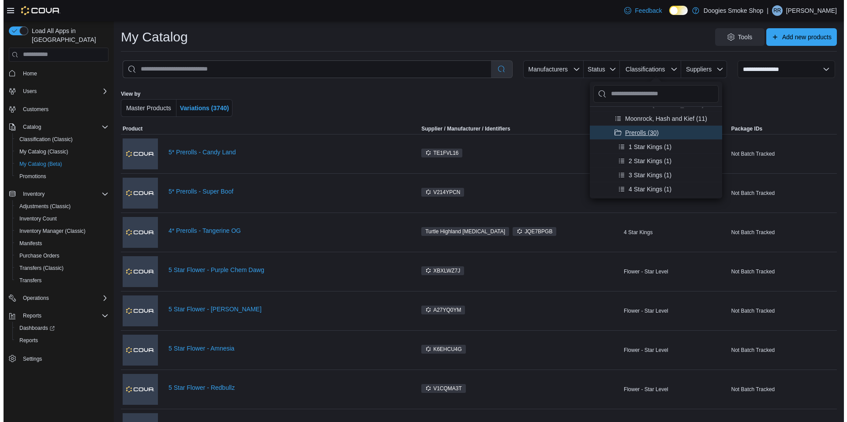
scroll to position [132, 0]
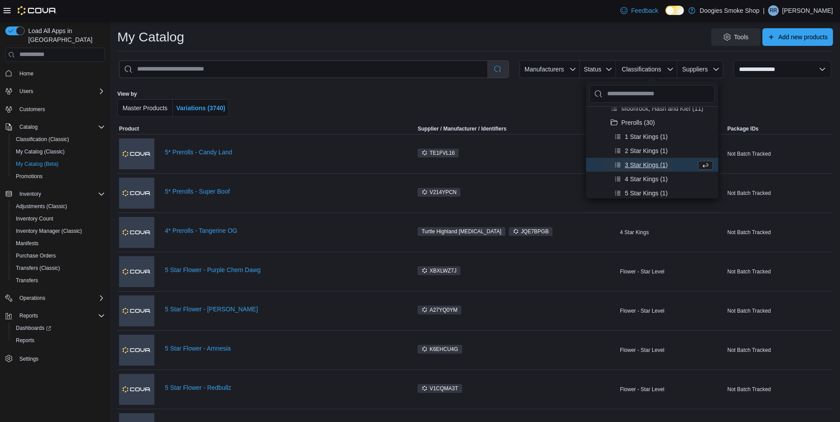
click at [639, 168] on span "3 Star Kings (1)" at bounding box center [646, 164] width 43 height 9
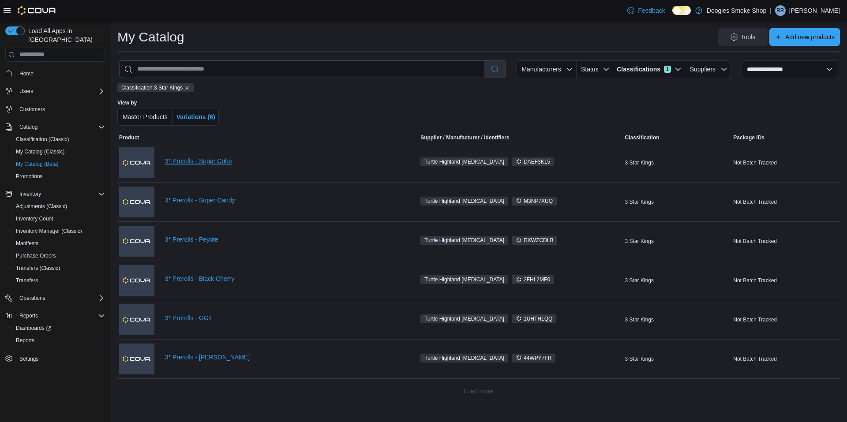
click at [191, 161] on link "3* Prerolls - Sugar Cube" at bounding box center [284, 160] width 239 height 7
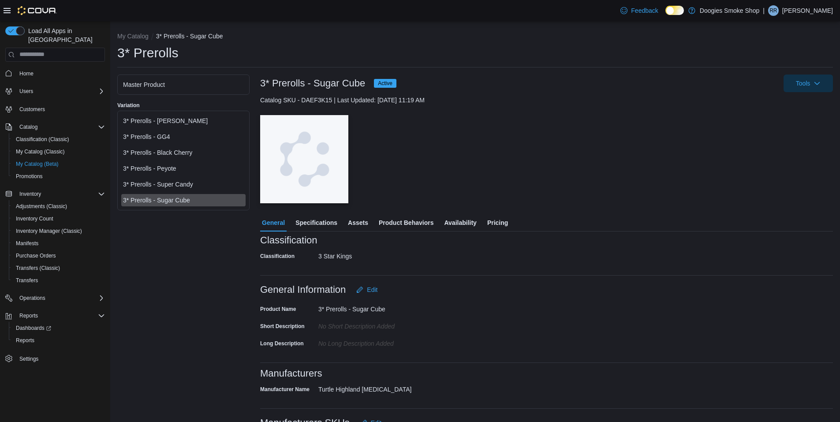
click at [170, 82] on div "Master Product" at bounding box center [183, 84] width 121 height 9
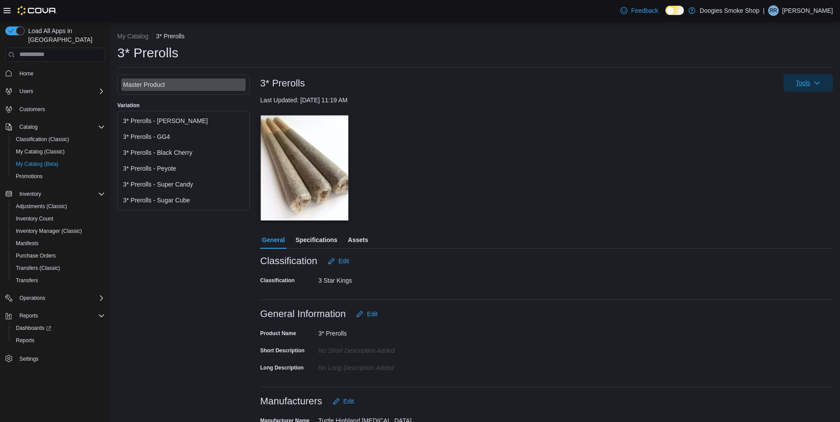
click at [821, 84] on icon "button" at bounding box center [817, 82] width 7 height 7
click at [795, 108] on span "Move Variations" at bounding box center [795, 107] width 62 height 9
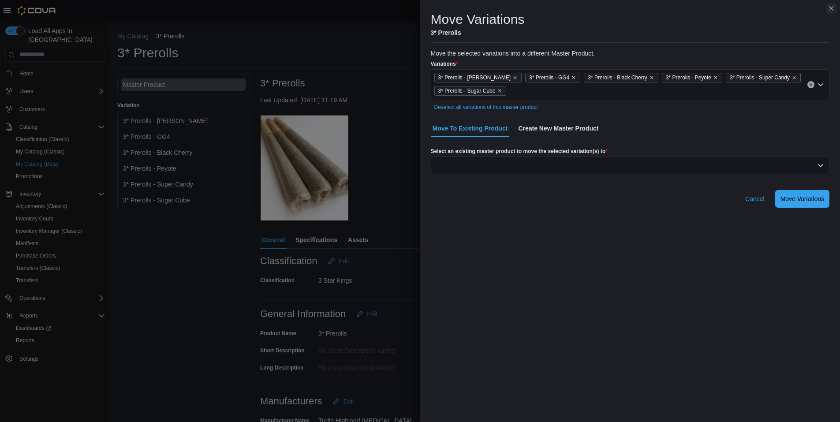
click at [833, 7] on button "Close this dialog" at bounding box center [831, 8] width 11 height 11
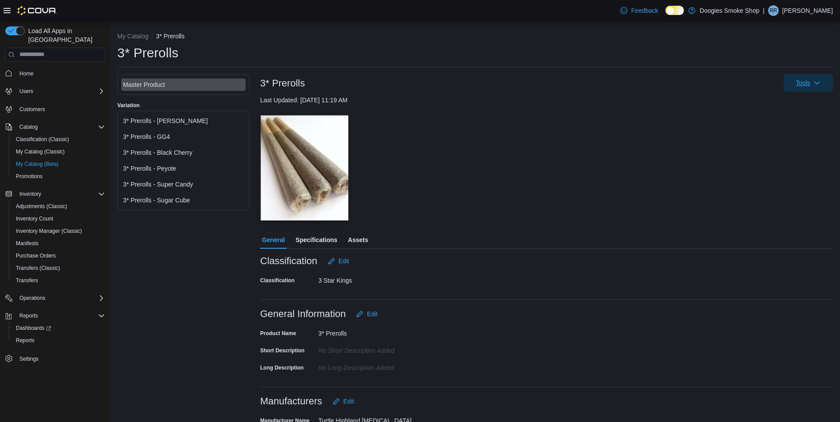
drag, startPoint x: 819, startPoint y: 80, endPoint x: 817, endPoint y: 88, distance: 7.7
click at [819, 82] on span "Tools" at bounding box center [808, 83] width 39 height 18
click at [791, 123] on span "Add New Variations" at bounding box center [795, 123] width 62 height 9
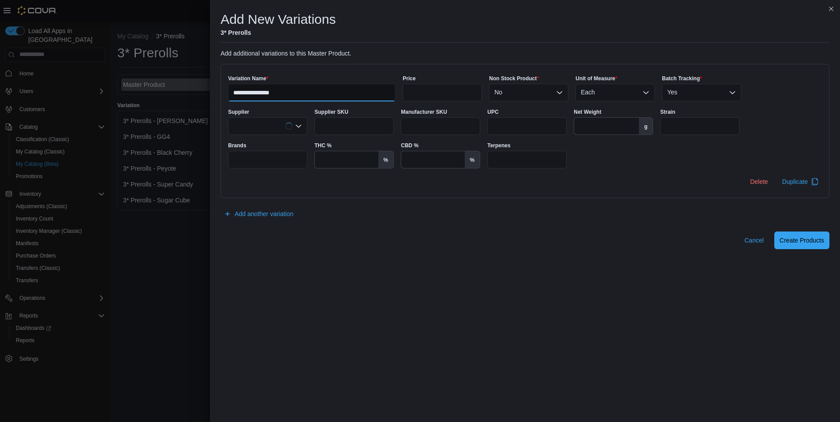
click at [276, 92] on input "**********" at bounding box center [312, 93] width 168 height 18
type input "**********"
drag, startPoint x: 685, startPoint y: 93, endPoint x: 686, endPoint y: 101, distance: 7.5
click at [686, 94] on div "Yes" at bounding box center [701, 93] width 79 height 18
click at [684, 121] on span "No" at bounding box center [702, 120] width 58 height 9
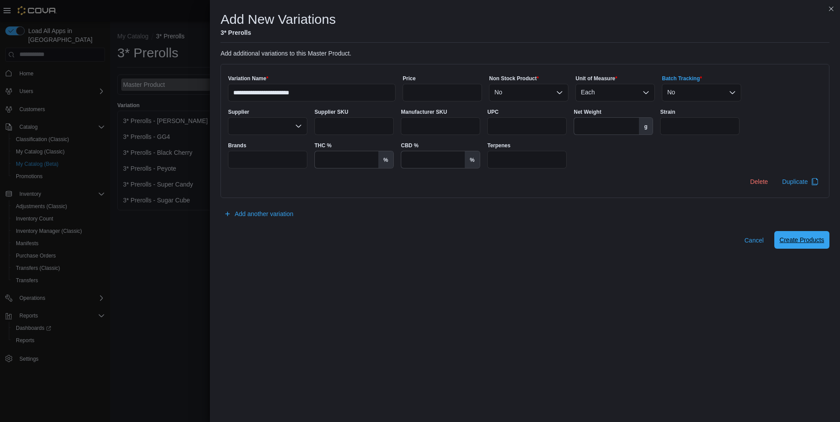
click at [799, 243] on span "Create Products" at bounding box center [802, 240] width 45 height 9
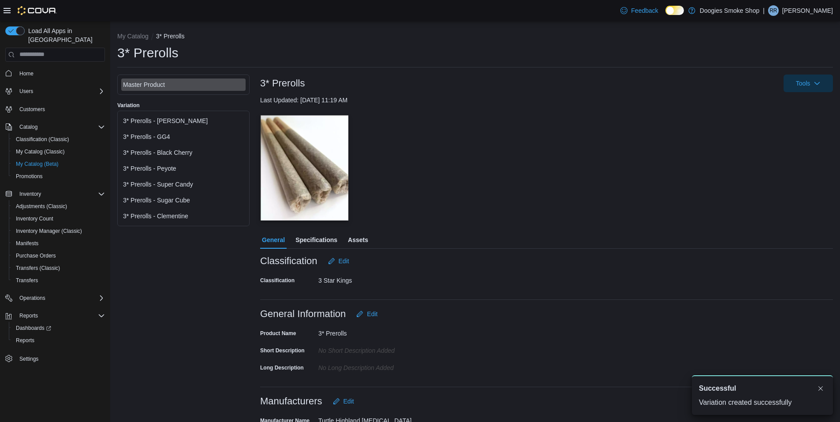
click at [176, 217] on div "3* Prerolls - Clementine" at bounding box center [183, 216] width 121 height 9
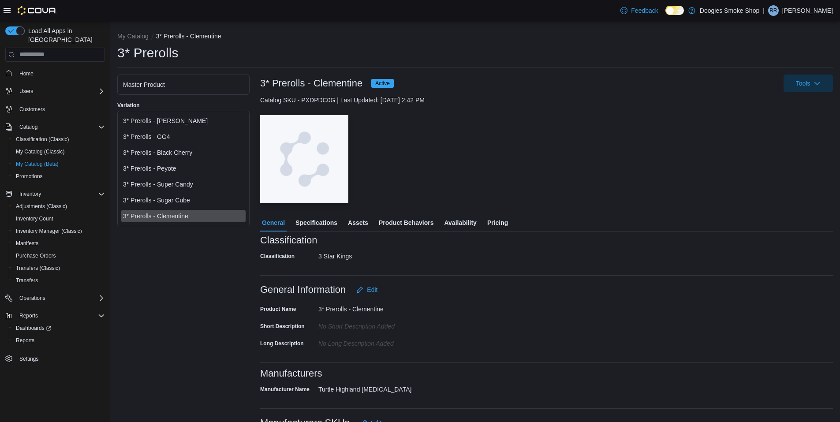
click at [468, 223] on span "Availability" at bounding box center [460, 223] width 32 height 18
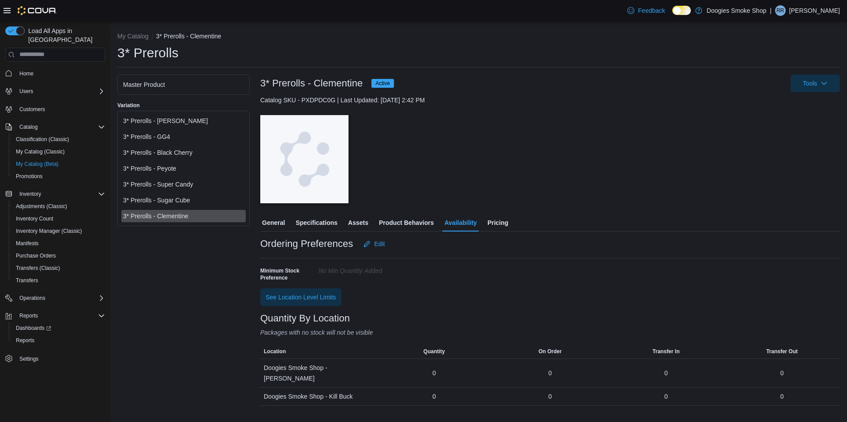
click at [489, 219] on span "Pricing" at bounding box center [497, 223] width 21 height 18
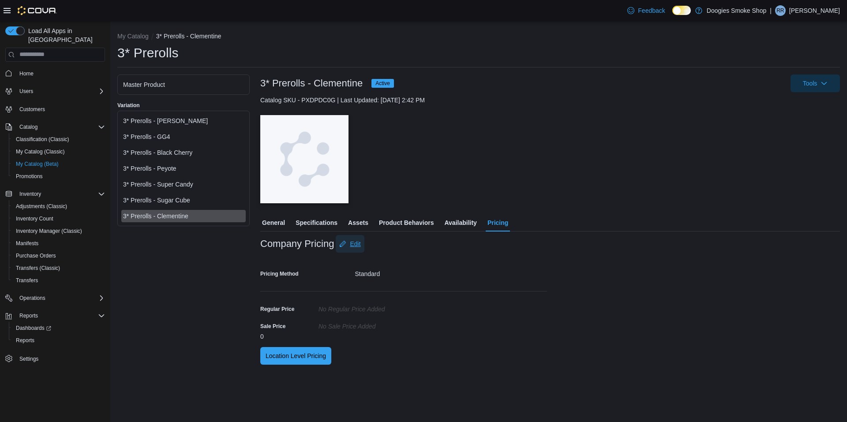
click at [355, 242] on span "Edit" at bounding box center [355, 243] width 11 height 9
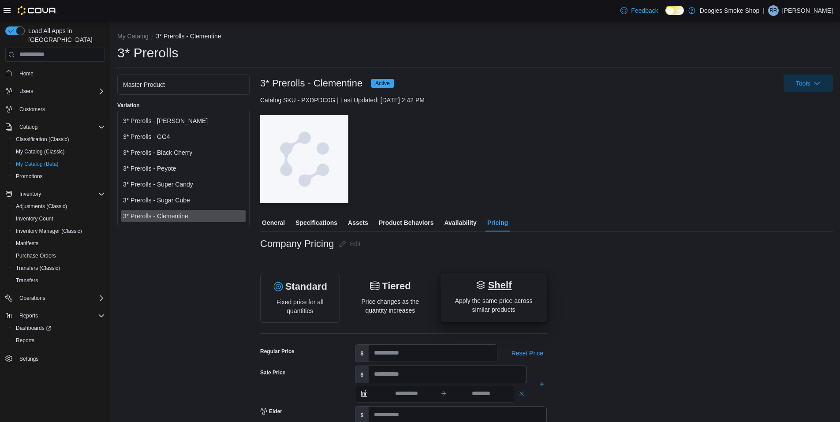
click at [492, 294] on div "Shelf Apply the same price across similar products" at bounding box center [494, 297] width 92 height 35
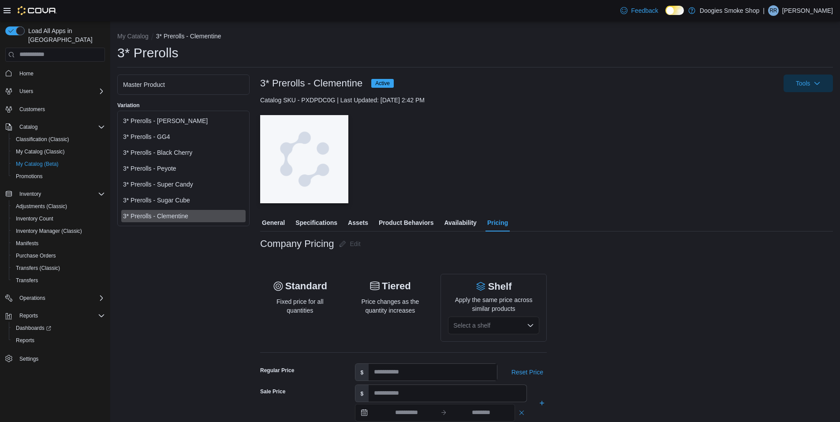
click at [529, 326] on icon "Open list of options" at bounding box center [530, 325] width 5 height 3
click at [487, 285] on span "5* Prerolls" at bounding box center [499, 281] width 70 height 9
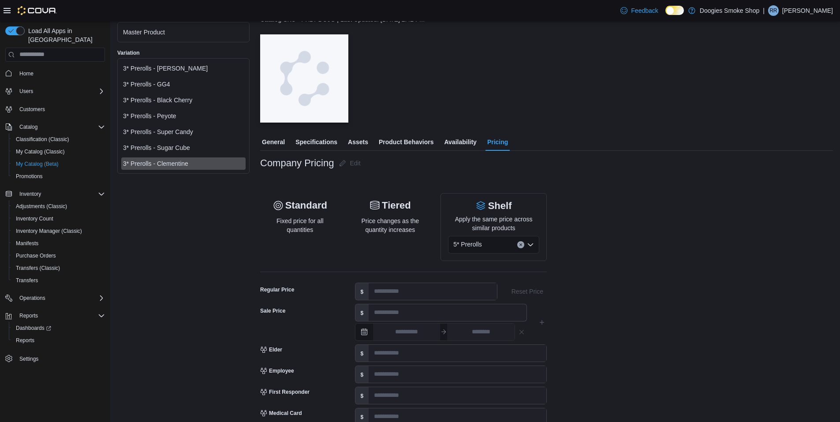
scroll to position [254, 0]
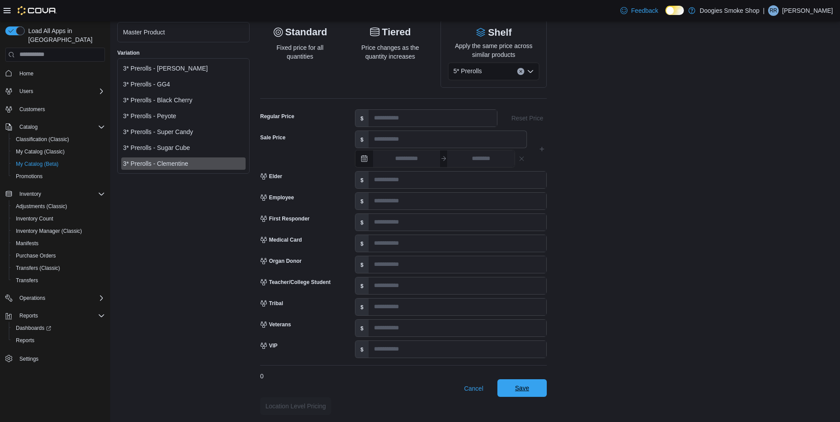
click at [528, 388] on span "Save" at bounding box center [522, 388] width 14 height 9
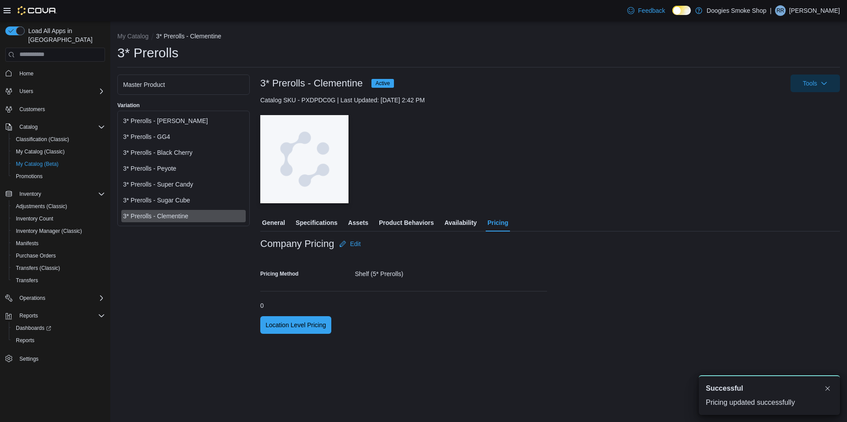
scroll to position [0, 0]
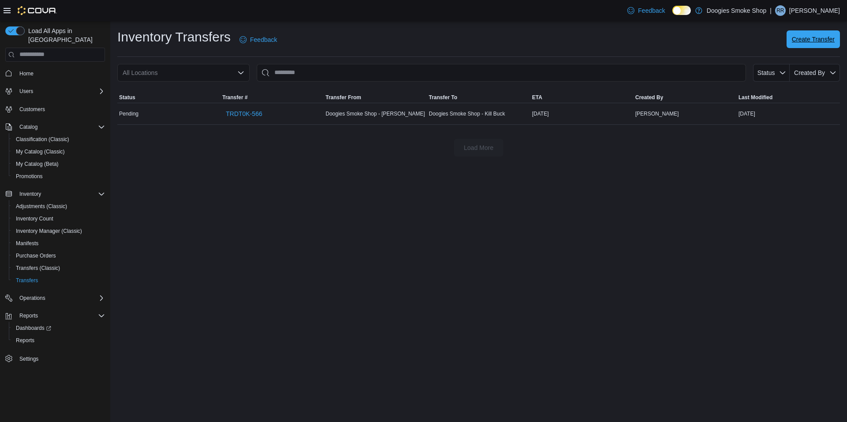
click at [807, 39] on span "Create Transfer" at bounding box center [813, 39] width 43 height 9
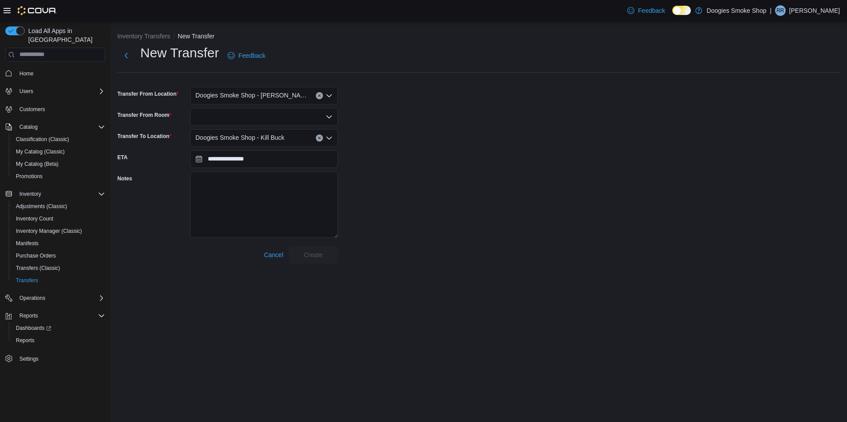
click at [245, 113] on div at bounding box center [264, 117] width 148 height 18
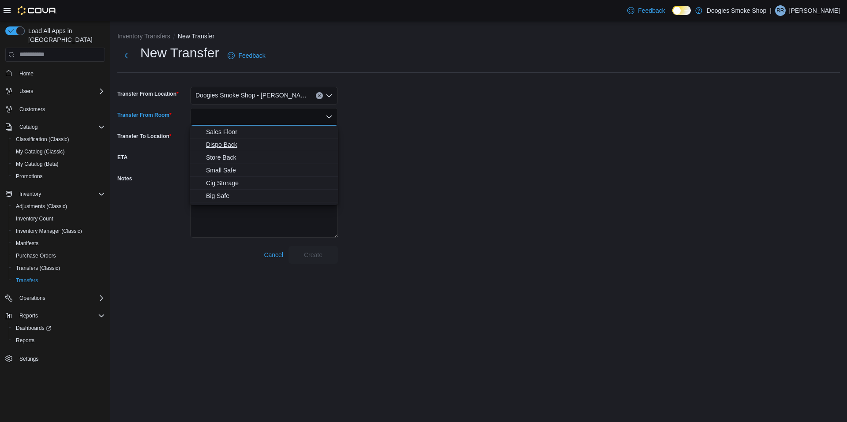
click at [238, 145] on span "Dispo Back" at bounding box center [269, 144] width 127 height 9
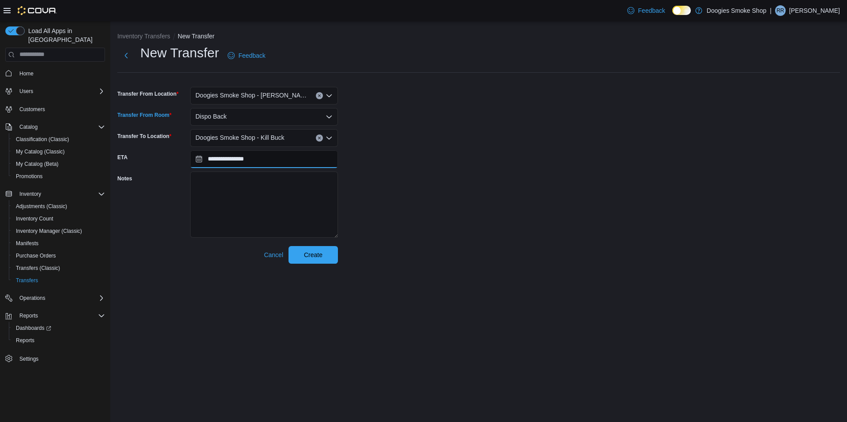
click at [288, 161] on input "**********" at bounding box center [264, 159] width 148 height 18
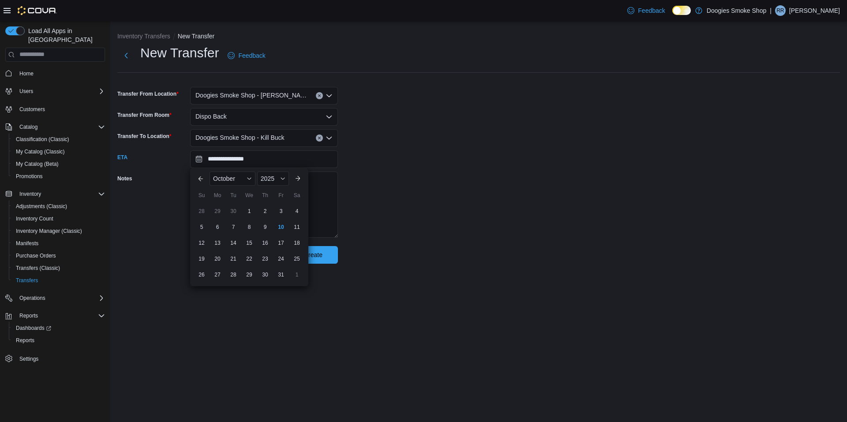
click at [283, 224] on div "10" at bounding box center [281, 227] width 14 height 14
type input "**********"
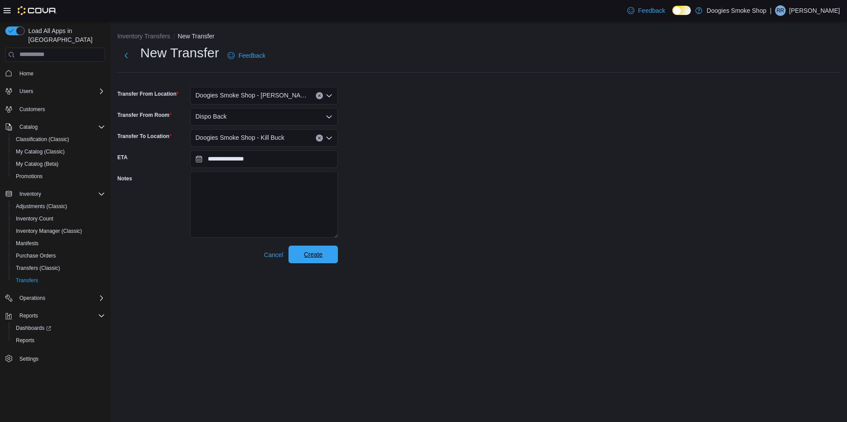
click at [310, 258] on span "Create" at bounding box center [313, 254] width 19 height 9
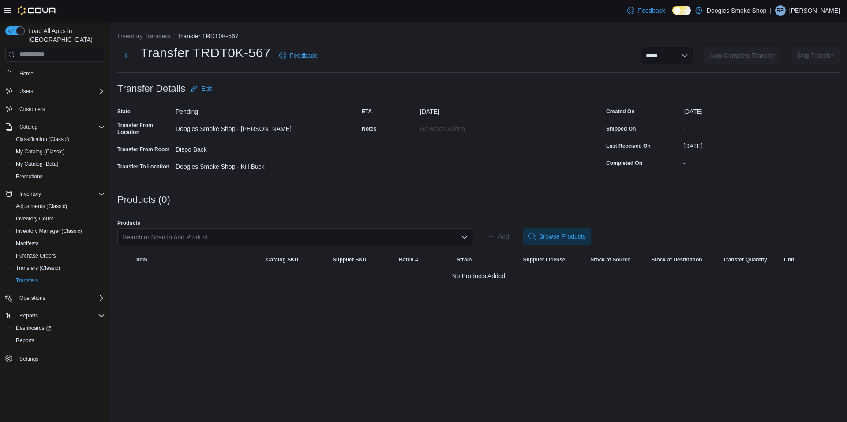
click at [249, 235] on div "Search or Scan to Add Product" at bounding box center [295, 237] width 356 height 18
drag, startPoint x: 126, startPoint y: 238, endPoint x: 141, endPoint y: 236, distance: 15.6
type input "*"
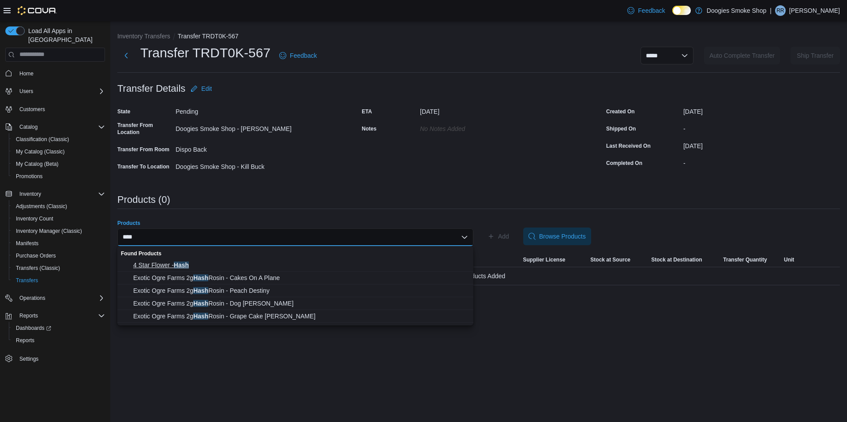
type input "****"
drag, startPoint x: 175, startPoint y: 264, endPoint x: 184, endPoint y: 258, distance: 11.4
click at [176, 264] on span "4 Star Flower - Hash" at bounding box center [300, 265] width 335 height 9
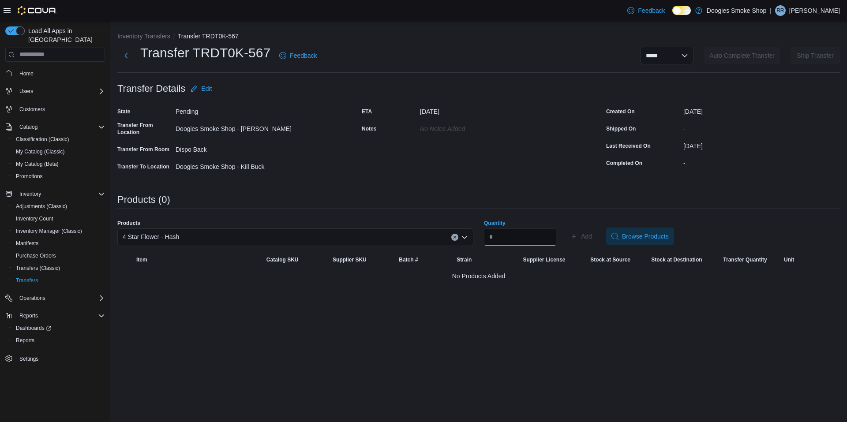
drag, startPoint x: 518, startPoint y: 232, endPoint x: 515, endPoint y: 239, distance: 6.7
click at [518, 233] on input "Quantity" at bounding box center [520, 237] width 72 height 18
type input "**"
click at [567, 228] on button "Add" at bounding box center [581, 237] width 29 height 18
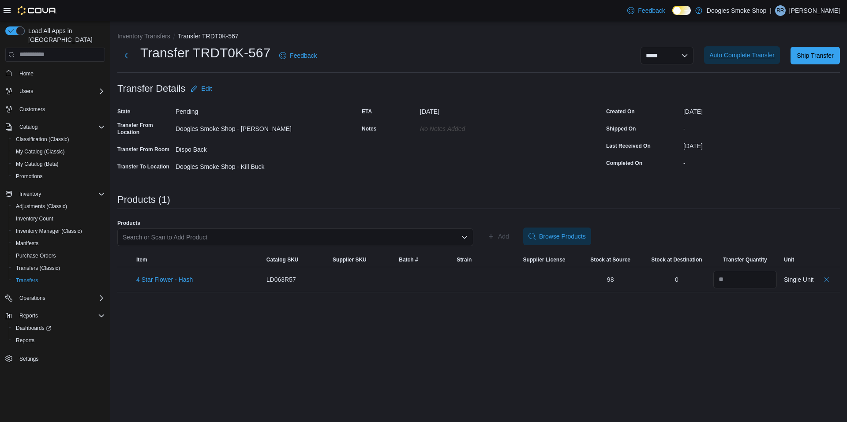
click at [753, 58] on span "Auto Complete Transfer" at bounding box center [741, 55] width 65 height 9
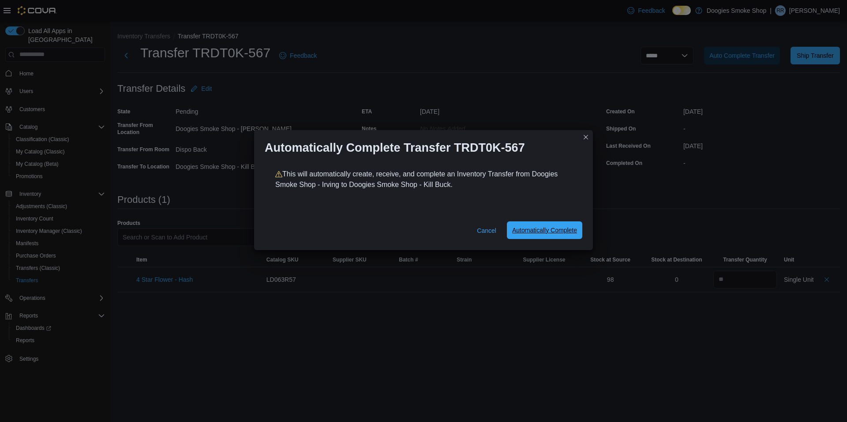
click at [522, 227] on span "Automatically Complete" at bounding box center [544, 230] width 65 height 9
